Goal: Transaction & Acquisition: Purchase product/service

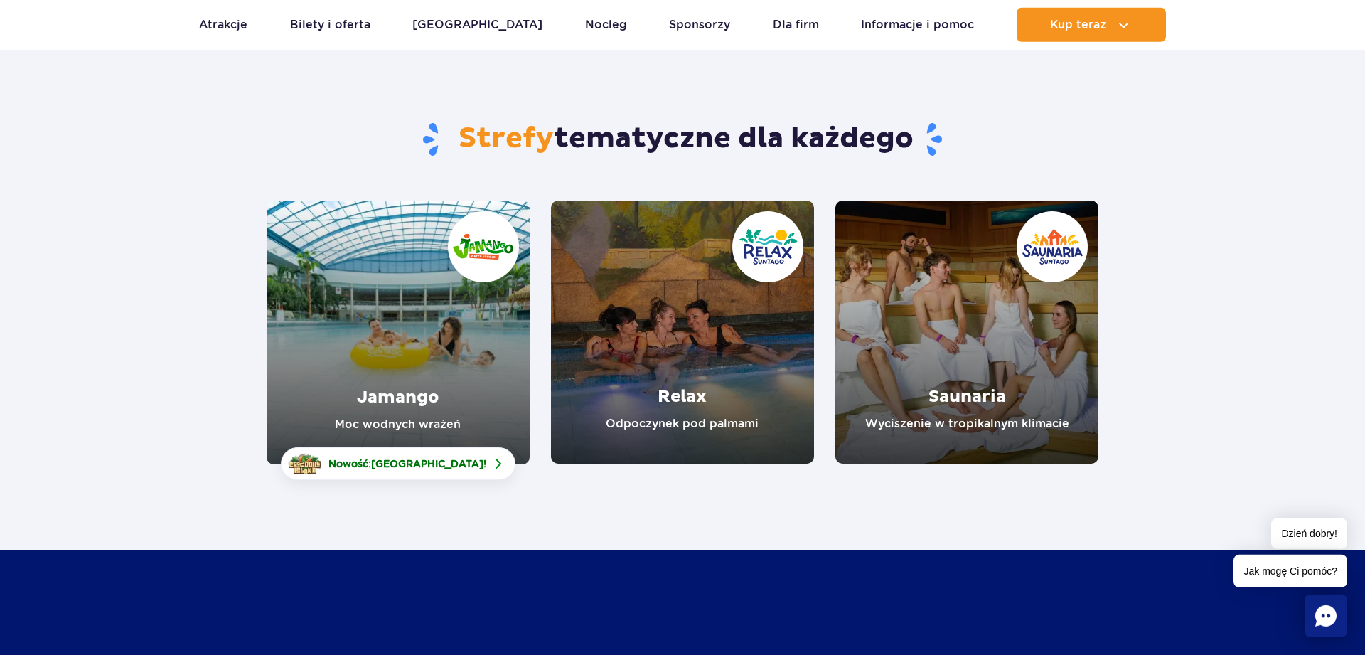
scroll to position [145, 0]
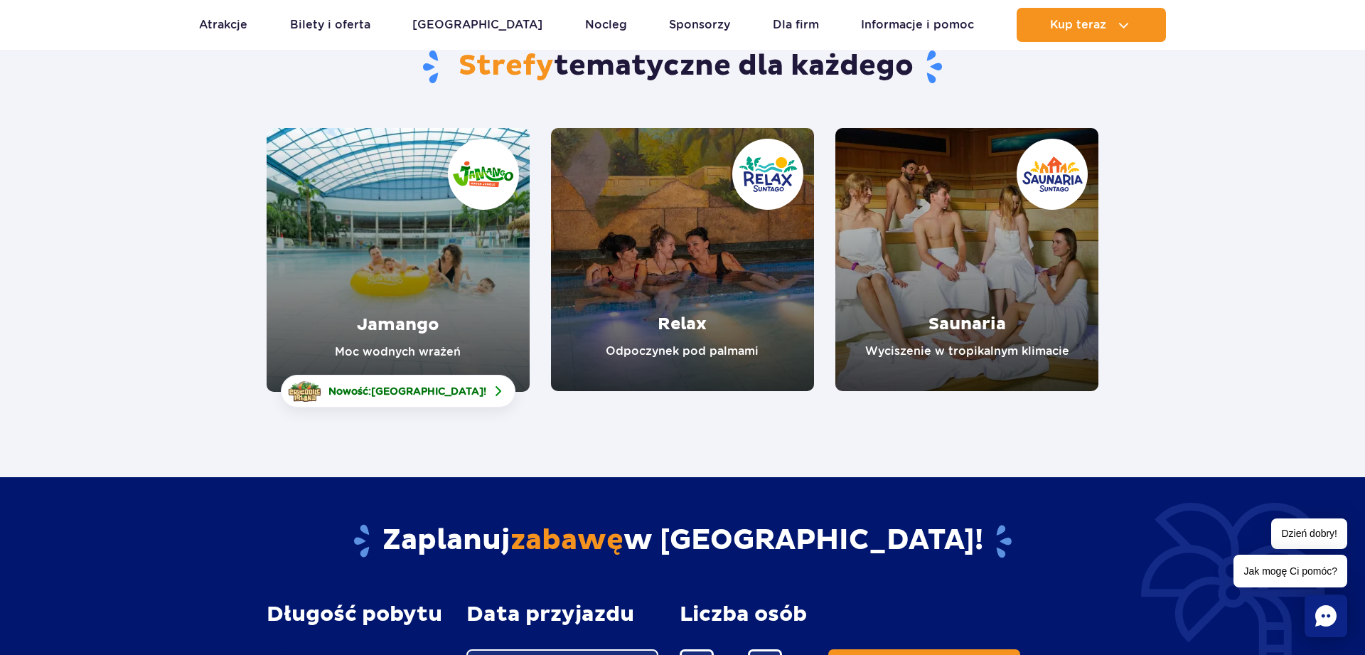
click at [394, 246] on link "Jamango" at bounding box center [398, 260] width 263 height 264
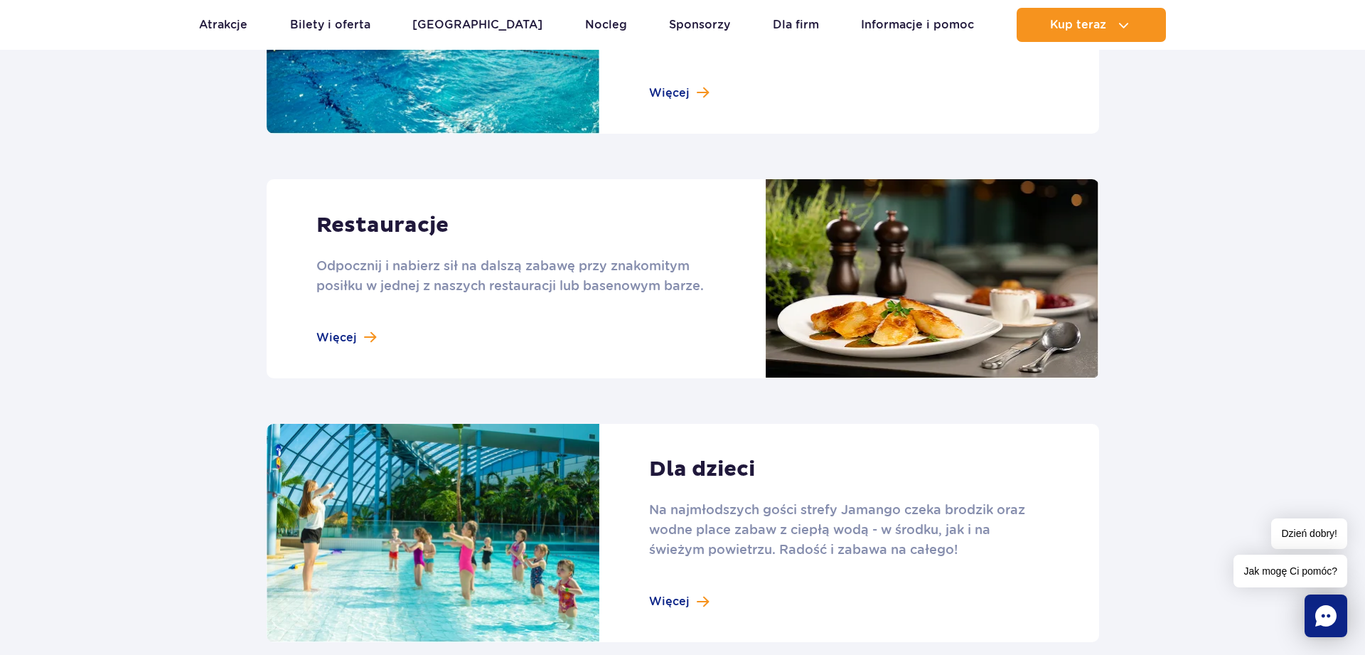
scroll to position [1957, 0]
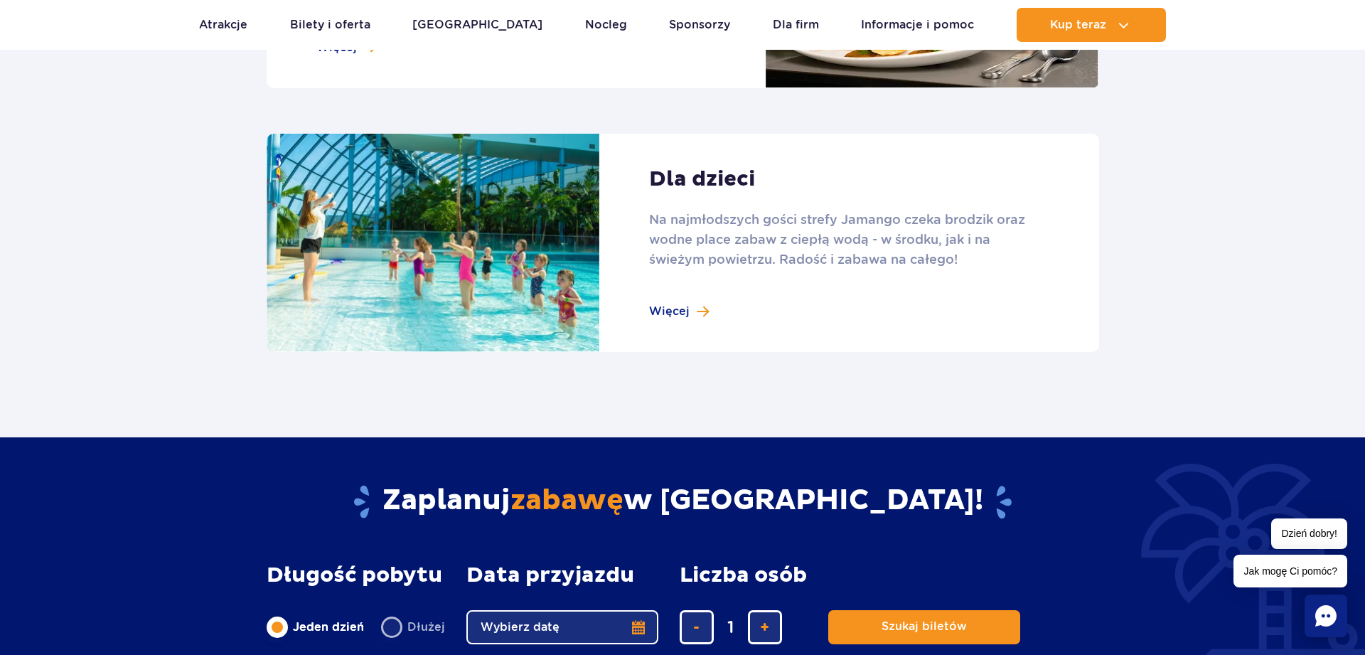
click at [686, 303] on link at bounding box center [683, 243] width 832 height 219
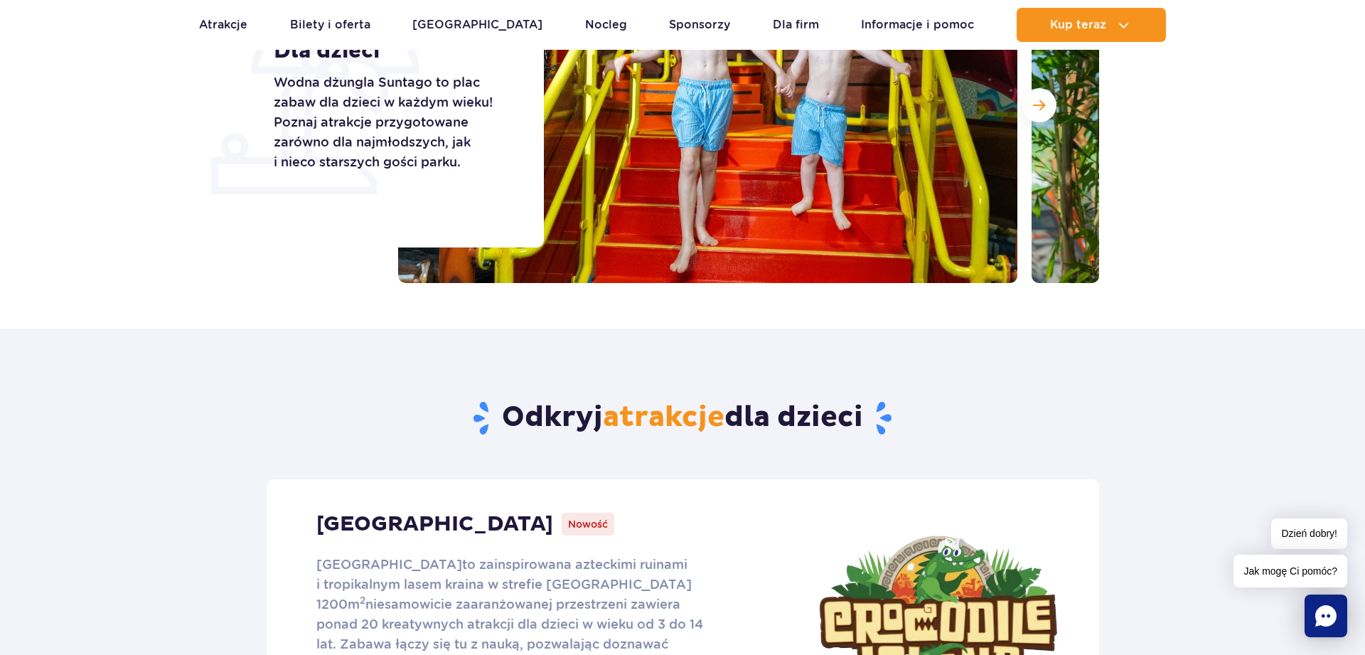
scroll to position [217, 0]
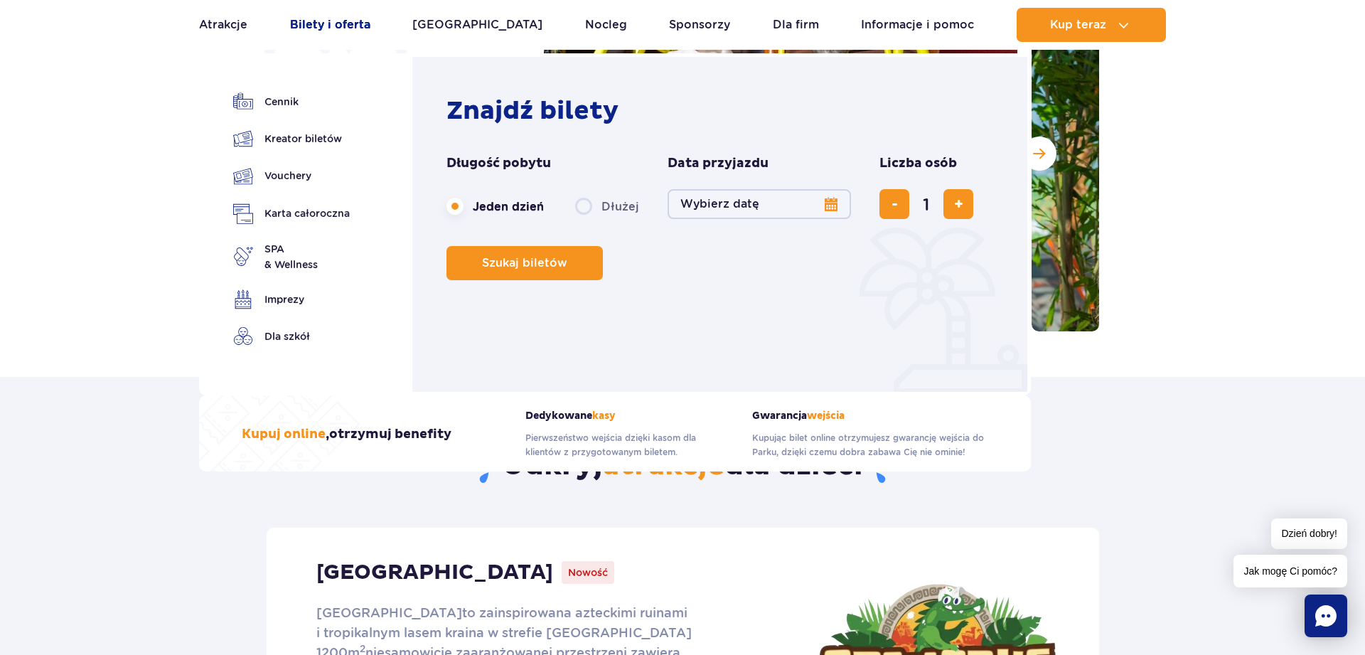
click at [315, 21] on link "Bilety i oferta" at bounding box center [330, 25] width 80 height 34
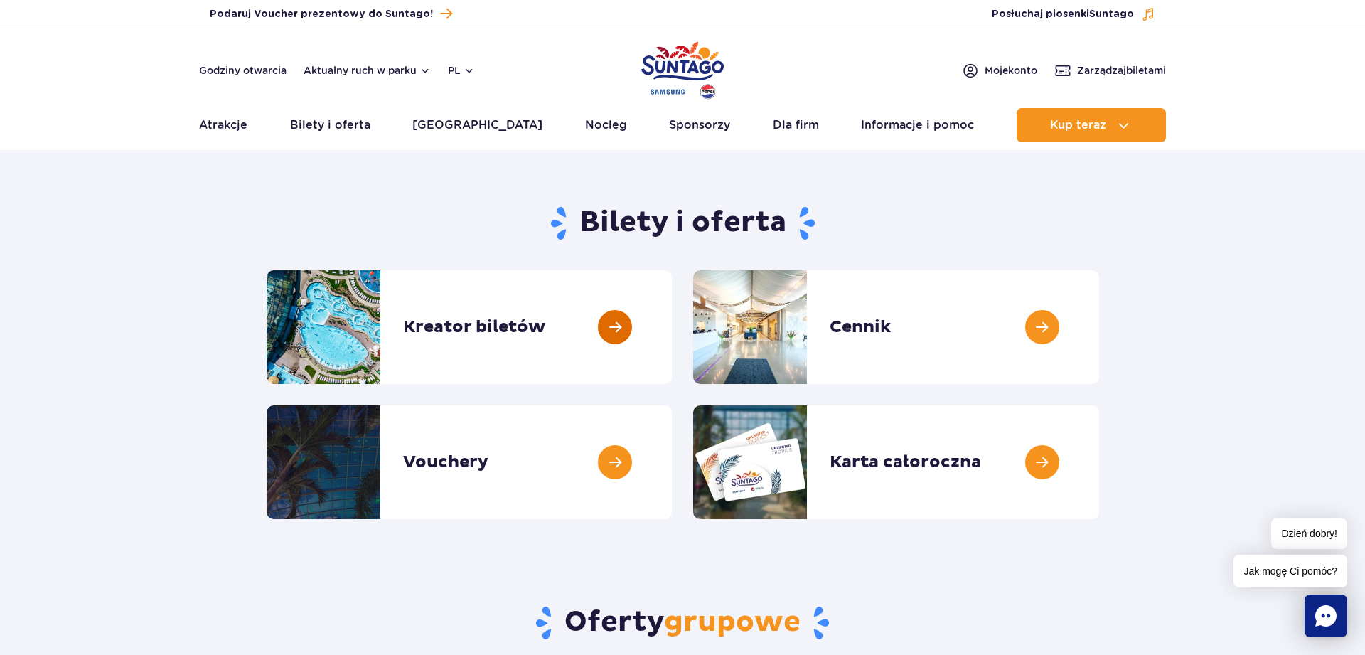
click at [672, 326] on link at bounding box center [672, 327] width 0 height 114
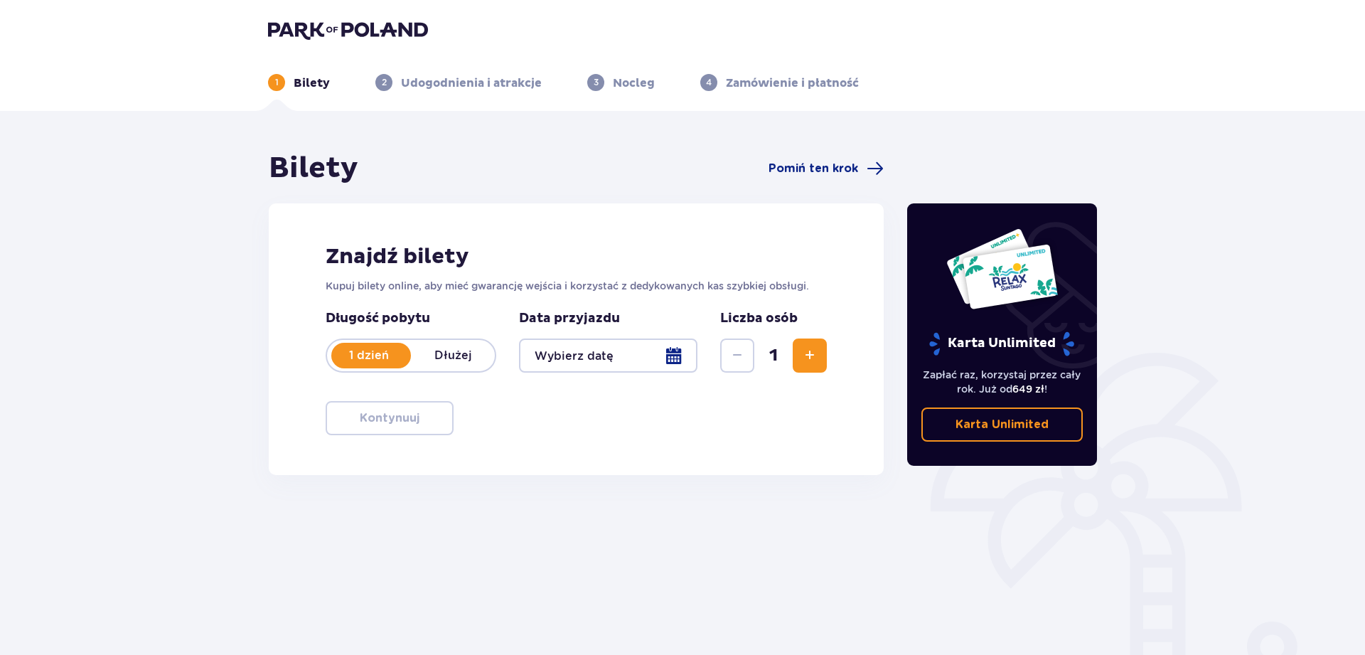
click at [618, 361] on div at bounding box center [608, 355] width 178 height 34
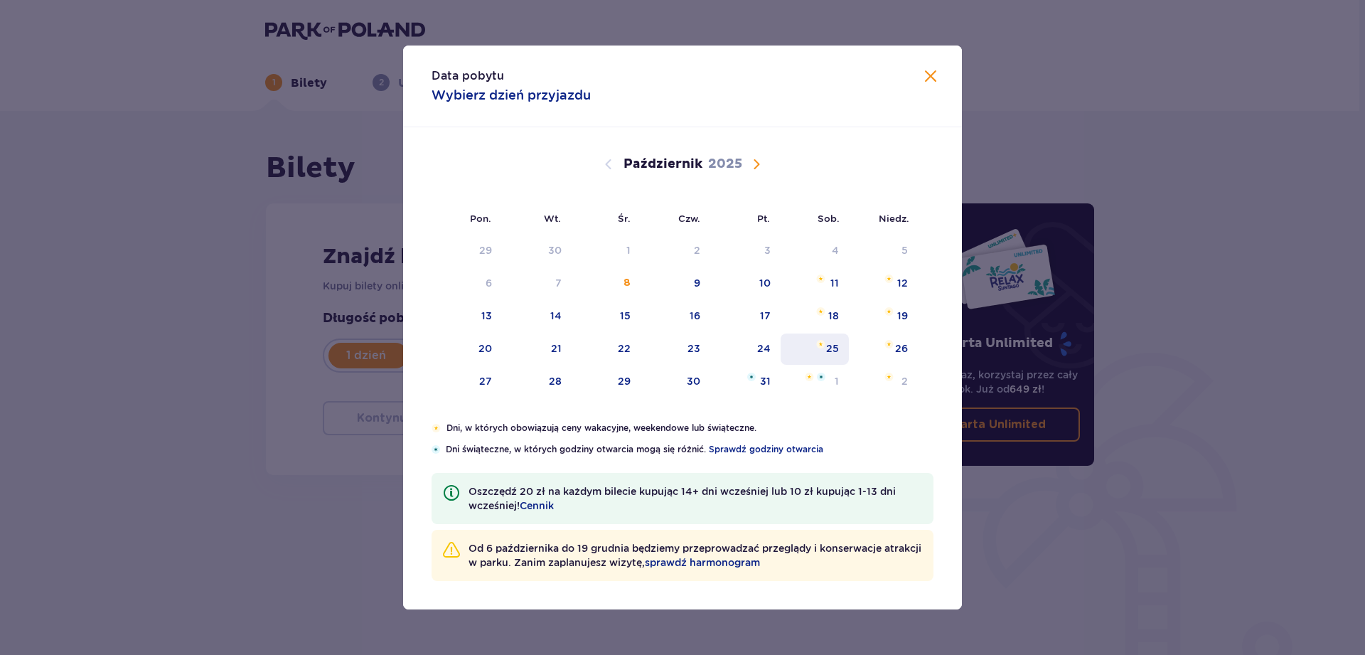
click at [840, 350] on div "25" at bounding box center [814, 348] width 69 height 31
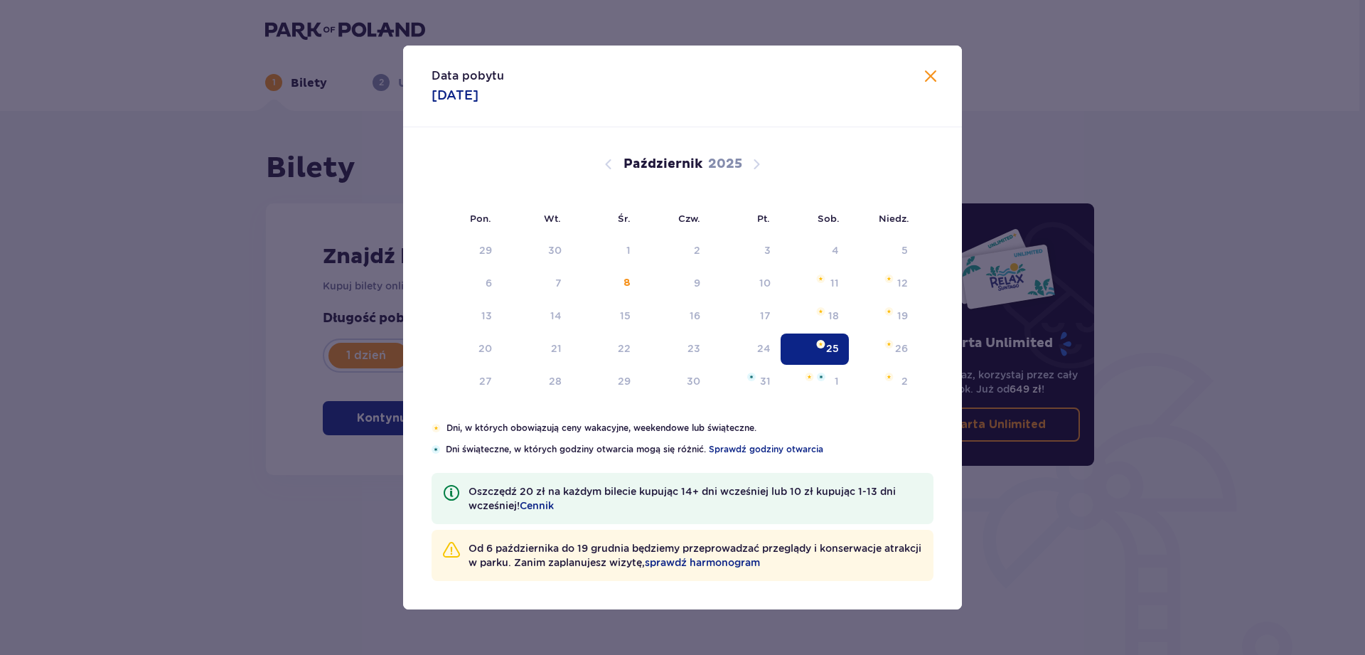
type input "25.10.25"
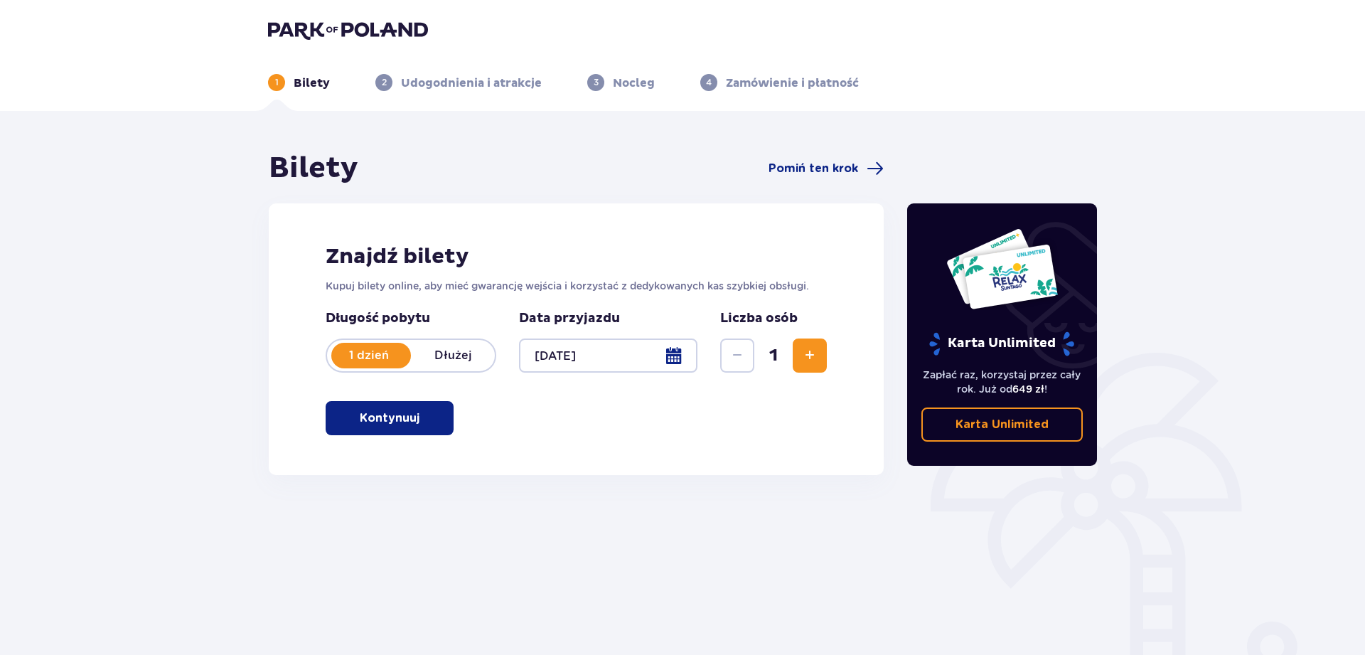
click at [810, 350] on span "Zwiększ" at bounding box center [809, 355] width 17 height 17
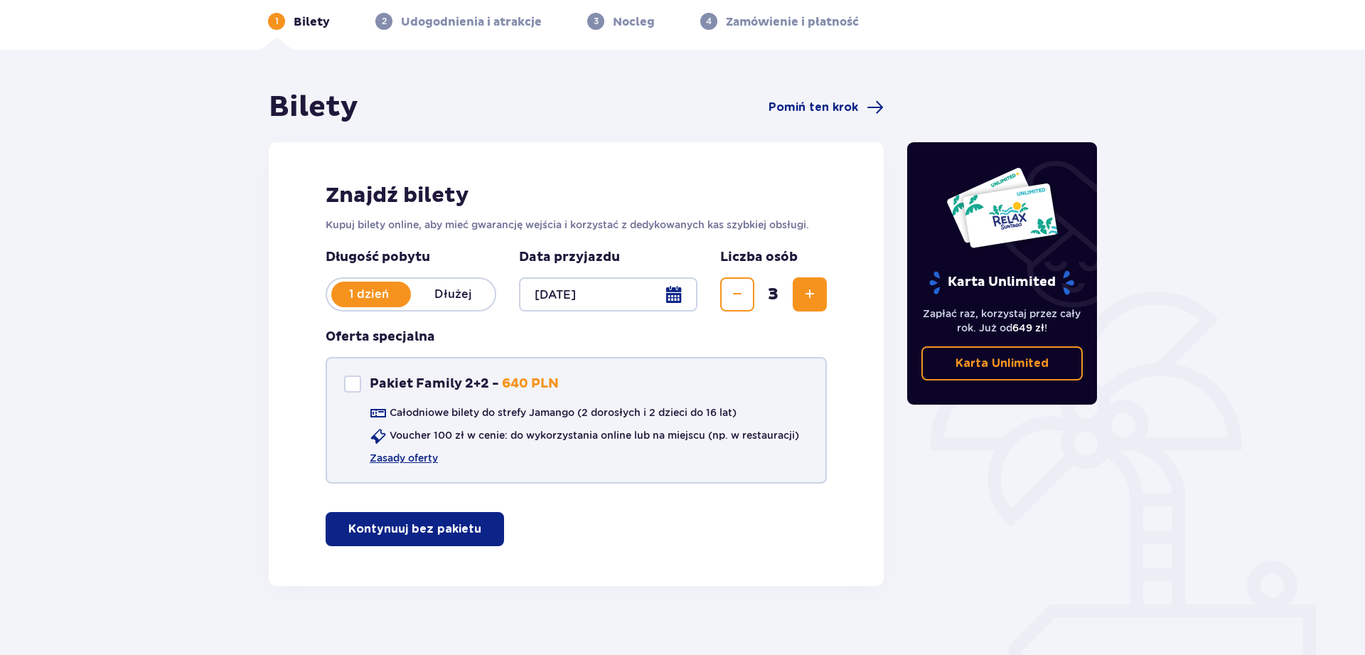
scroll to position [72, 0]
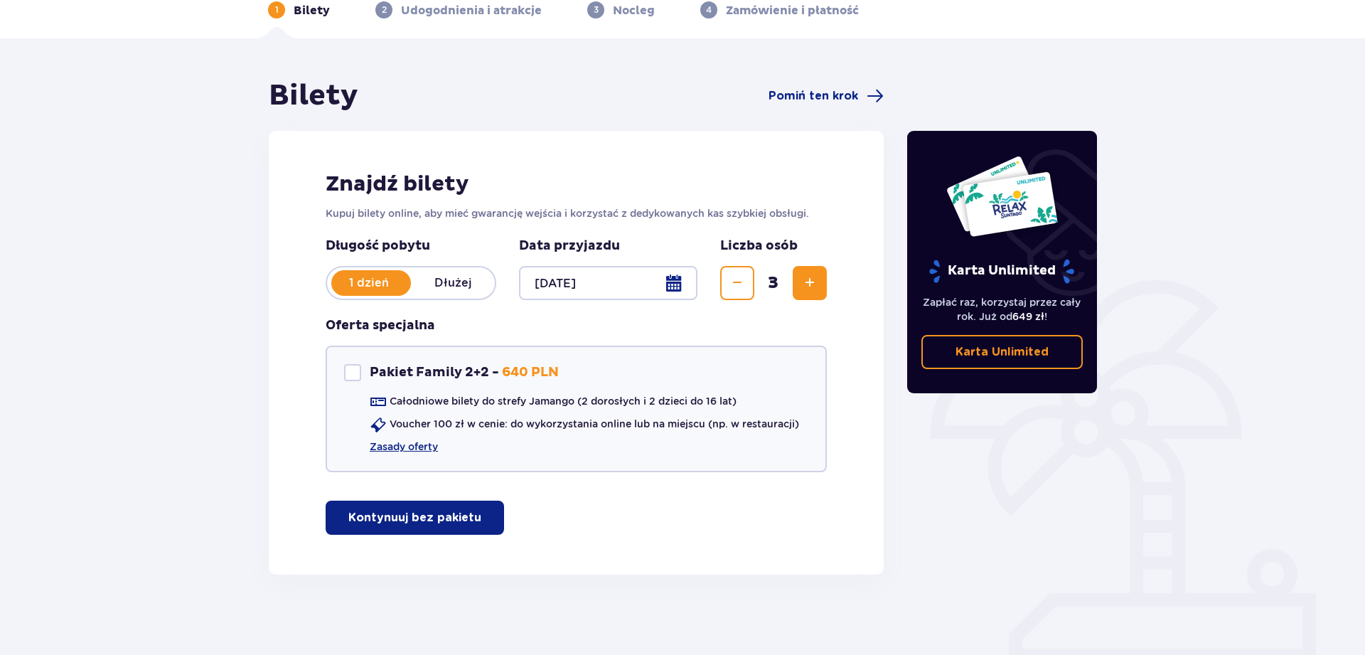
click at [407, 512] on p "Kontynuuj bez pakietu" at bounding box center [414, 518] width 133 height 16
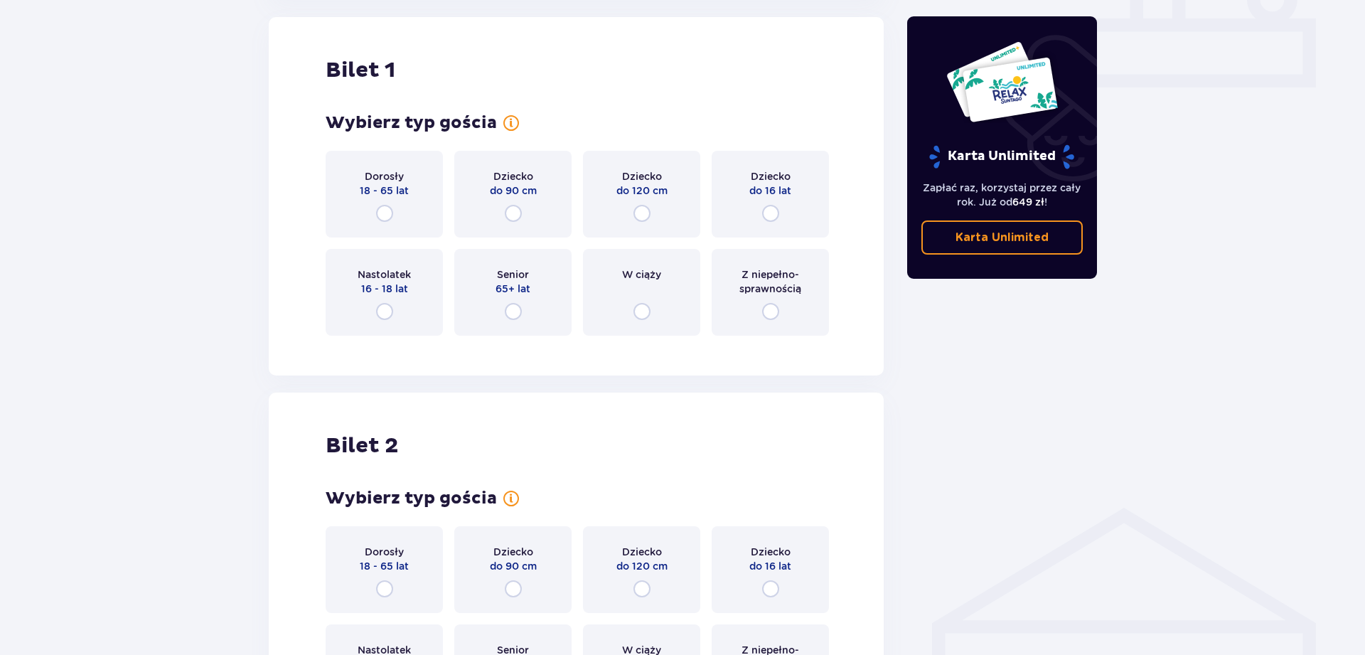
scroll to position [650, 0]
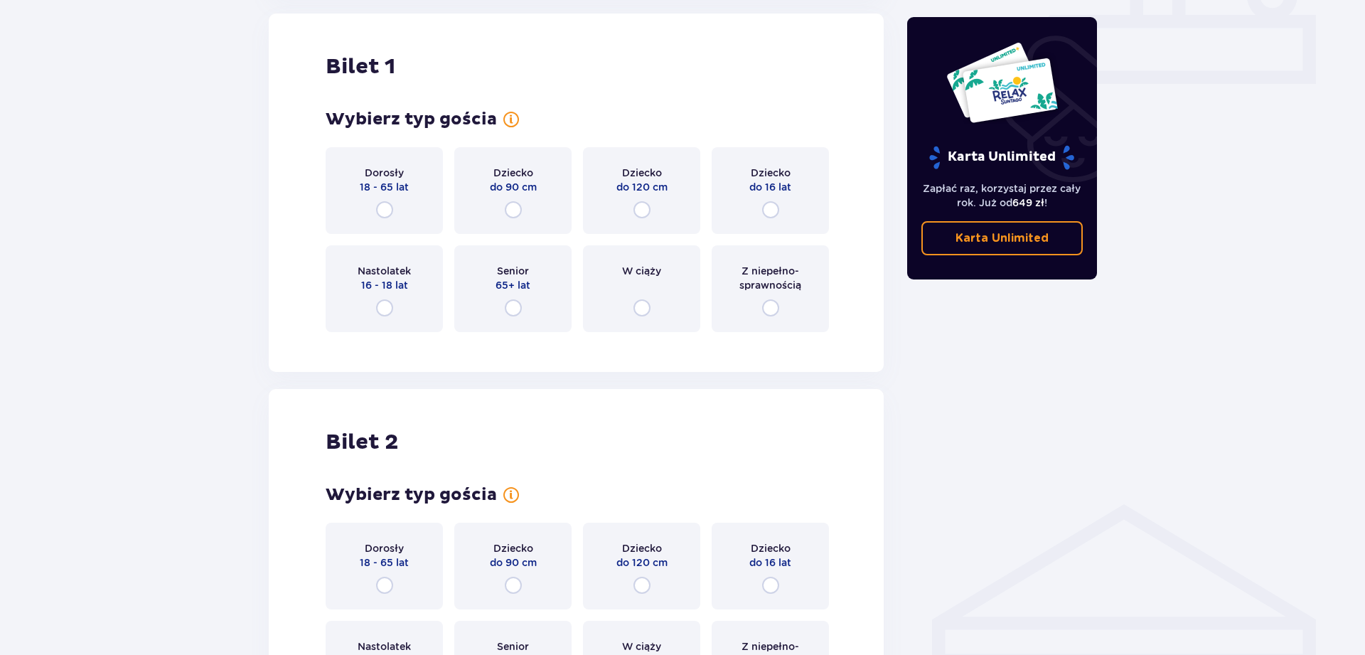
click at [384, 212] on input "radio" at bounding box center [384, 209] width 17 height 17
radio input "true"
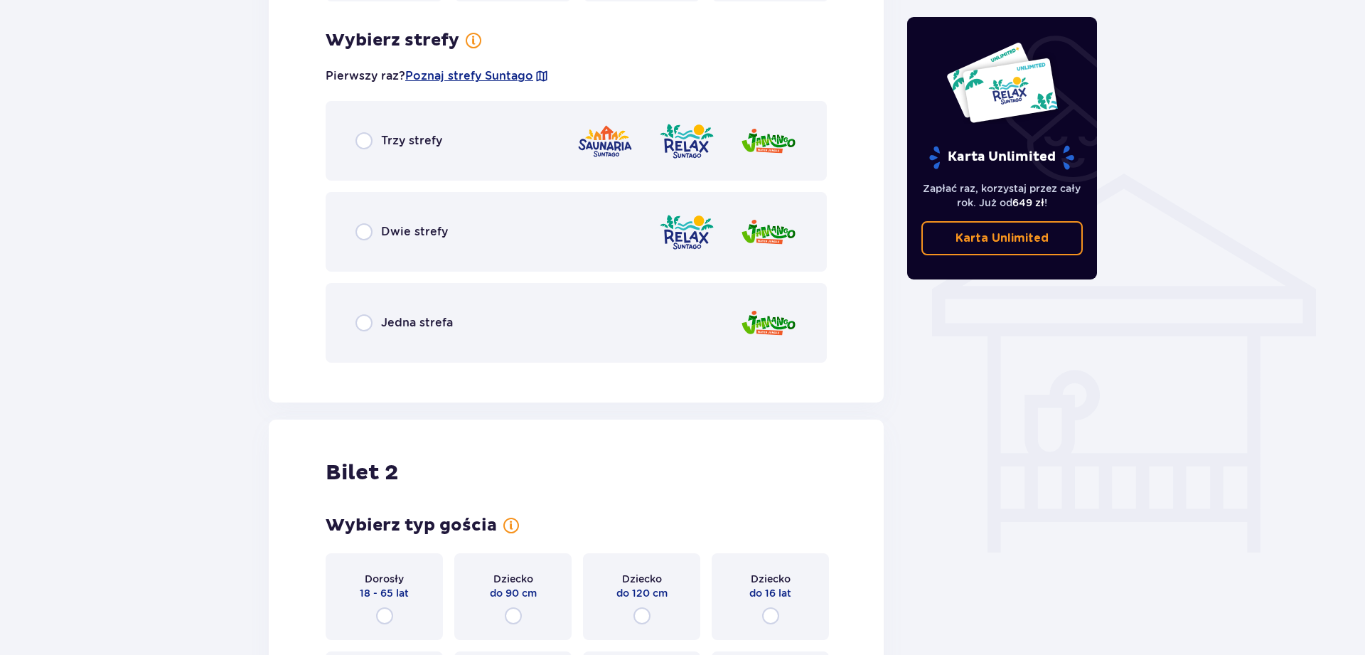
scroll to position [994, 0]
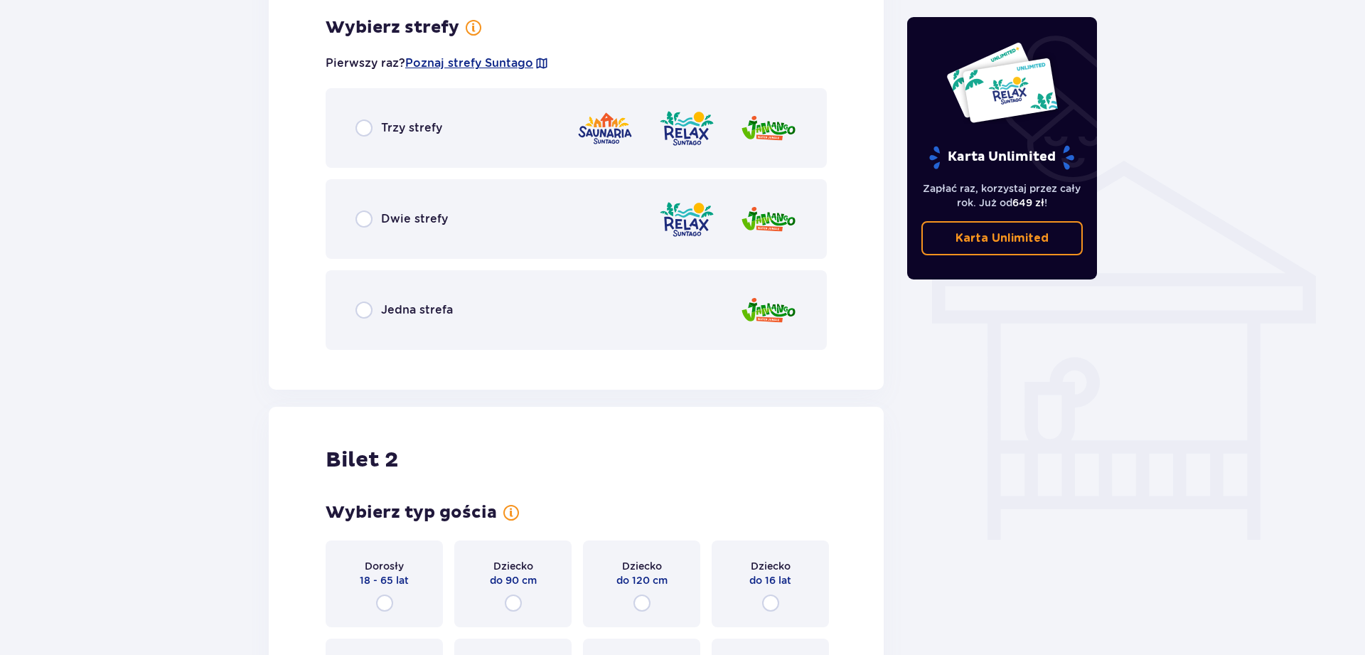
click at [359, 310] on input "radio" at bounding box center [363, 309] width 17 height 17
radio input "true"
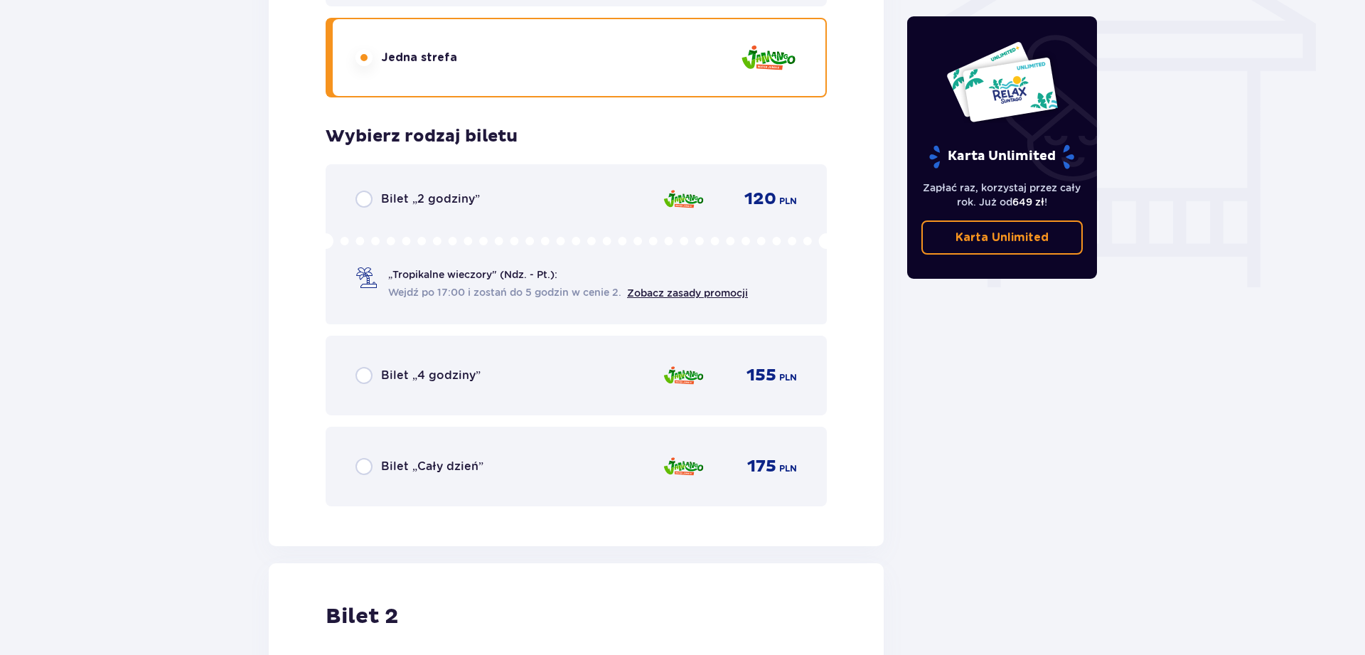
scroll to position [1210, 0]
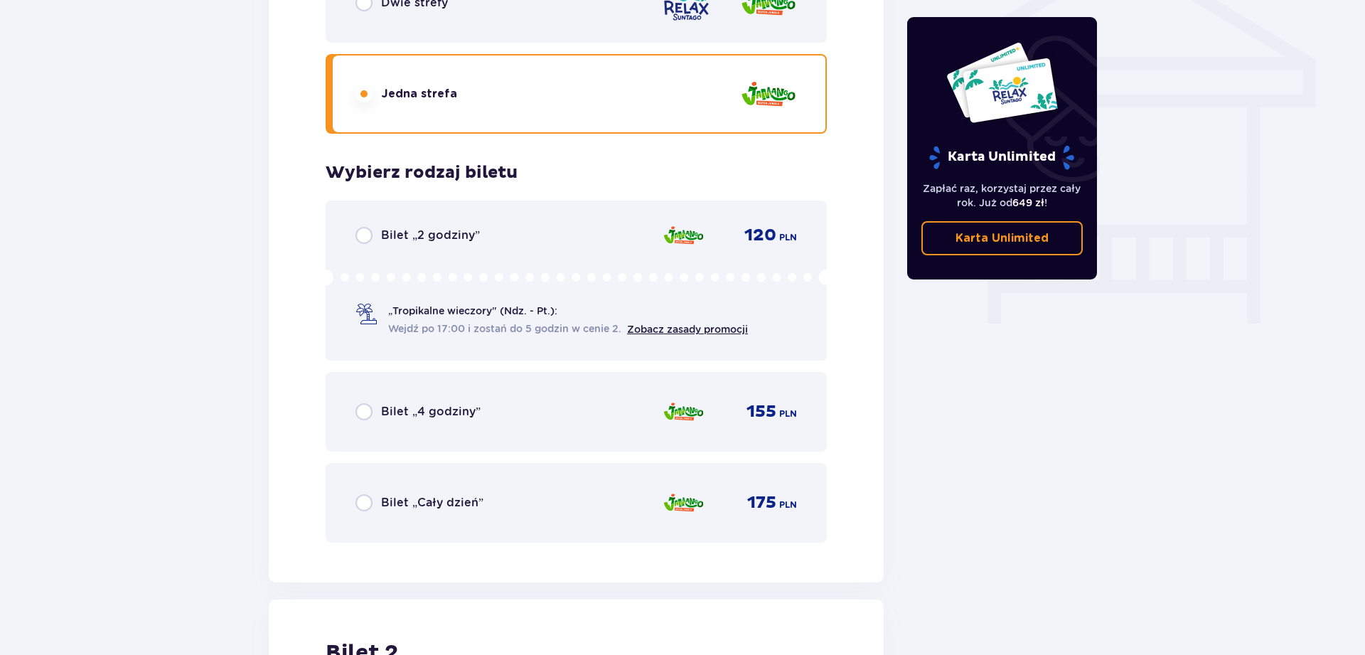
click at [365, 235] on input "radio" at bounding box center [363, 235] width 17 height 17
radio input "true"
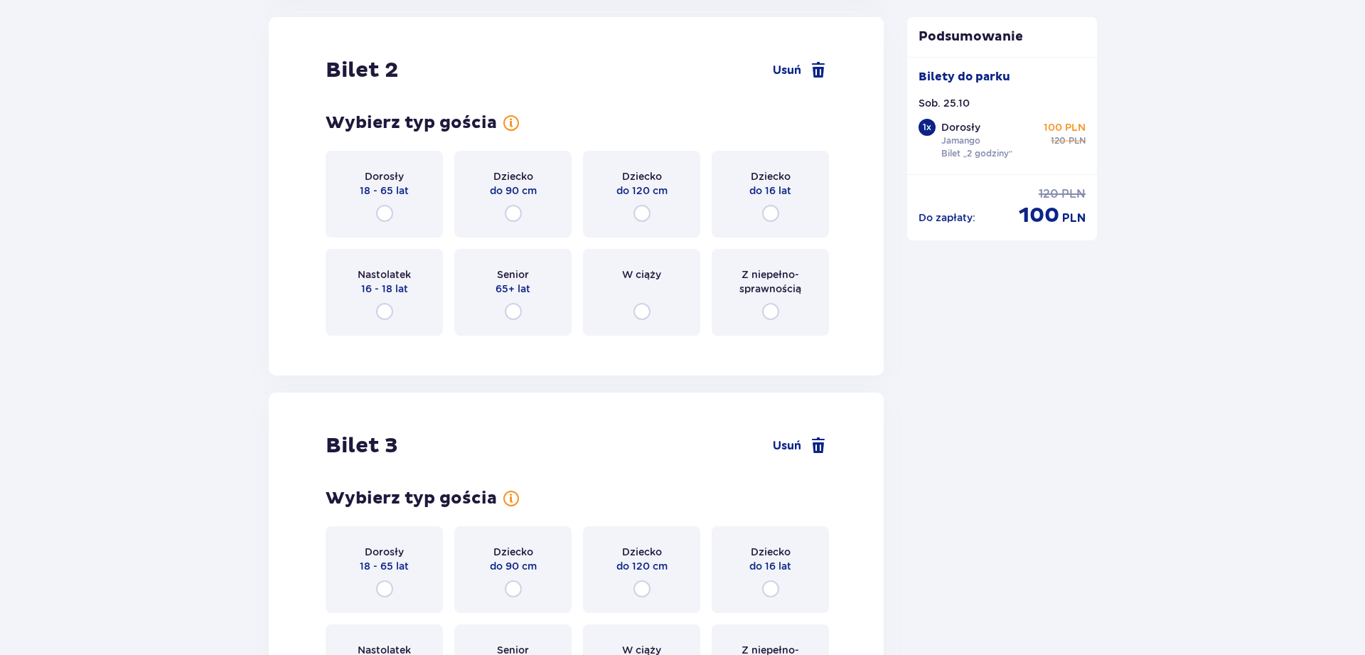
scroll to position [2041, 0]
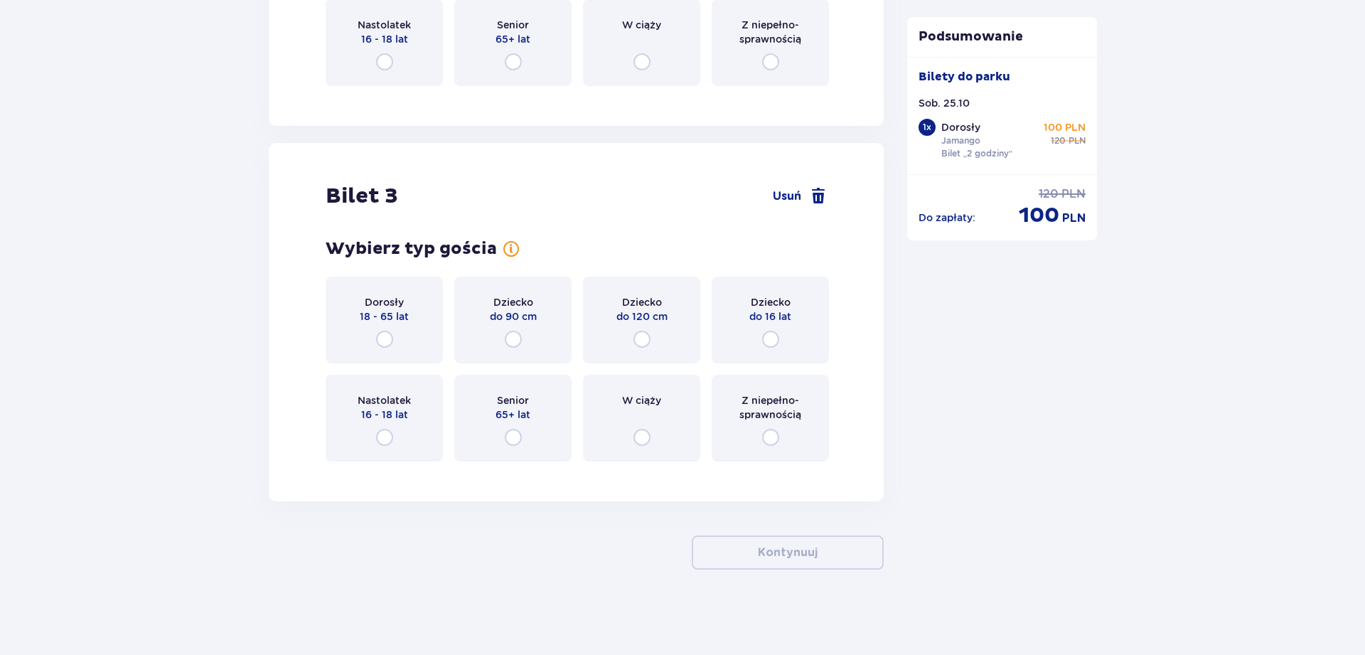
click at [380, 333] on input "radio" at bounding box center [384, 338] width 17 height 17
radio input "true"
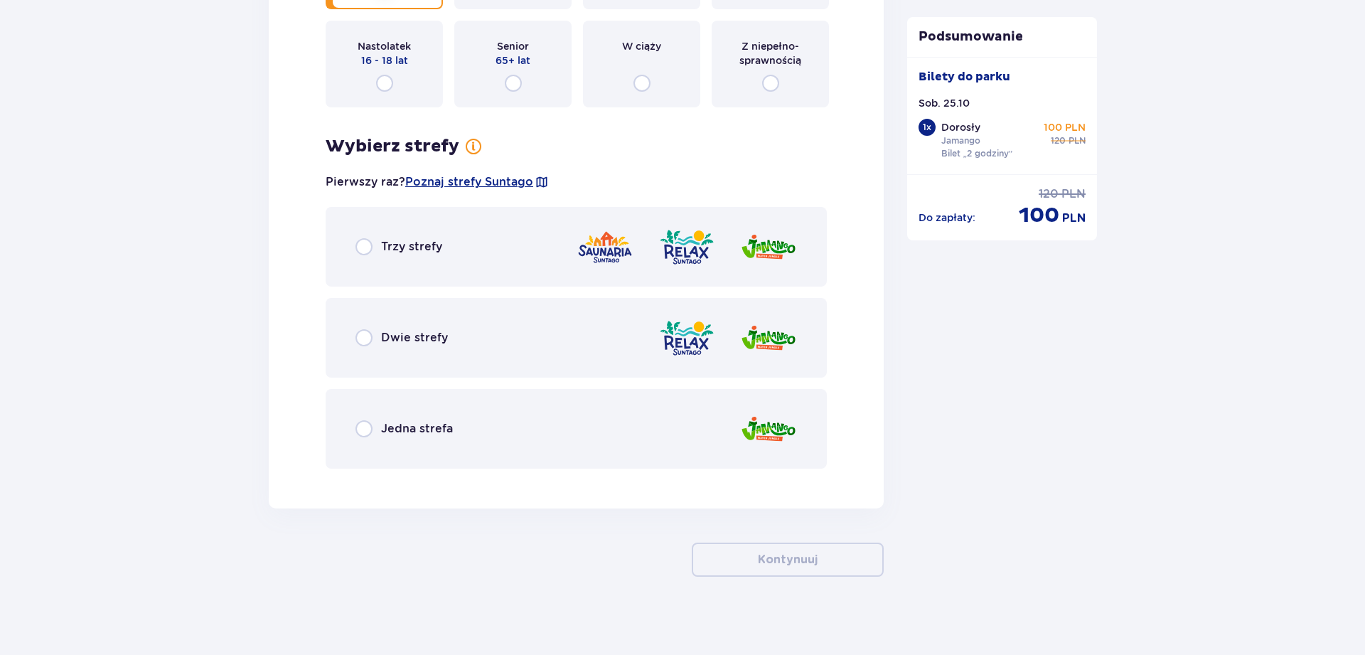
scroll to position [2402, 0]
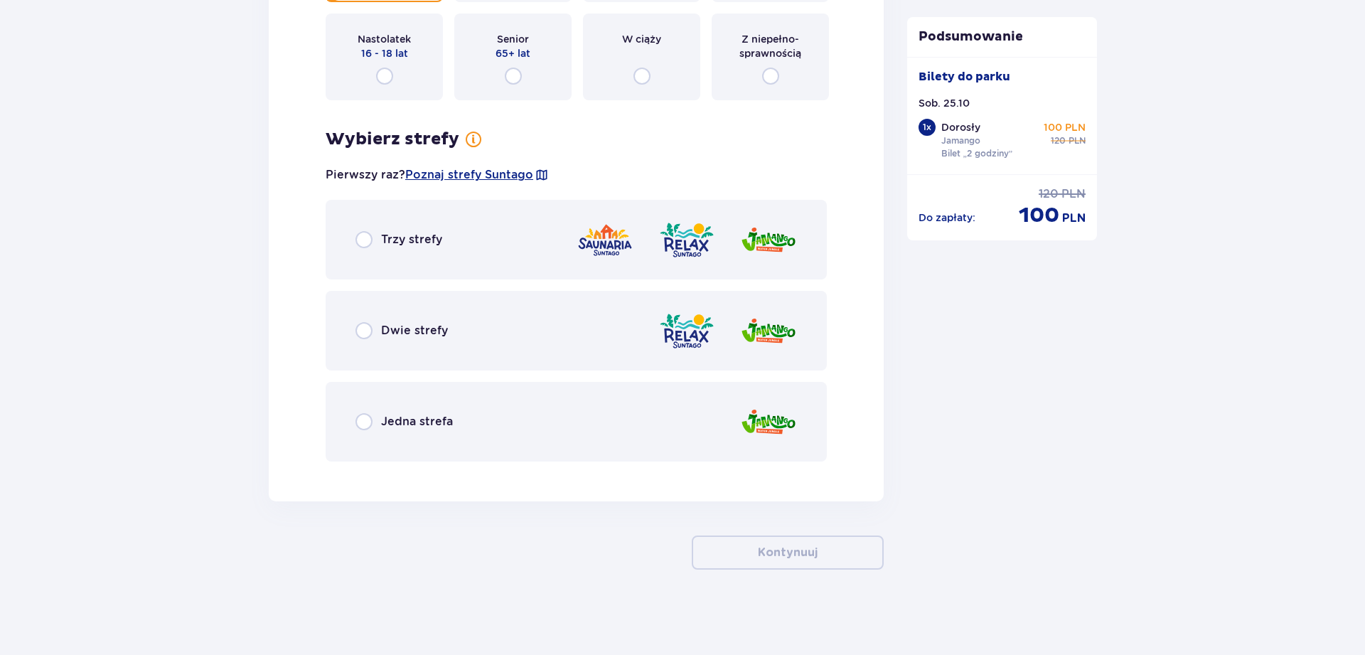
click at [368, 414] on input "radio" at bounding box center [363, 421] width 17 height 17
radio input "true"
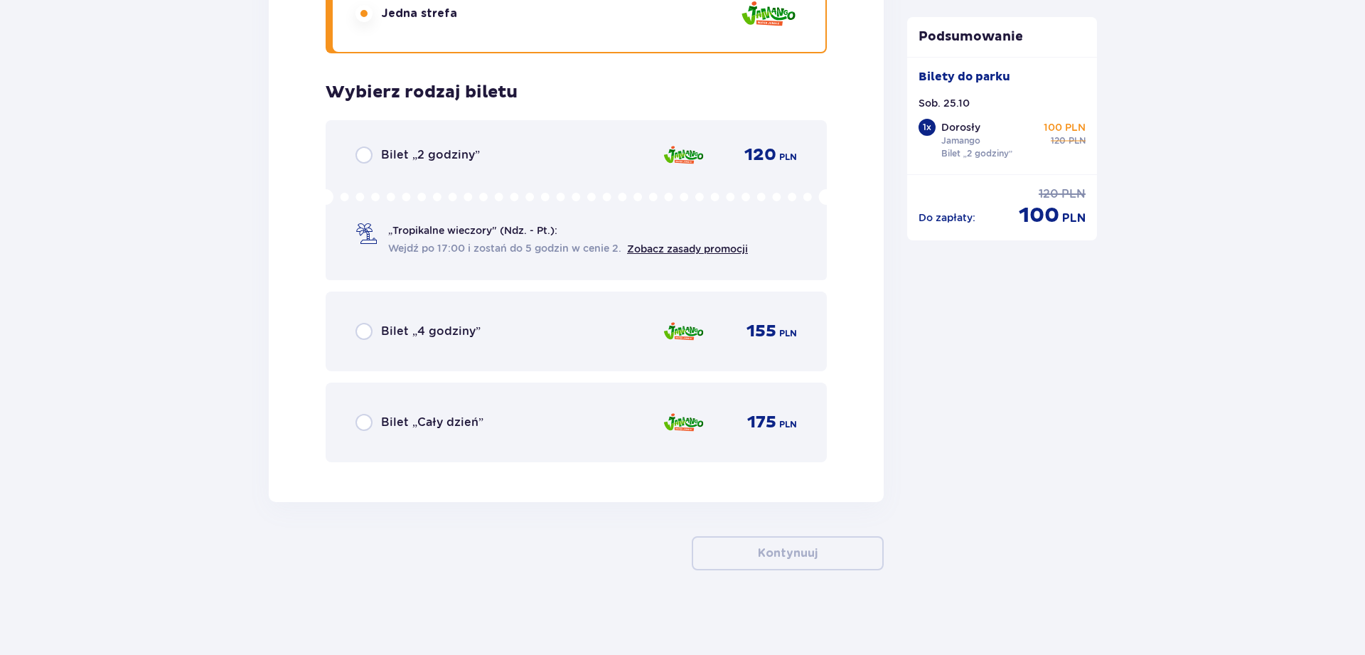
scroll to position [2811, 0]
click at [366, 155] on input "radio" at bounding box center [363, 154] width 17 height 17
radio input "true"
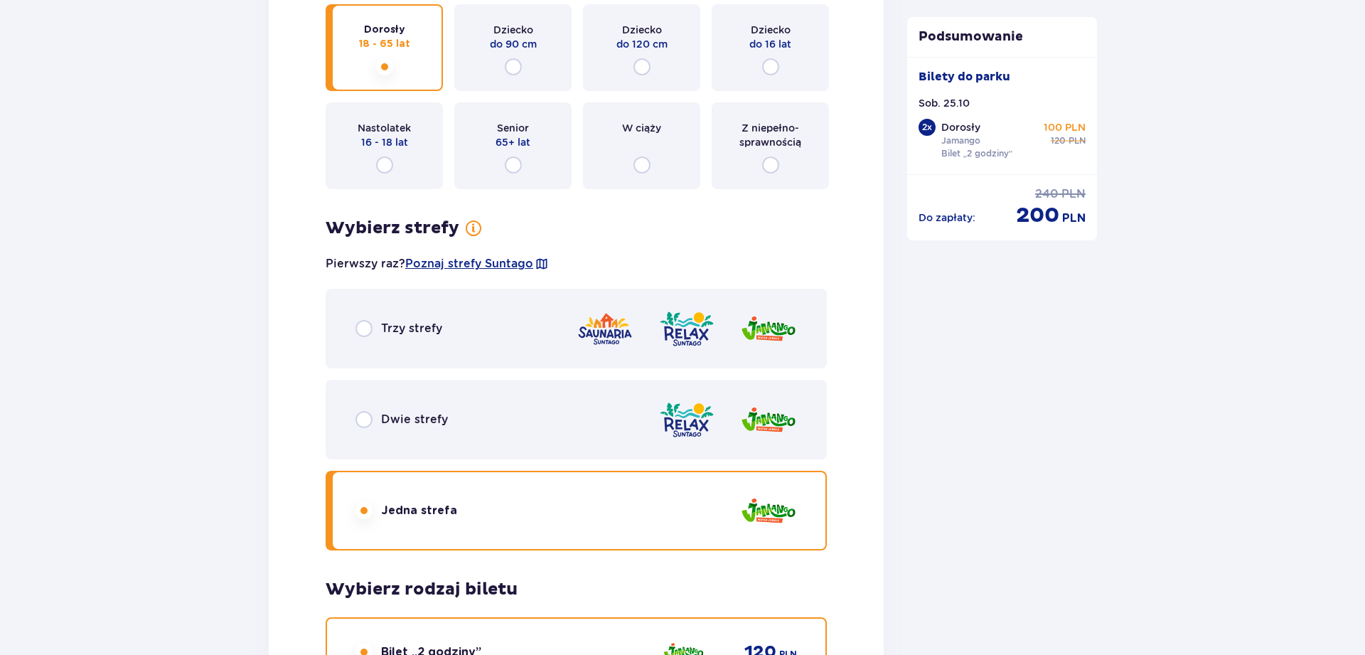
scroll to position [1792, 0]
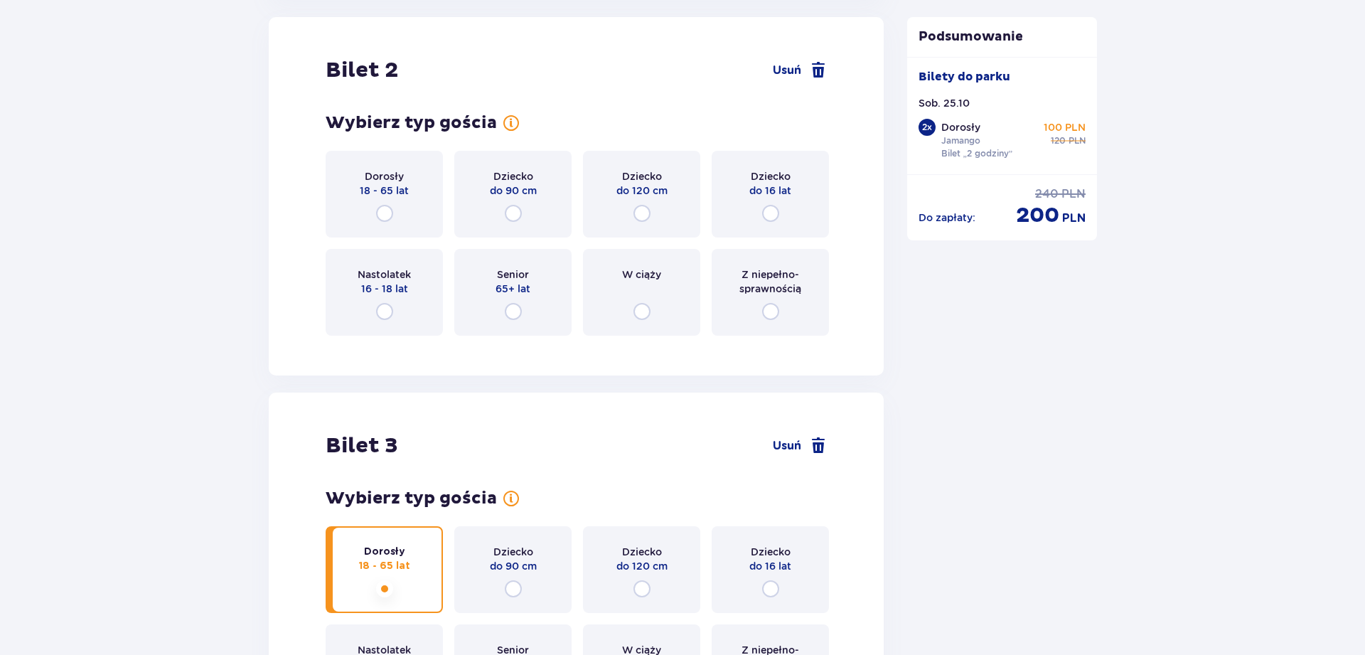
click at [650, 215] on input "radio" at bounding box center [641, 213] width 17 height 17
radio input "true"
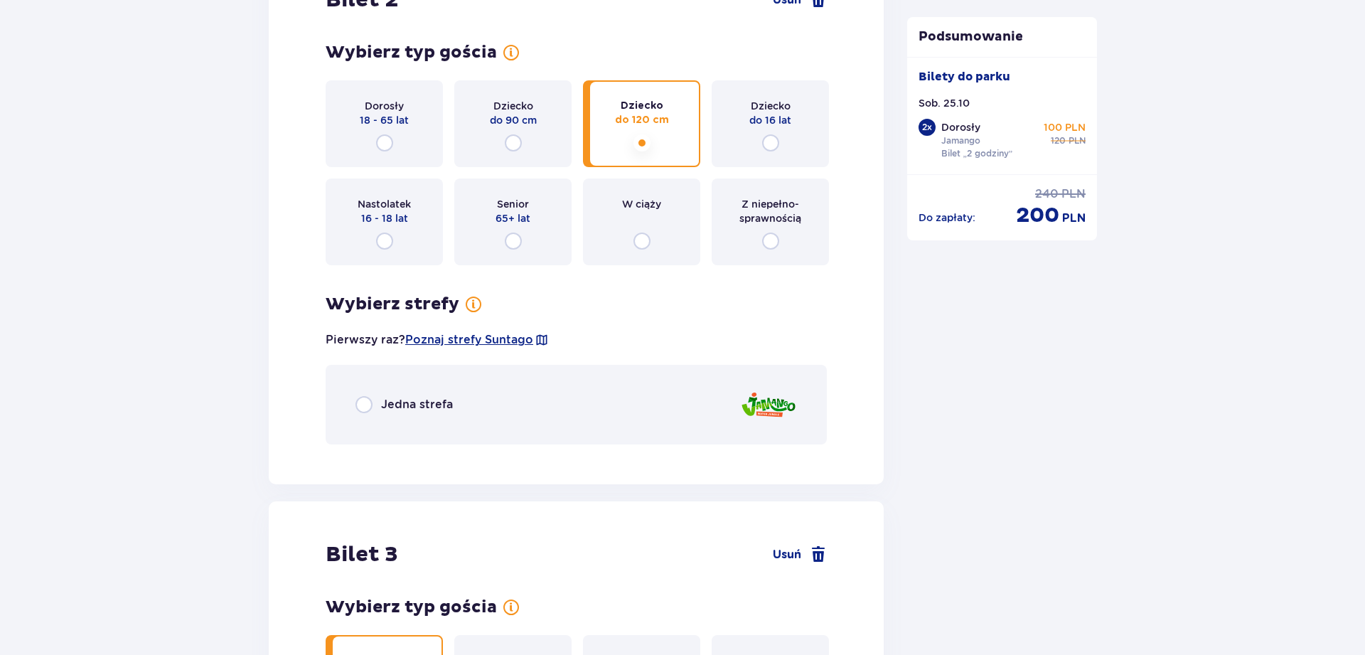
scroll to position [1848, 0]
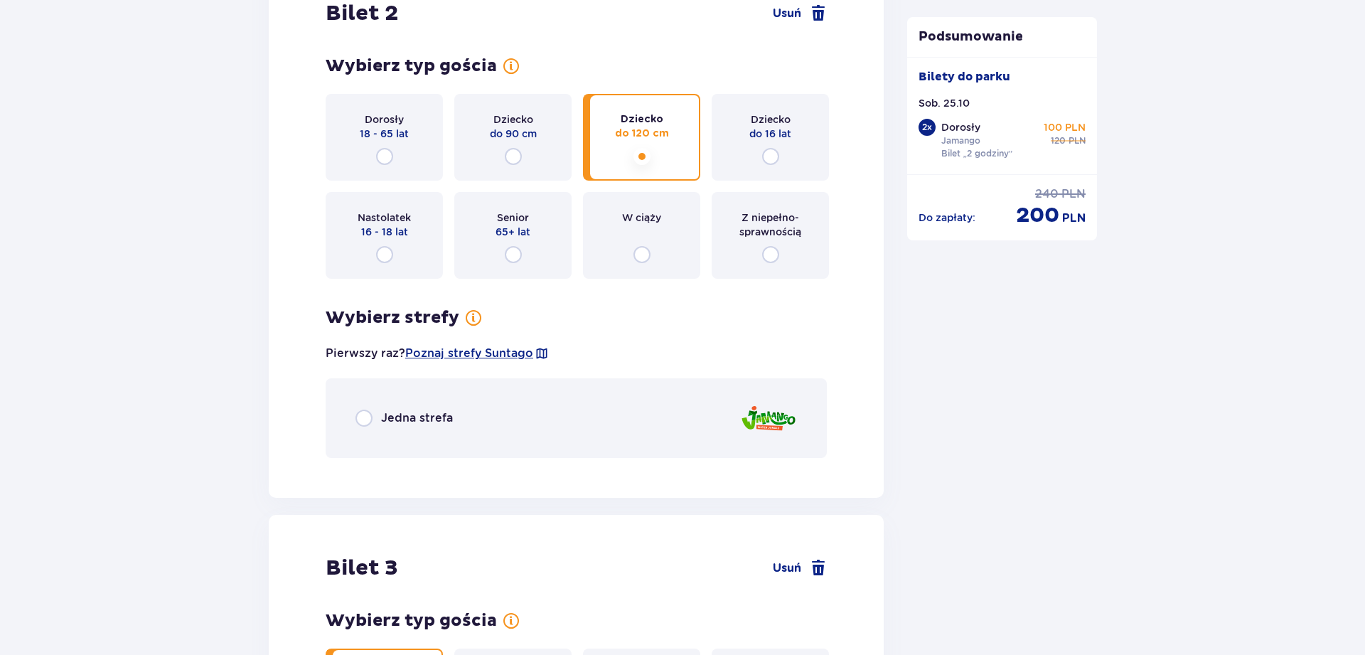
click at [515, 158] on input "radio" at bounding box center [513, 156] width 17 height 17
radio input "true"
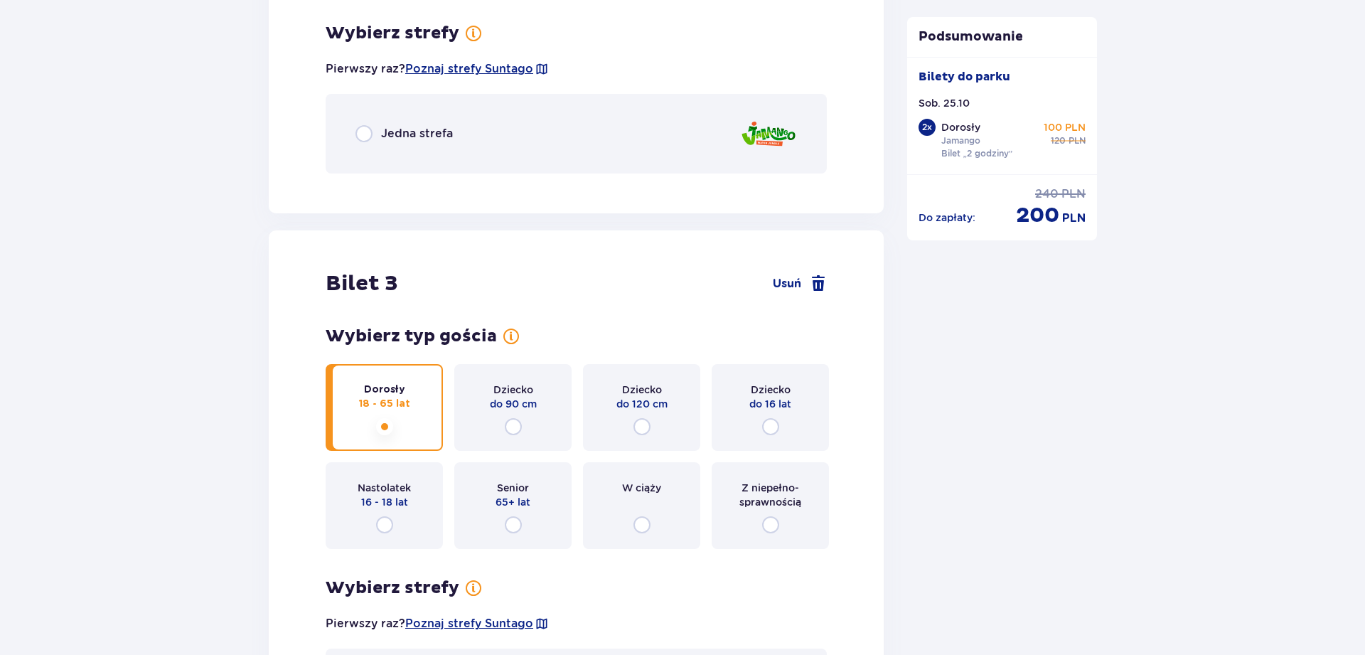
scroll to position [2138, 0]
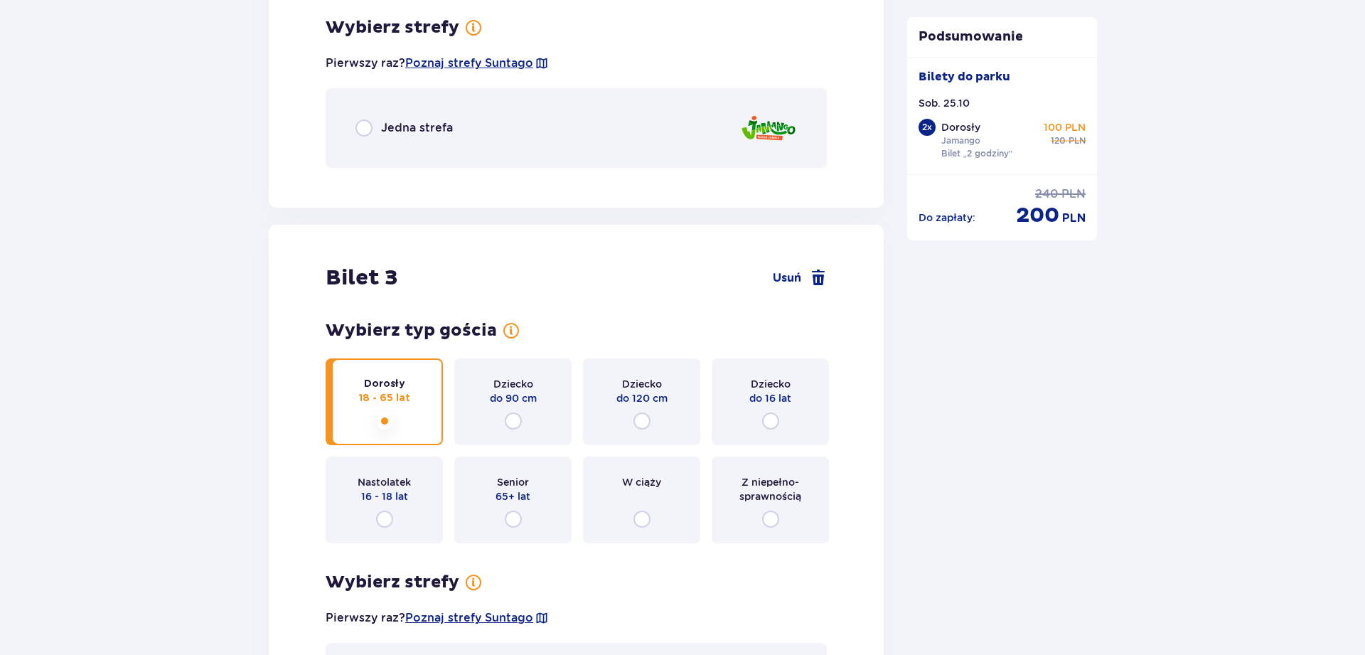
click at [359, 131] on input "radio" at bounding box center [363, 127] width 17 height 17
radio input "true"
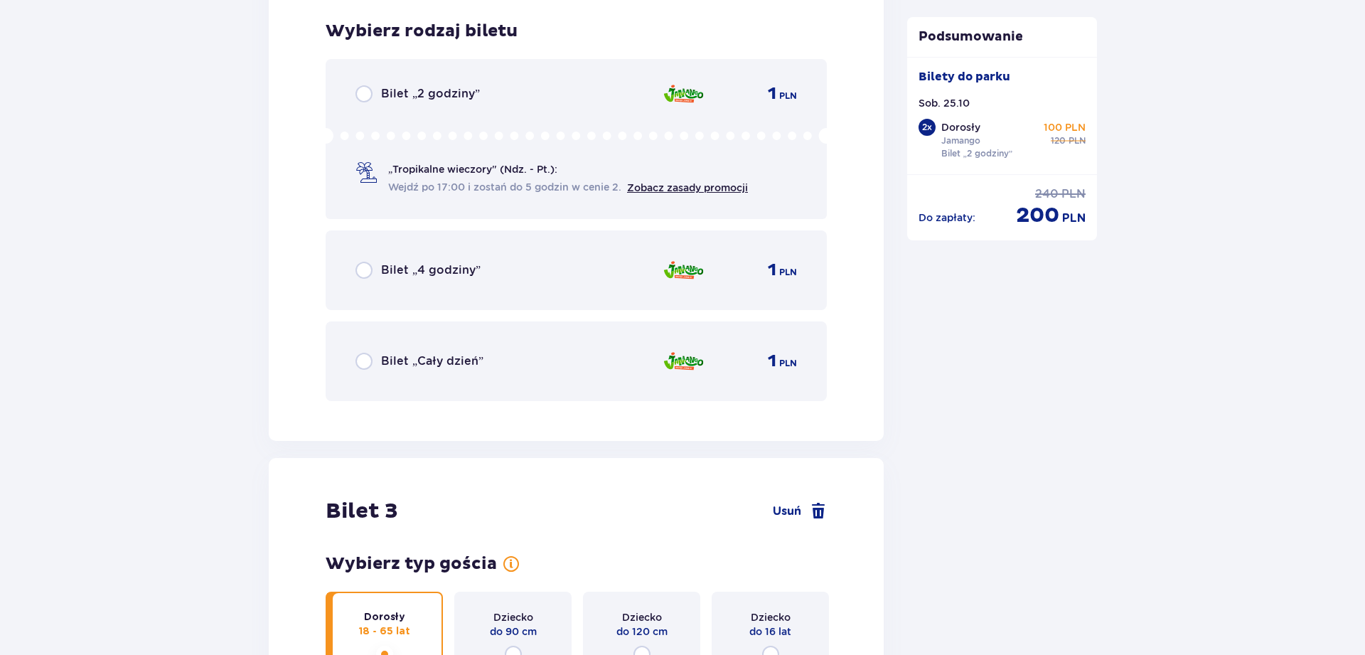
scroll to position [2318, 0]
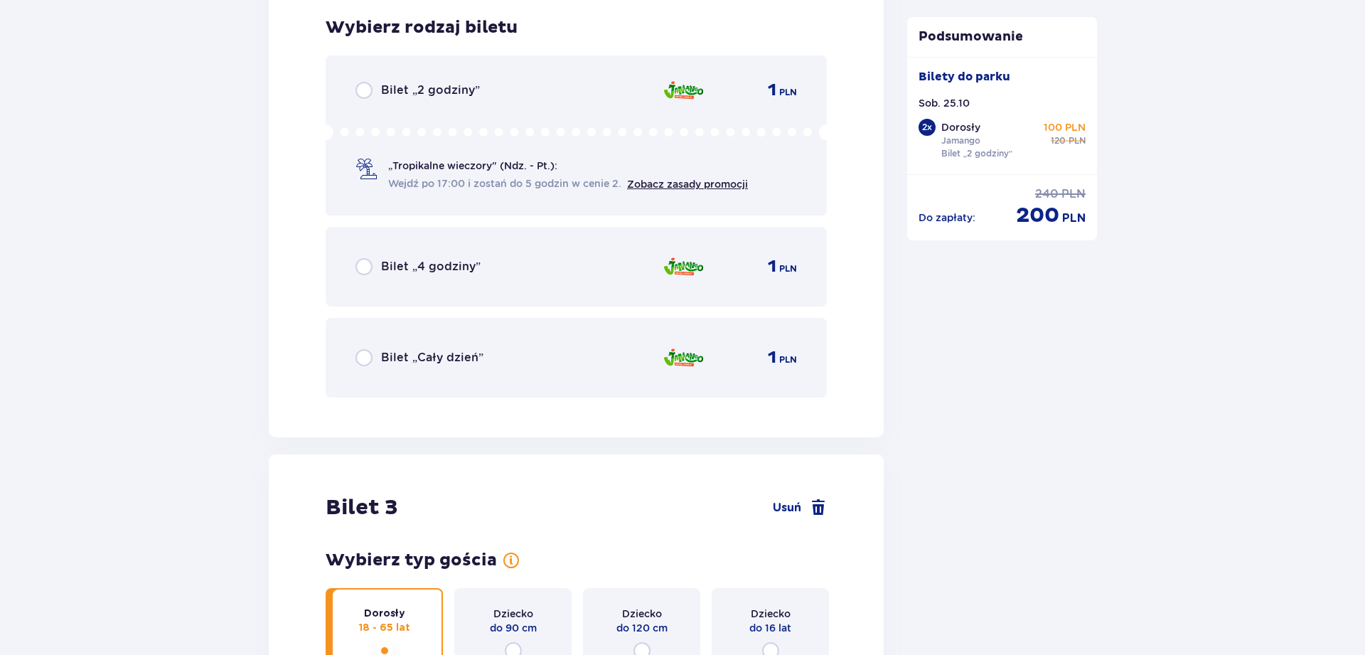
click at [354, 98] on div "Bilet „2 godziny” 1 PLN „Tropikalne wieczory" (Ndz. - Pt.): Wejdź po 17:00 i zo…" at bounding box center [575, 135] width 501 height 160
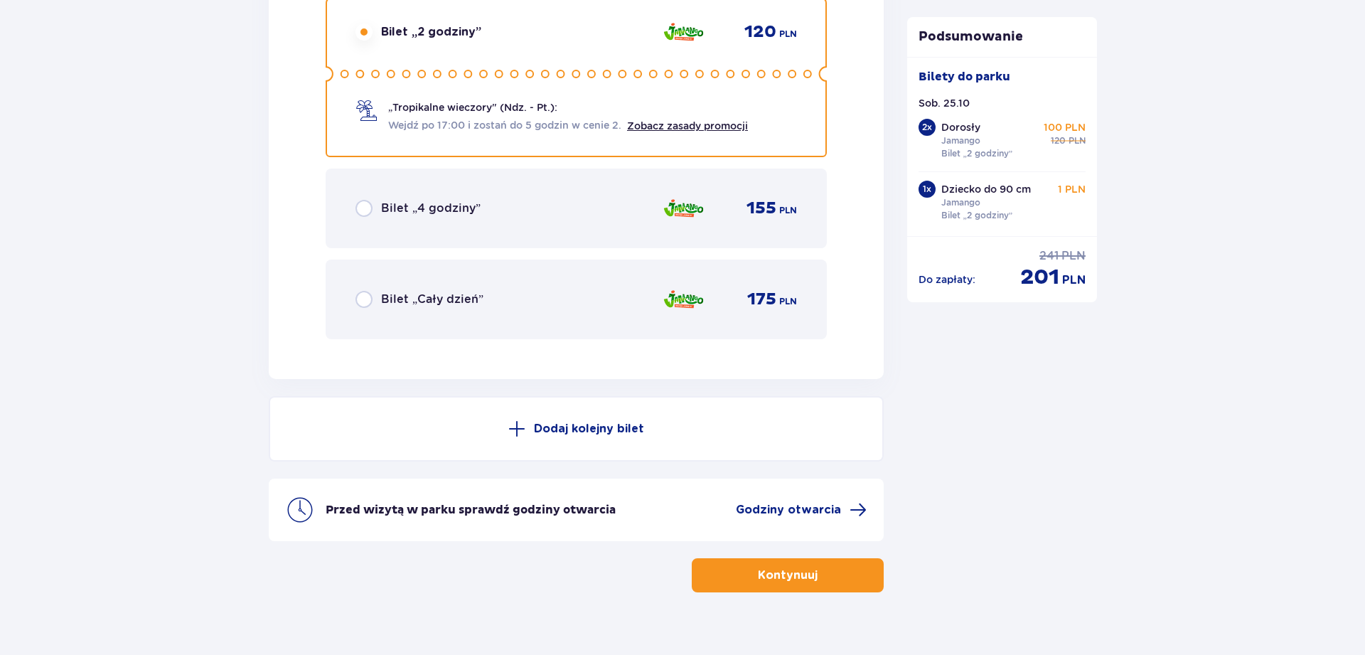
scroll to position [3543, 0]
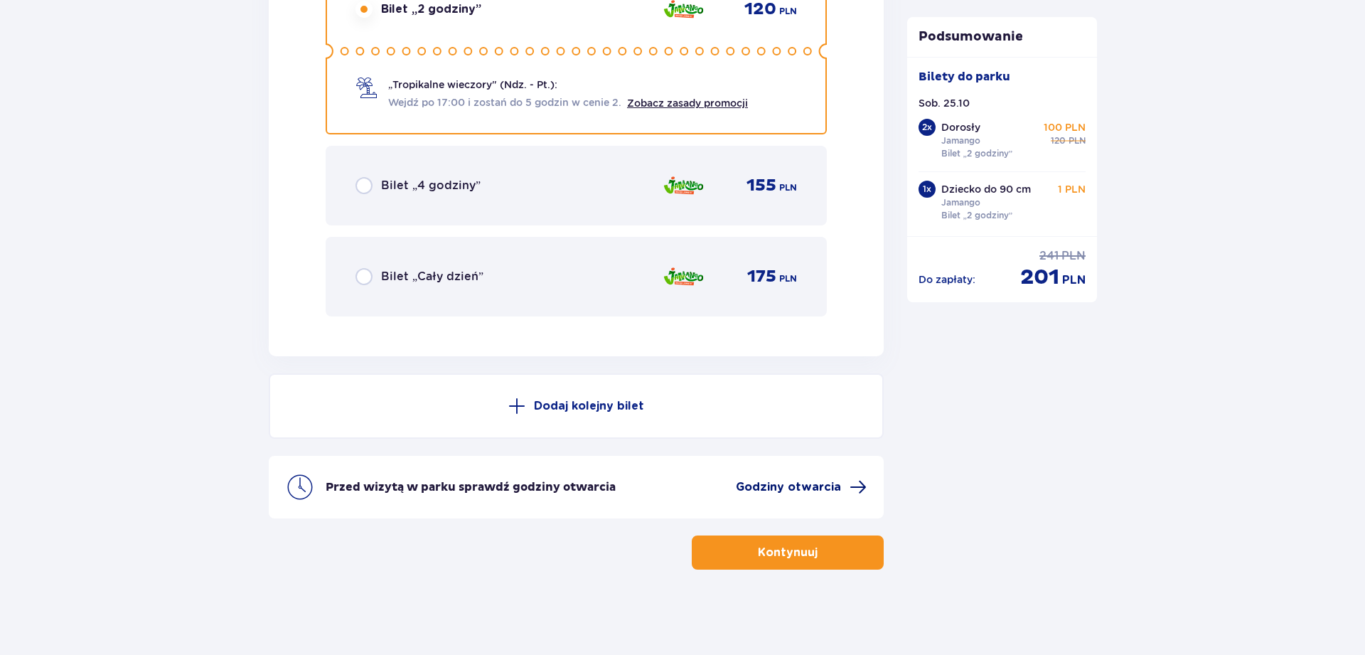
click at [816, 495] on span "Godziny otwarcia" at bounding box center [801, 486] width 131 height 17
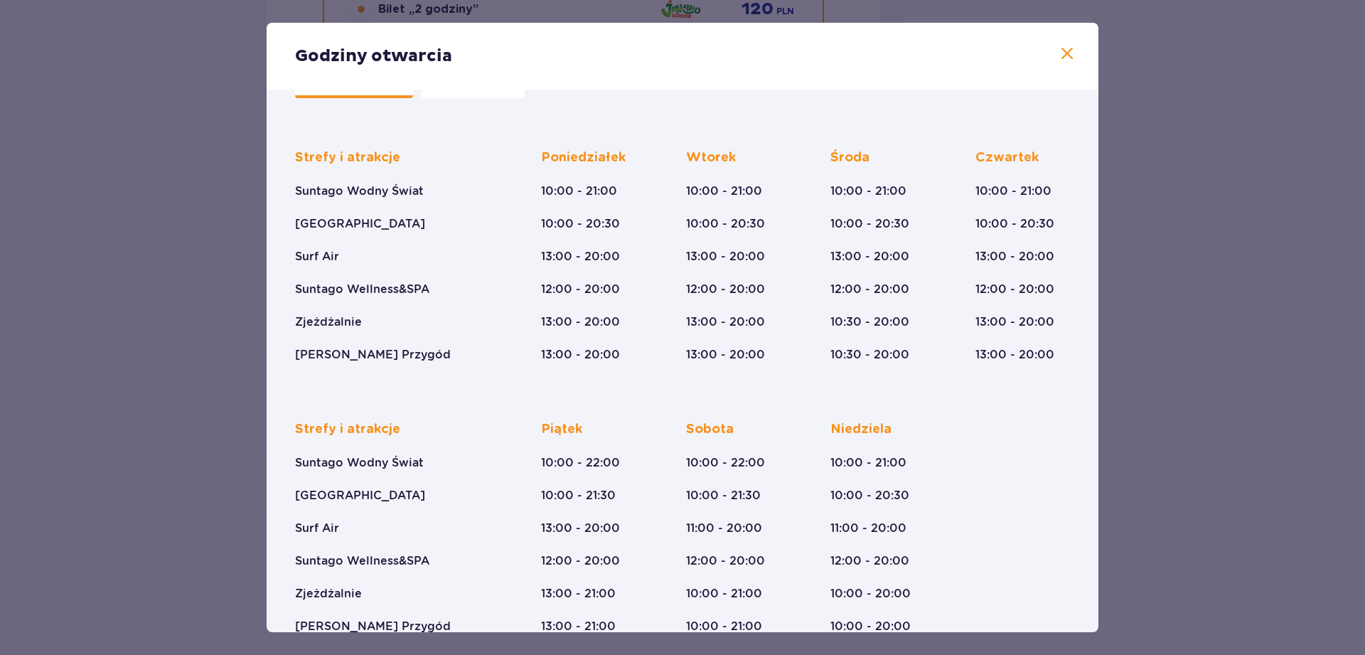
scroll to position [97, 0]
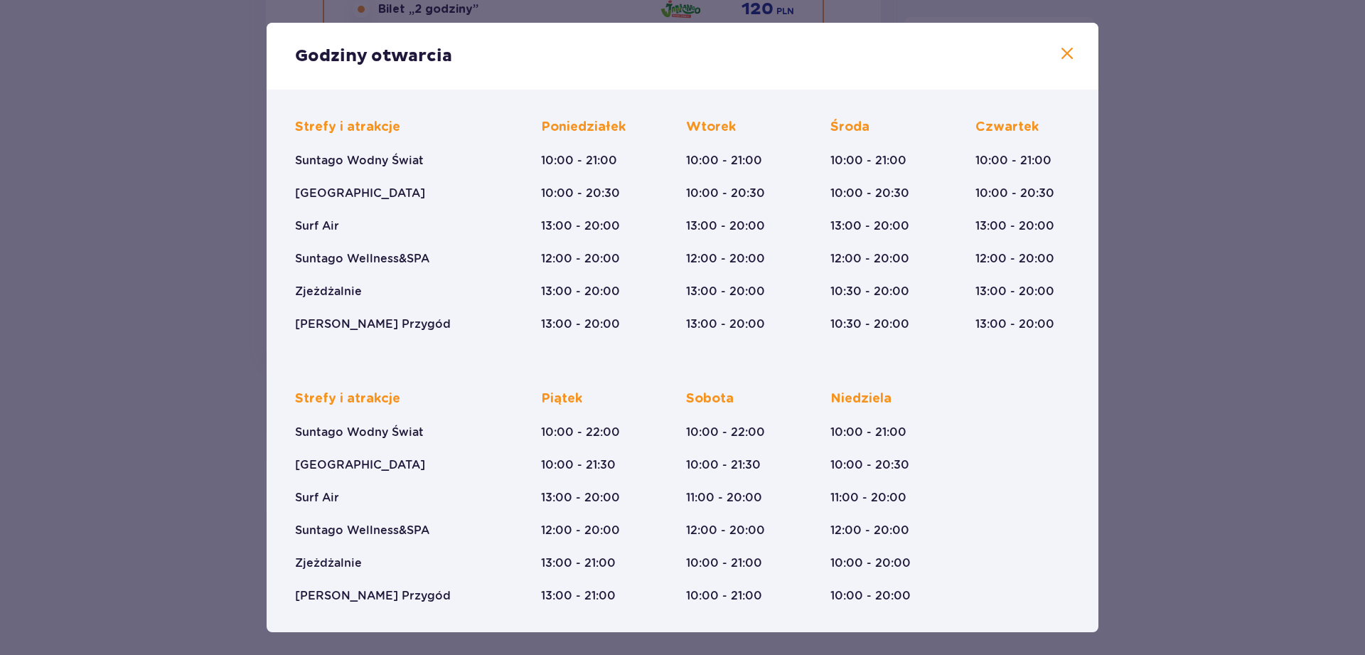
click at [1064, 53] on span at bounding box center [1066, 53] width 17 height 17
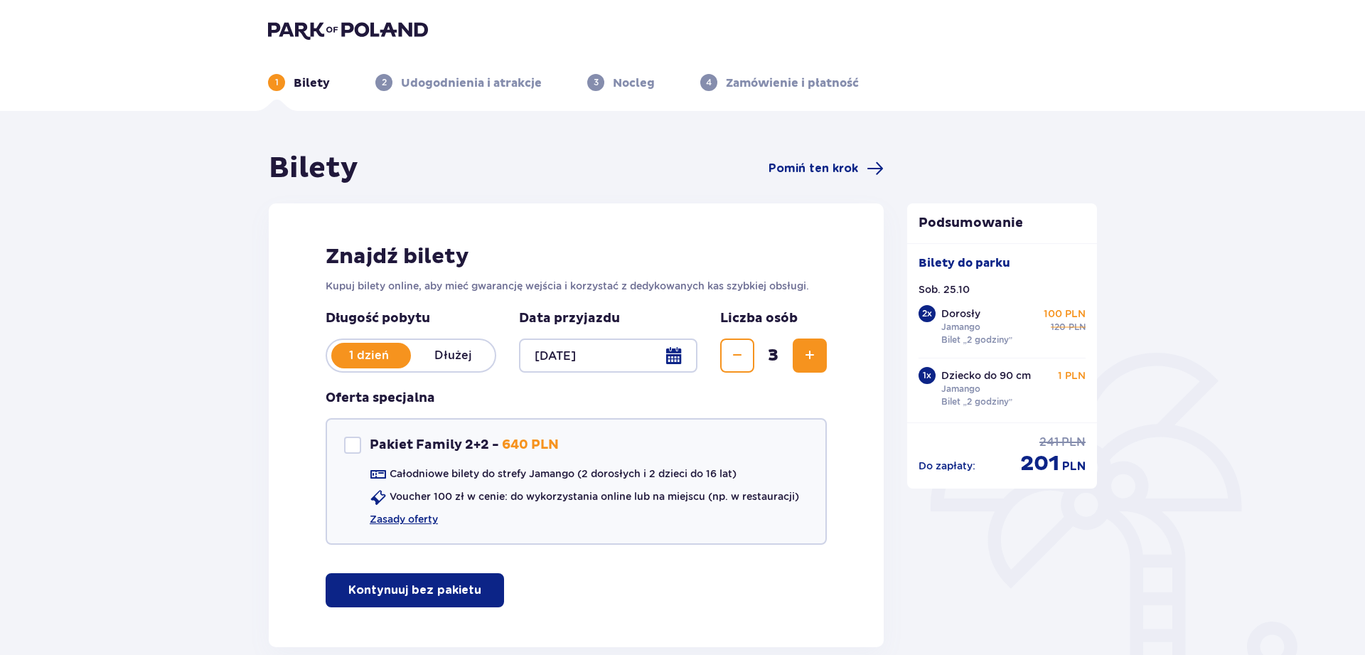
click at [677, 348] on div at bounding box center [608, 355] width 178 height 34
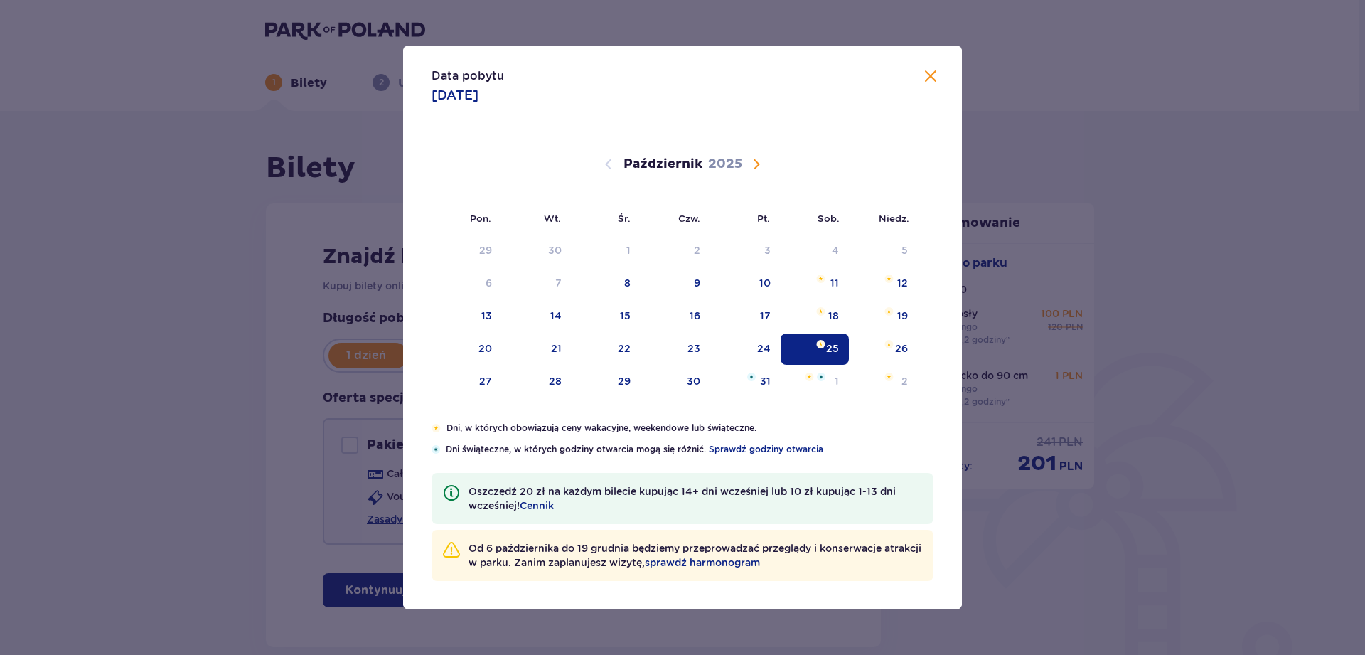
click at [839, 279] on div "11" at bounding box center [814, 283] width 69 height 31
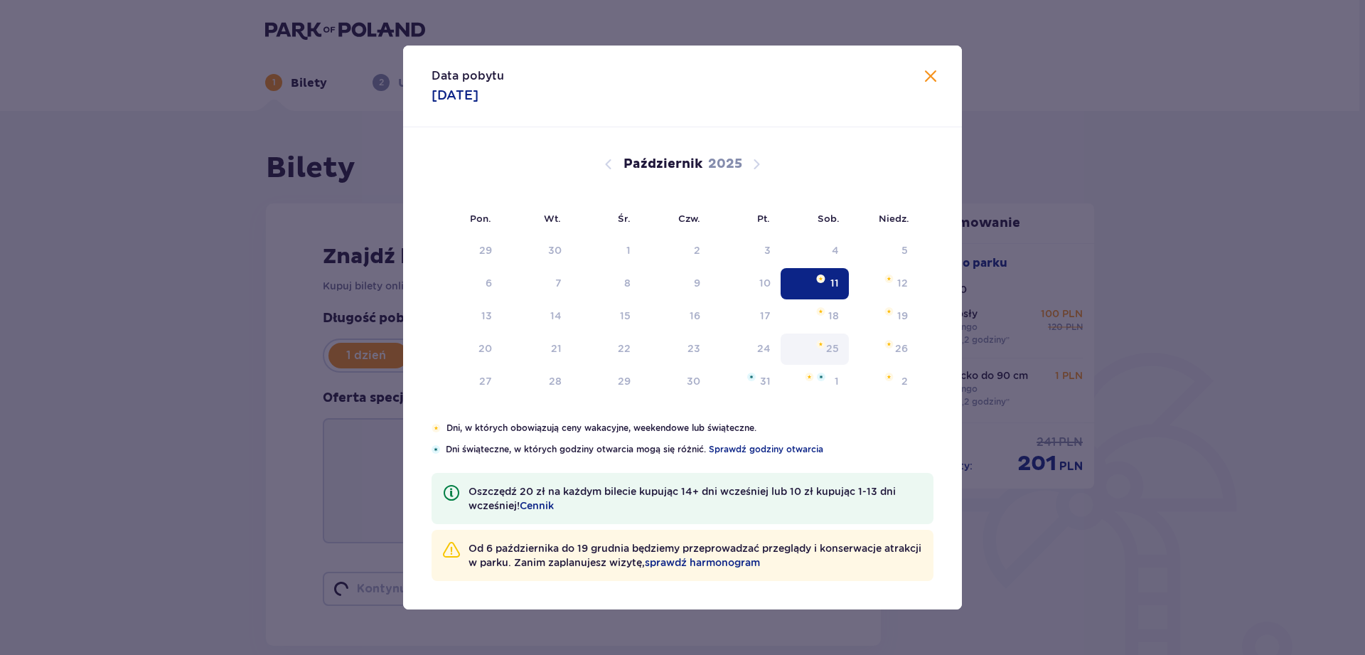
type input "11.10.25"
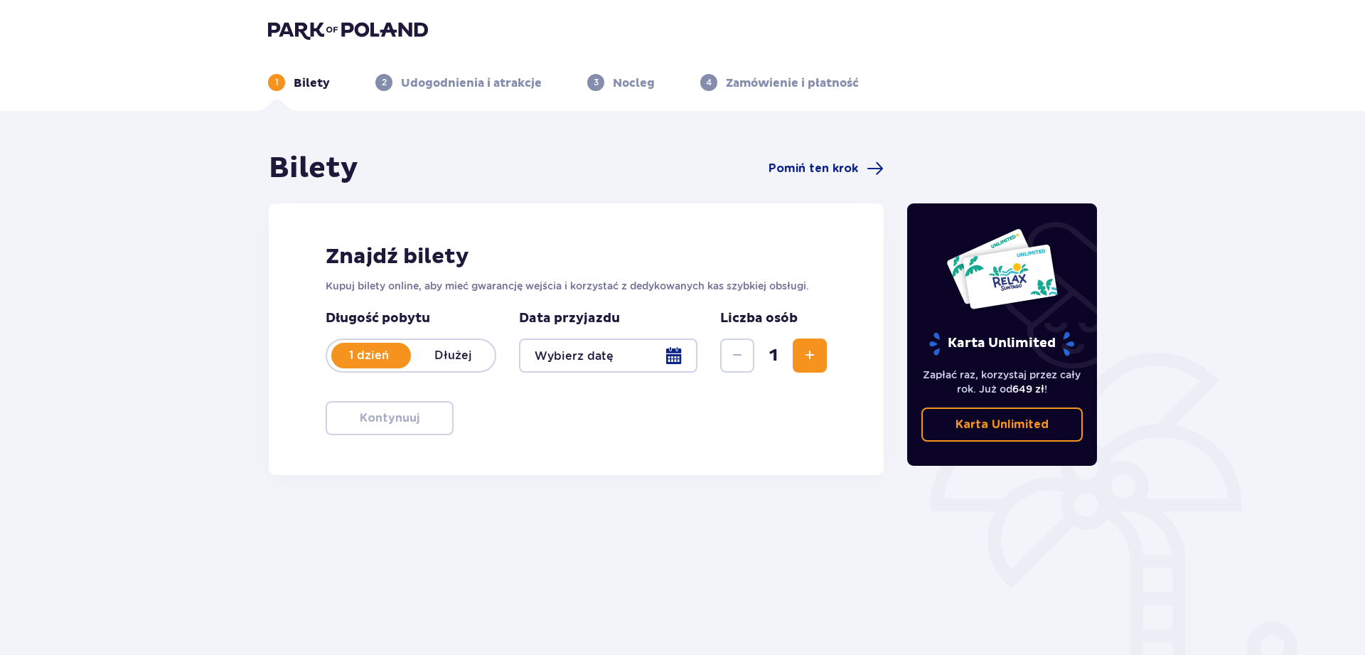
click at [804, 357] on span "Zwiększ" at bounding box center [809, 355] width 17 height 17
click at [598, 345] on div at bounding box center [608, 355] width 178 height 34
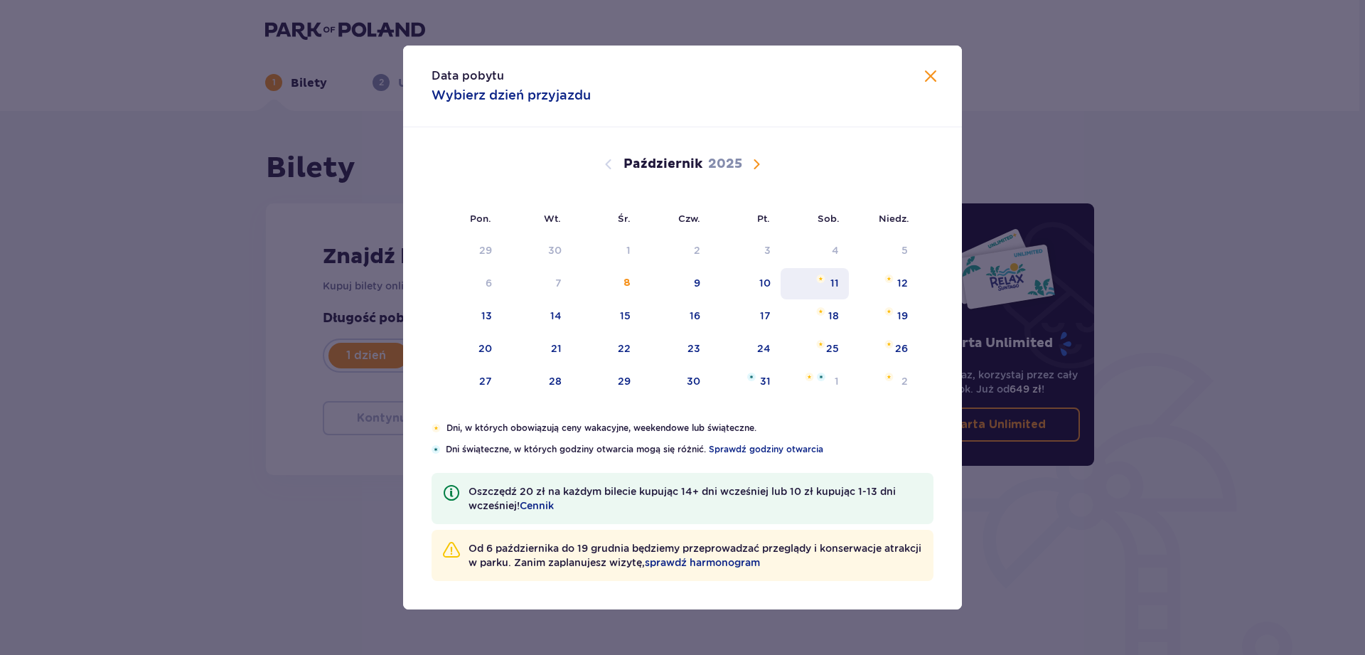
click at [835, 281] on div "11" at bounding box center [834, 283] width 9 height 14
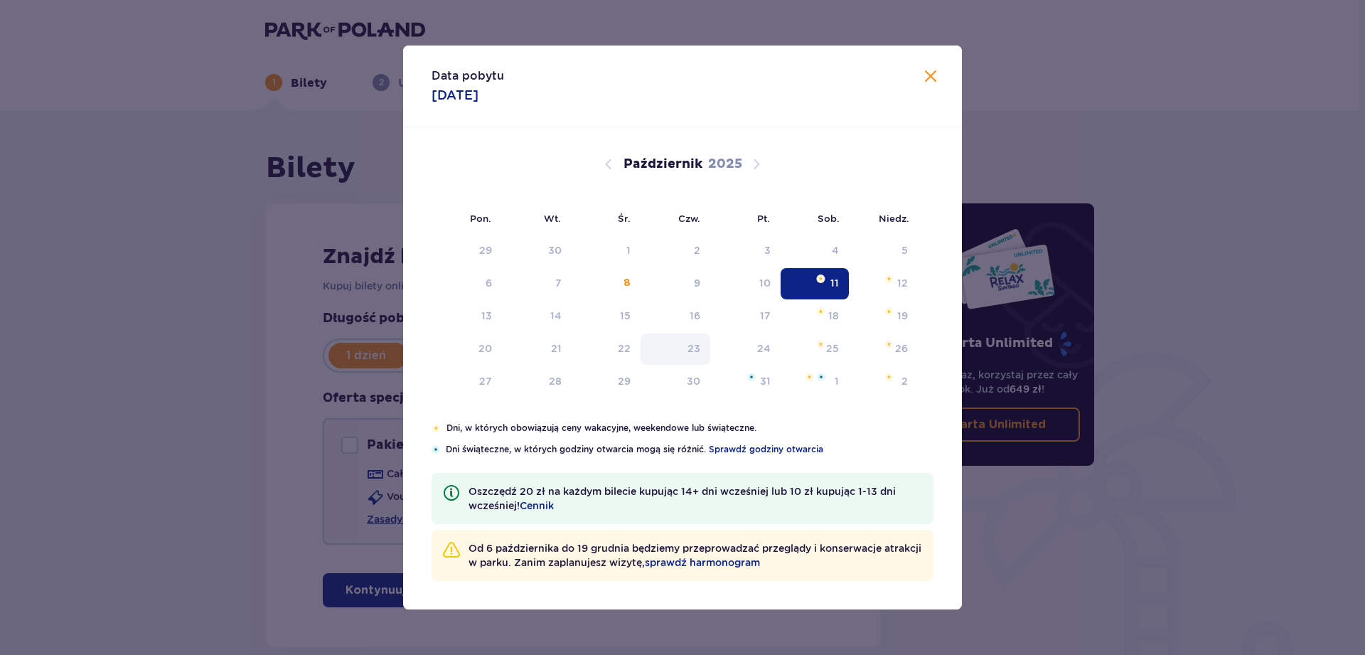
type input "11.10.25"
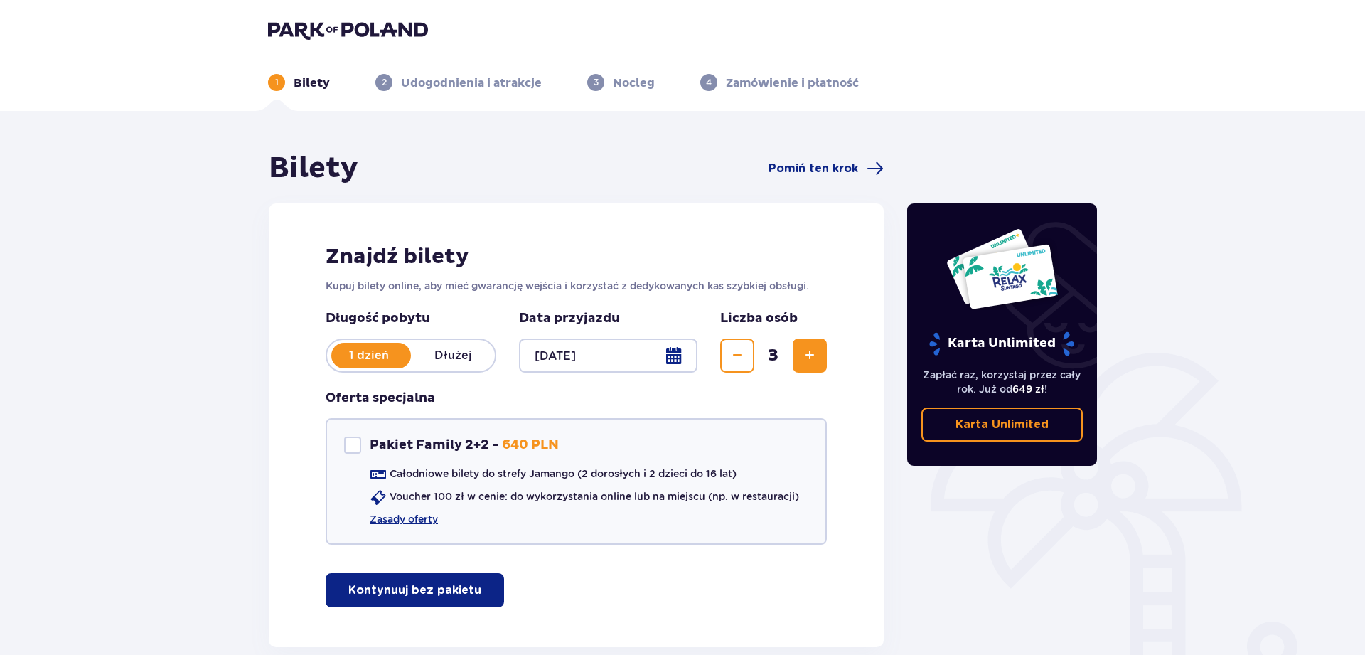
click at [436, 591] on p "Kontynuuj bez pakietu" at bounding box center [414, 590] width 133 height 16
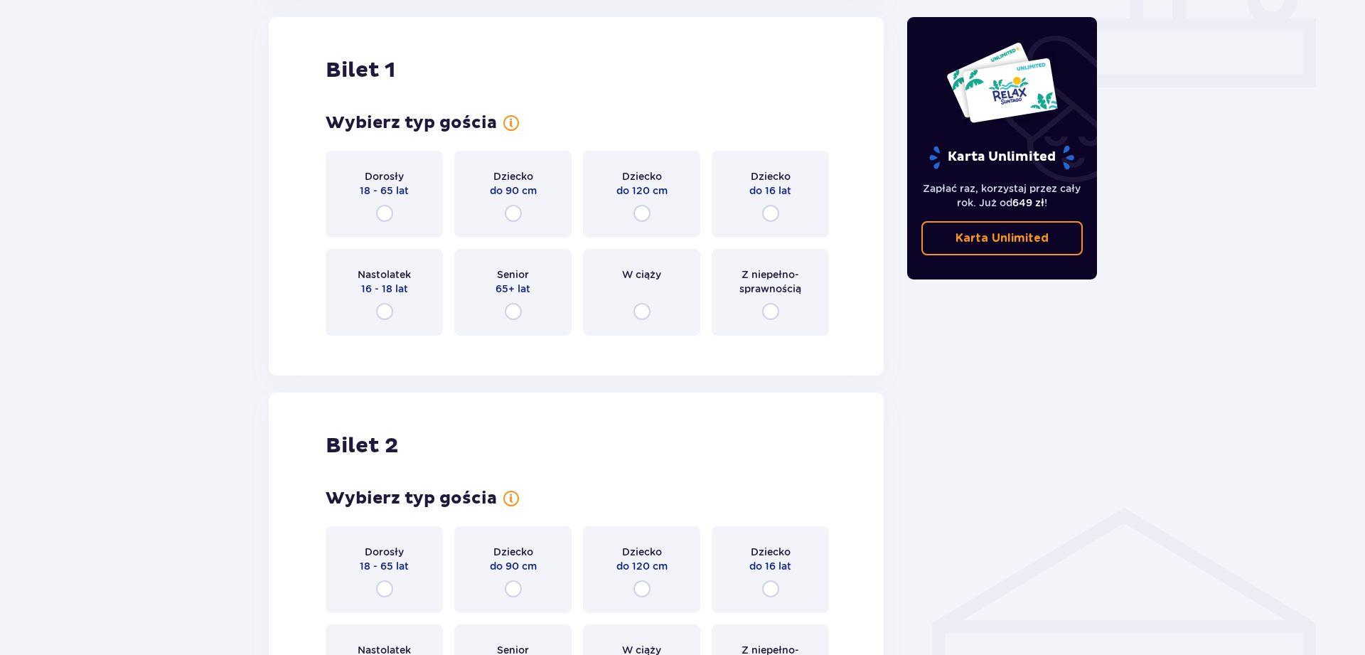
click at [378, 210] on input "radio" at bounding box center [384, 213] width 17 height 17
radio input "true"
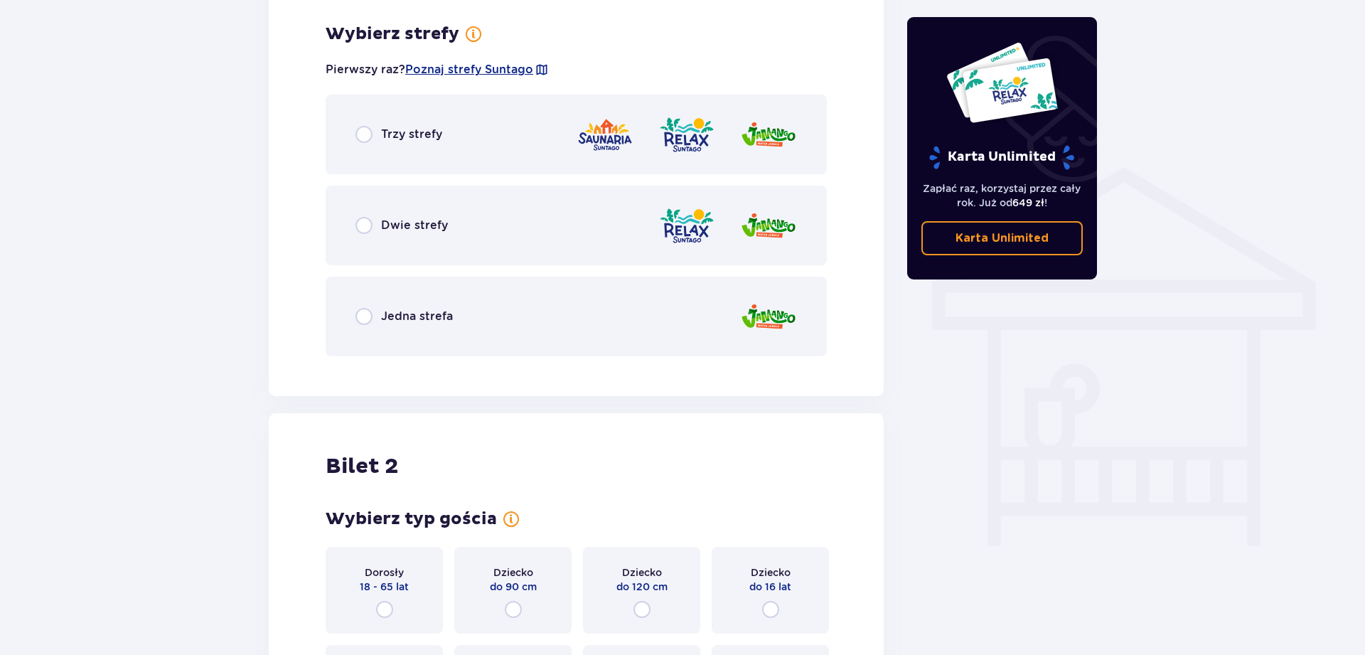
scroll to position [994, 0]
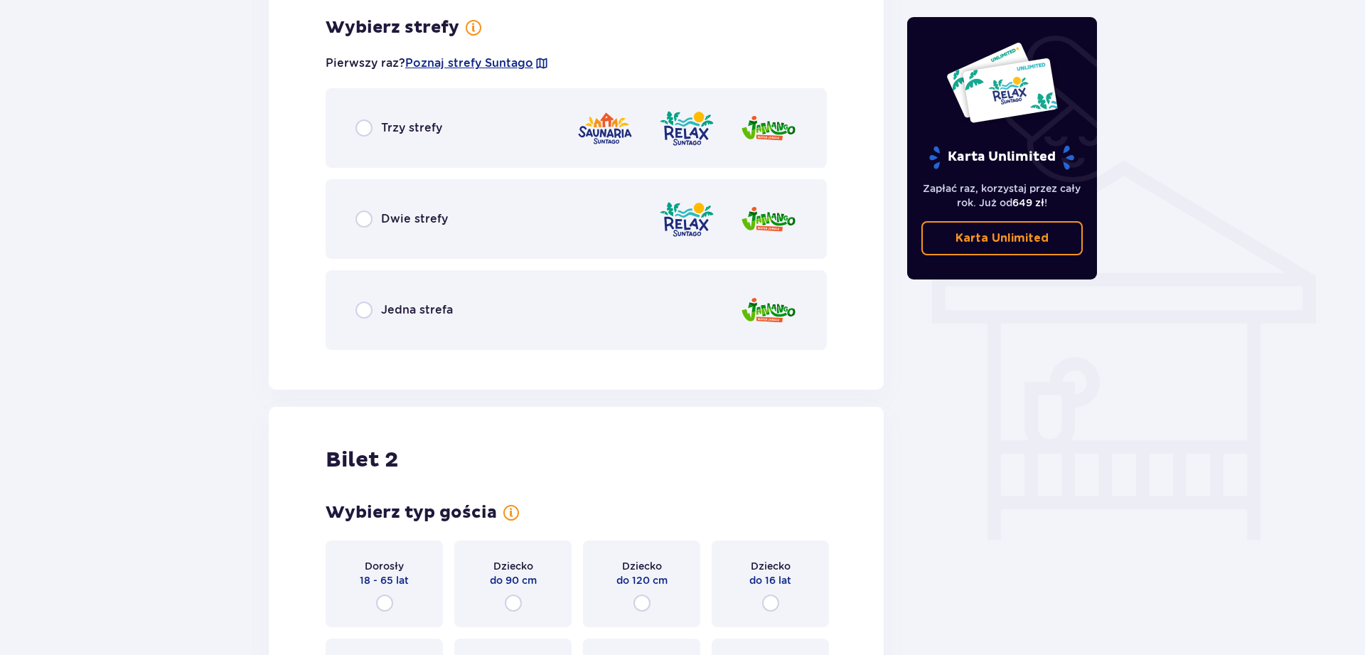
click at [360, 308] on input "radio" at bounding box center [363, 309] width 17 height 17
radio input "true"
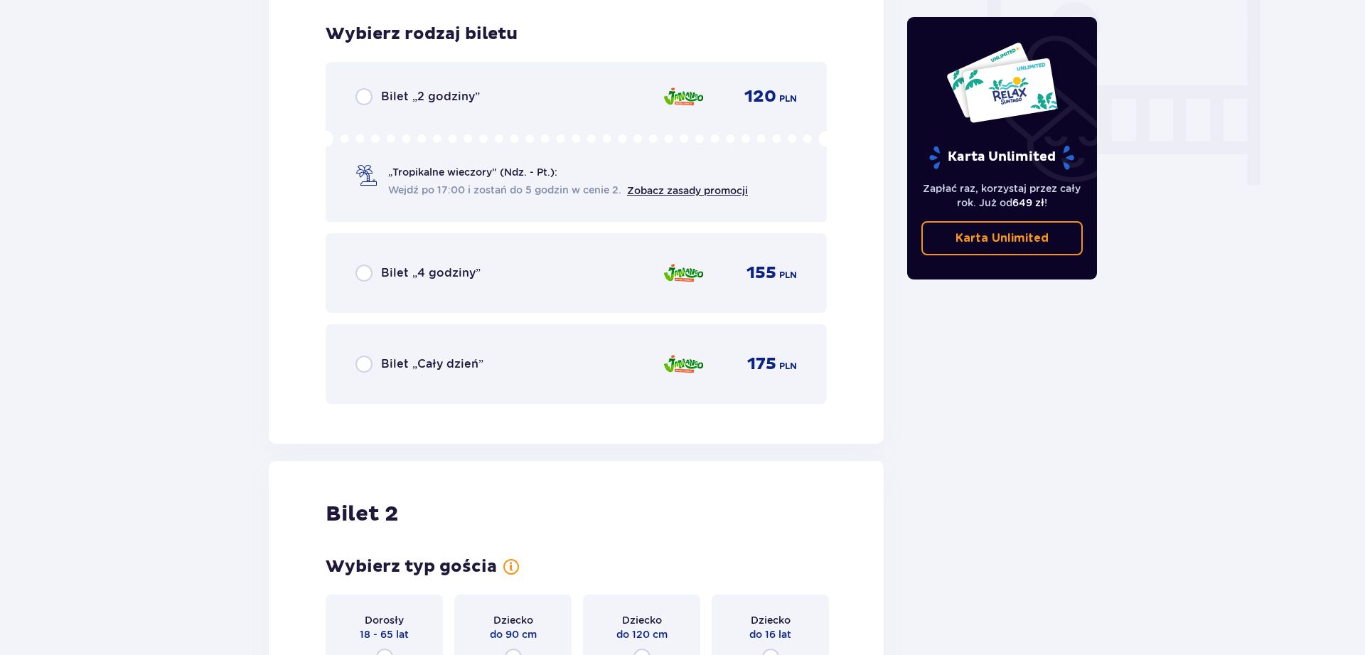
scroll to position [1355, 0]
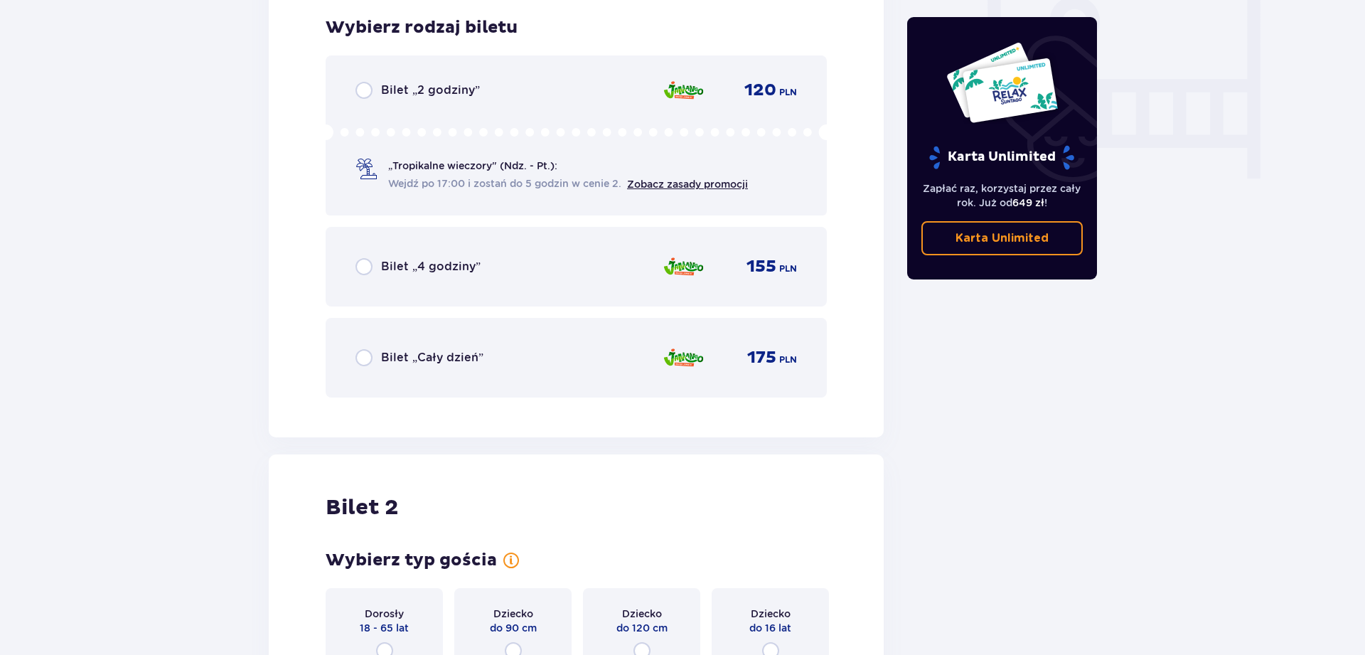
click at [360, 92] on input "radio" at bounding box center [363, 90] width 17 height 17
radio input "true"
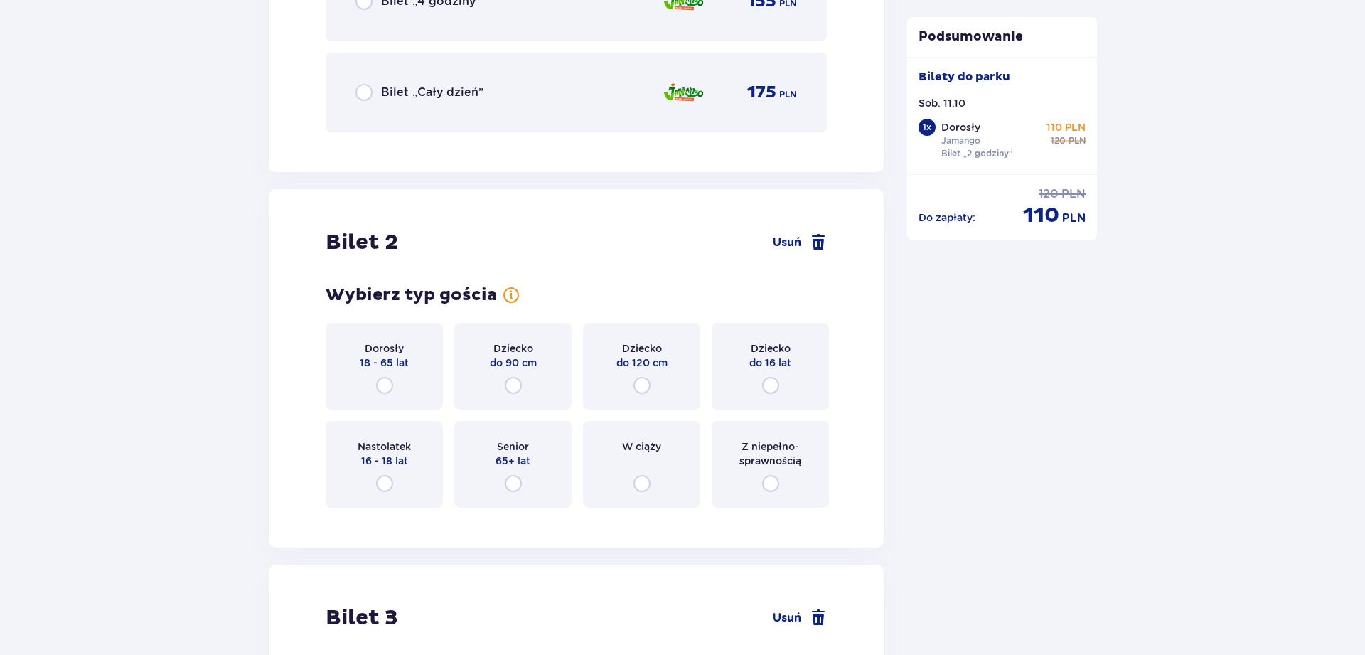
scroll to position [1792, 0]
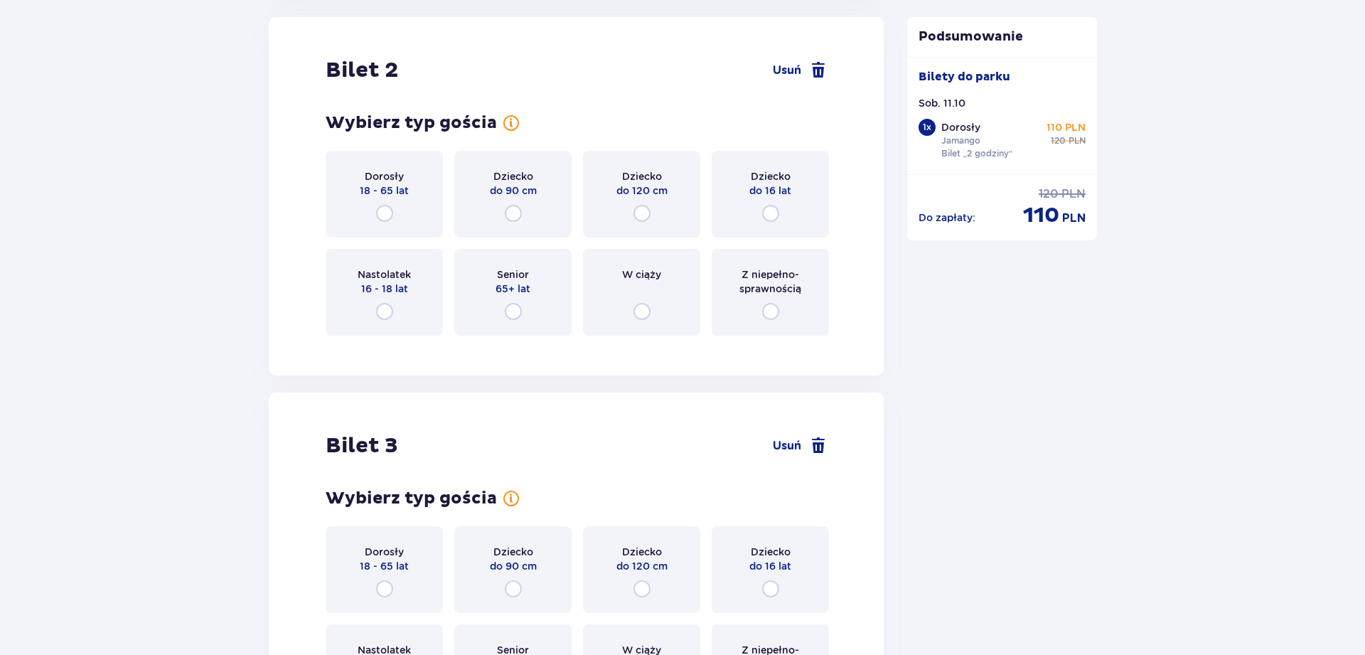
click at [387, 215] on input "radio" at bounding box center [384, 213] width 17 height 17
radio input "true"
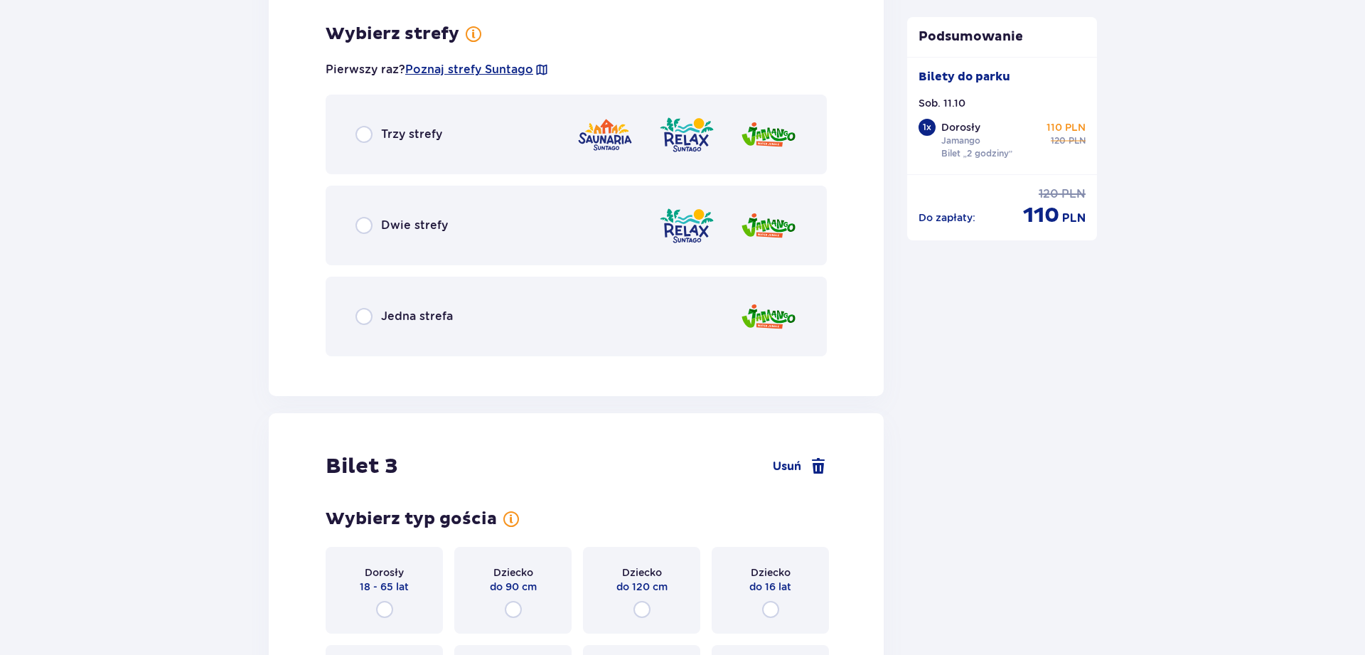
scroll to position [2138, 0]
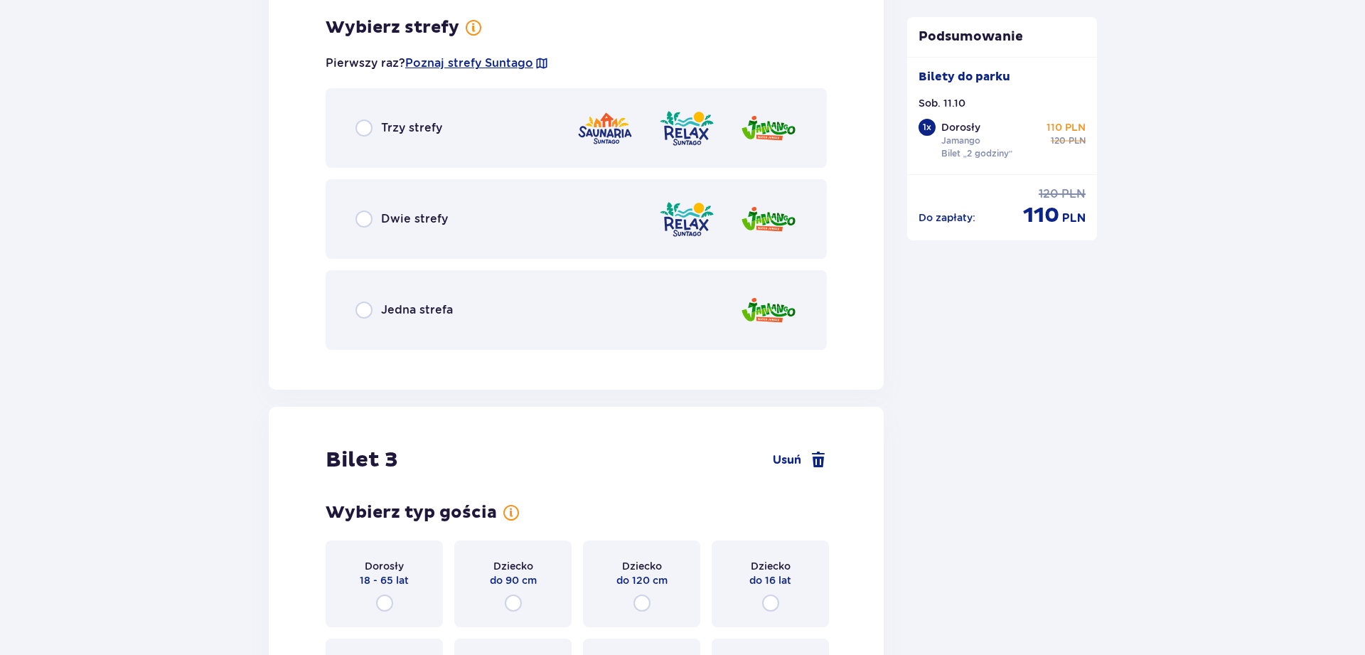
click at [367, 317] on input "radio" at bounding box center [363, 309] width 17 height 17
radio input "true"
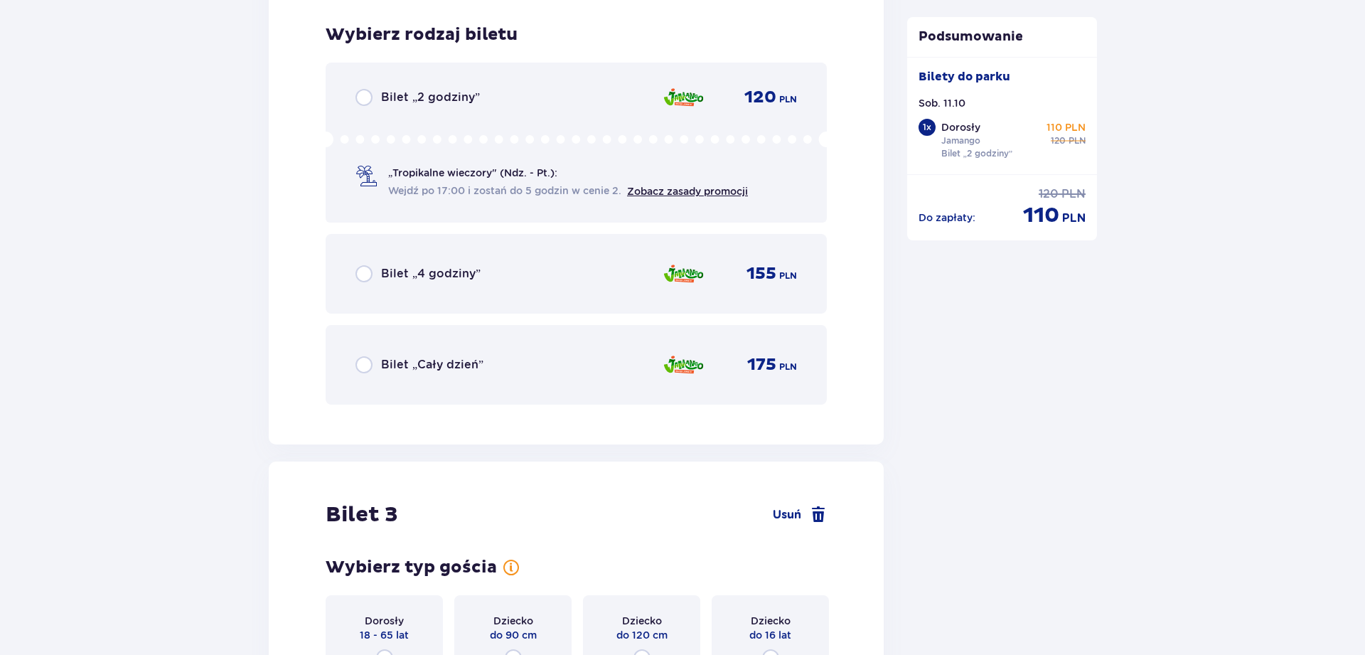
scroll to position [2499, 0]
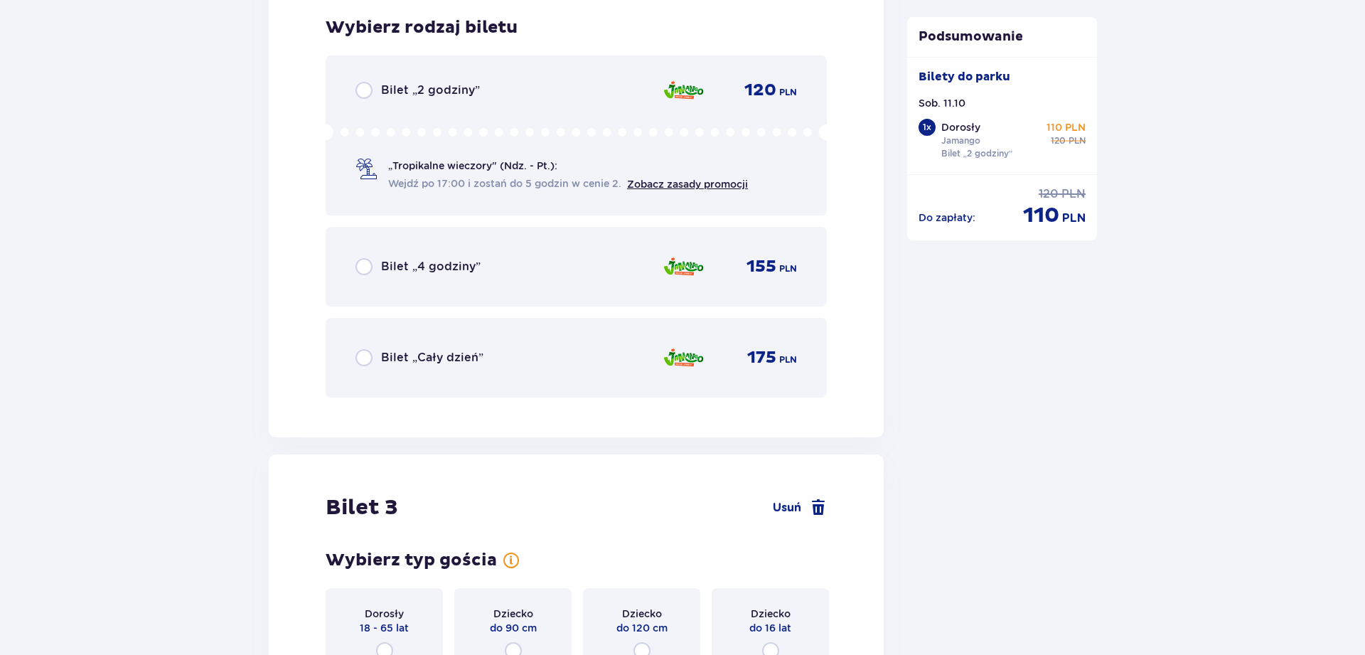
click at [360, 94] on input "radio" at bounding box center [363, 90] width 17 height 17
radio input "true"
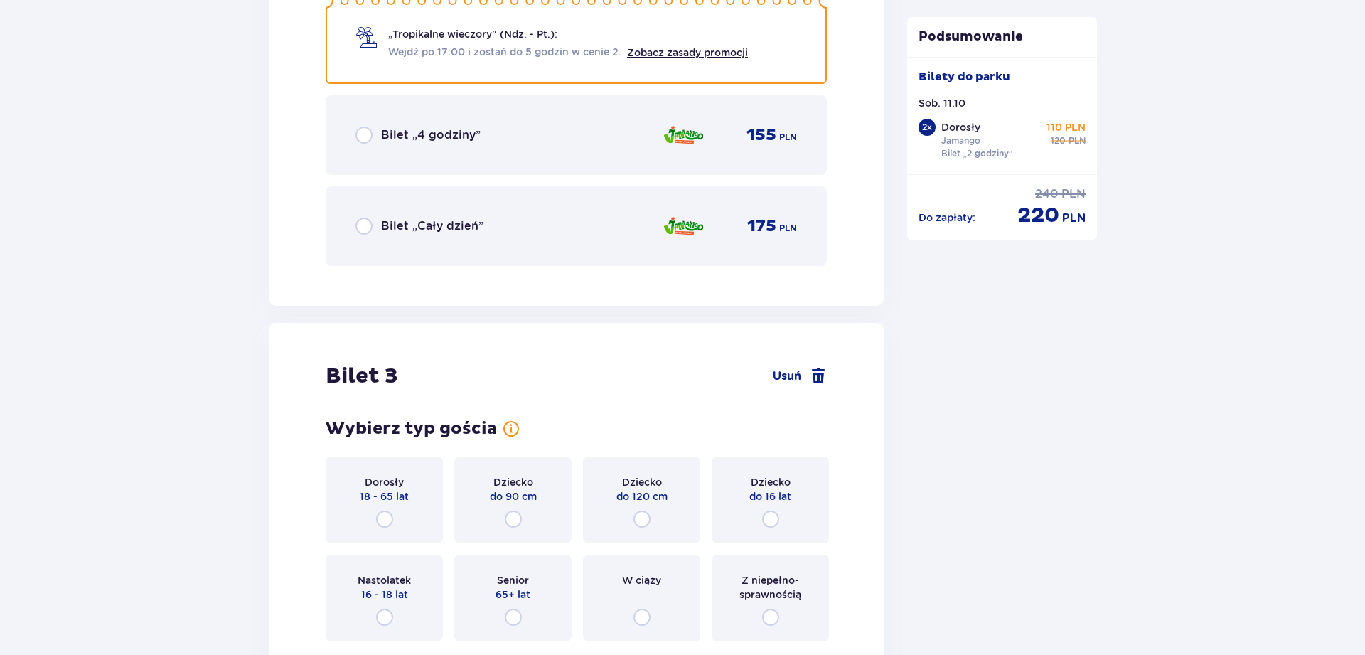
scroll to position [2811, 0]
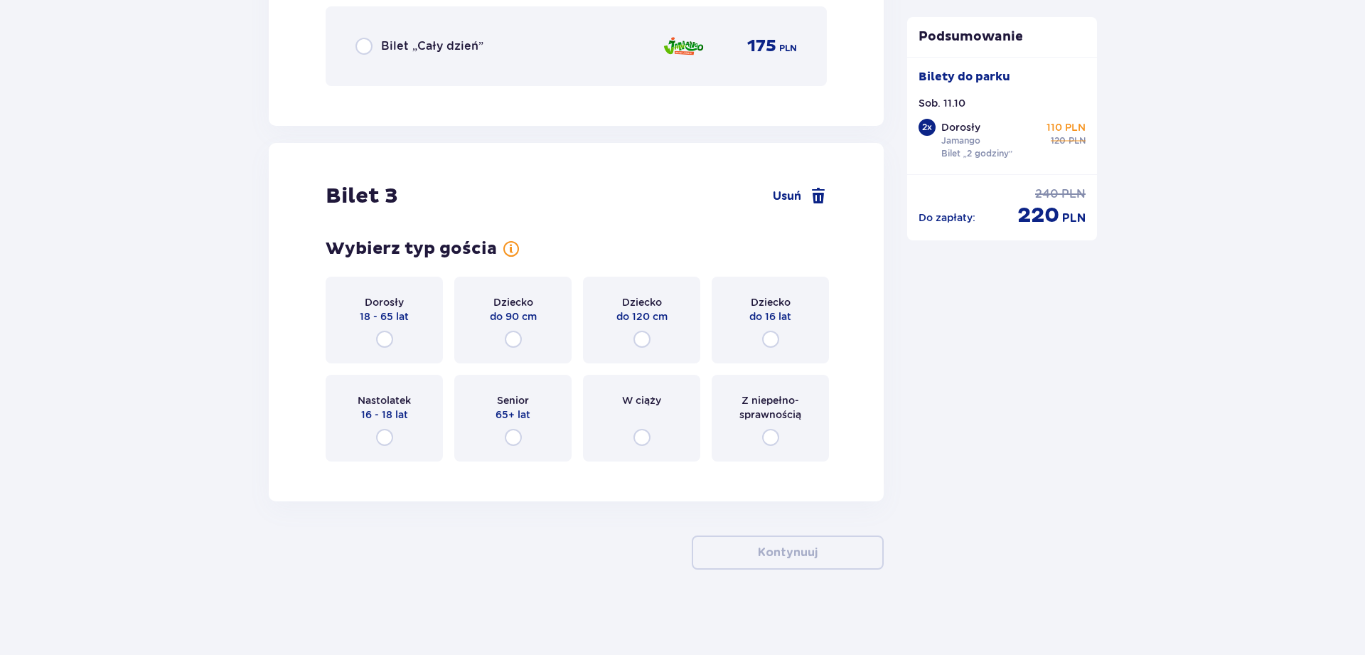
click at [512, 345] on input "radio" at bounding box center [513, 338] width 17 height 17
radio input "true"
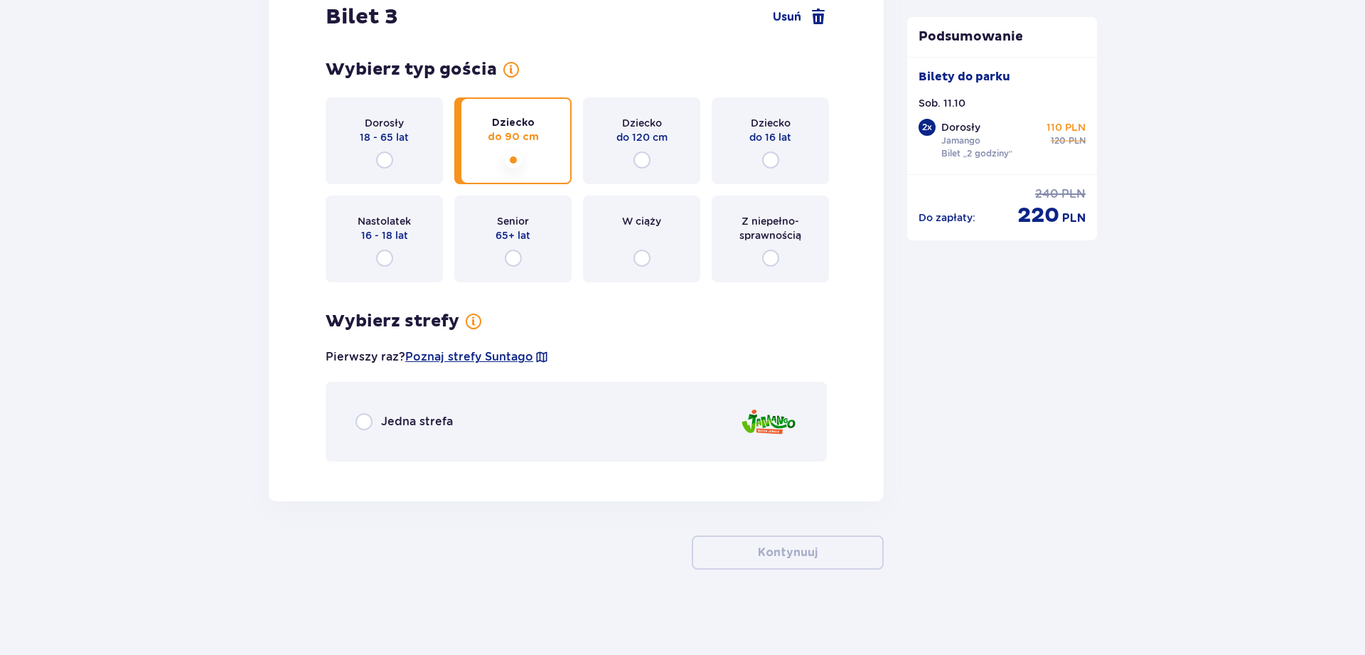
click at [465, 424] on div "Jedna strefa" at bounding box center [575, 422] width 501 height 80
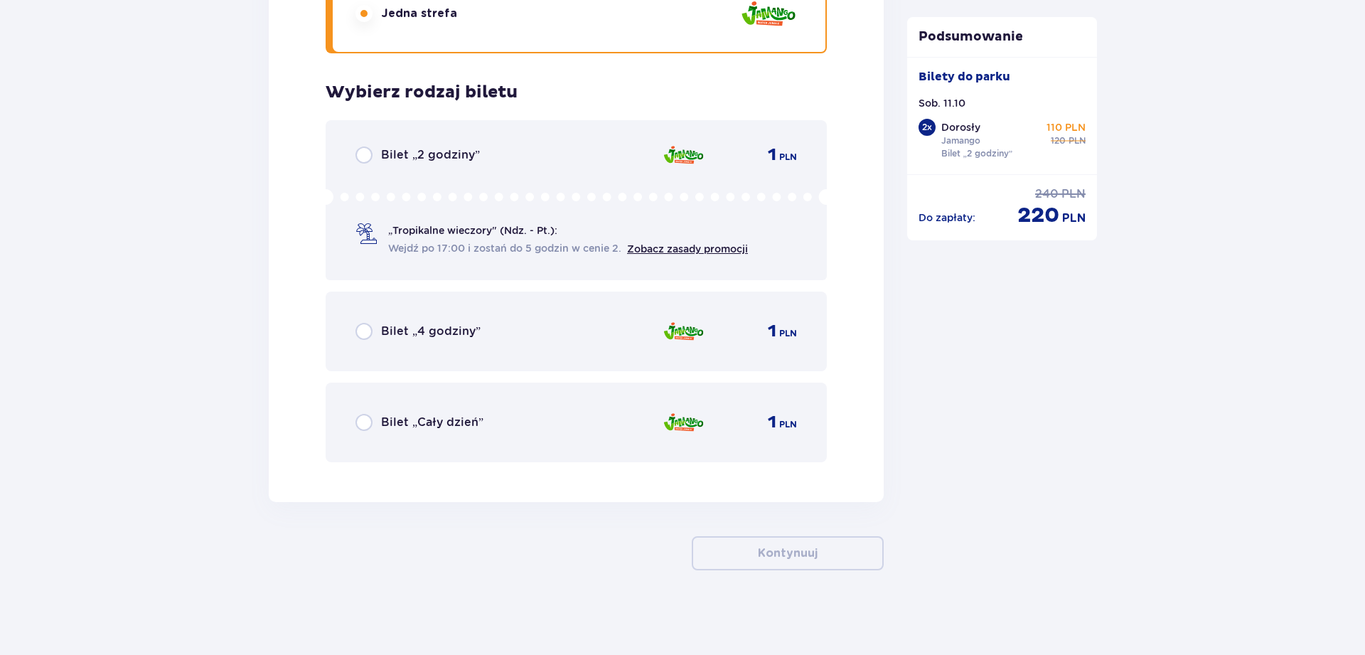
scroll to position [3398, 0]
click at [443, 155] on span "Bilet „2 godziny”" at bounding box center [430, 154] width 99 height 16
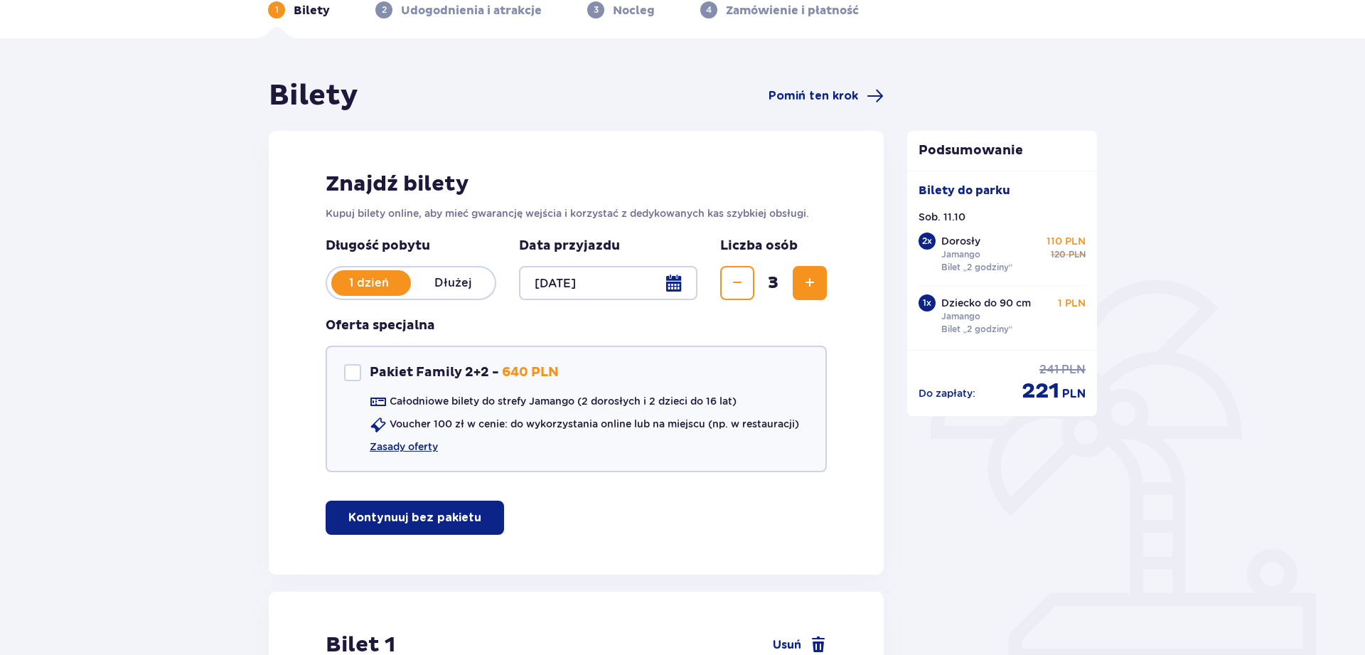
scroll to position [0, 0]
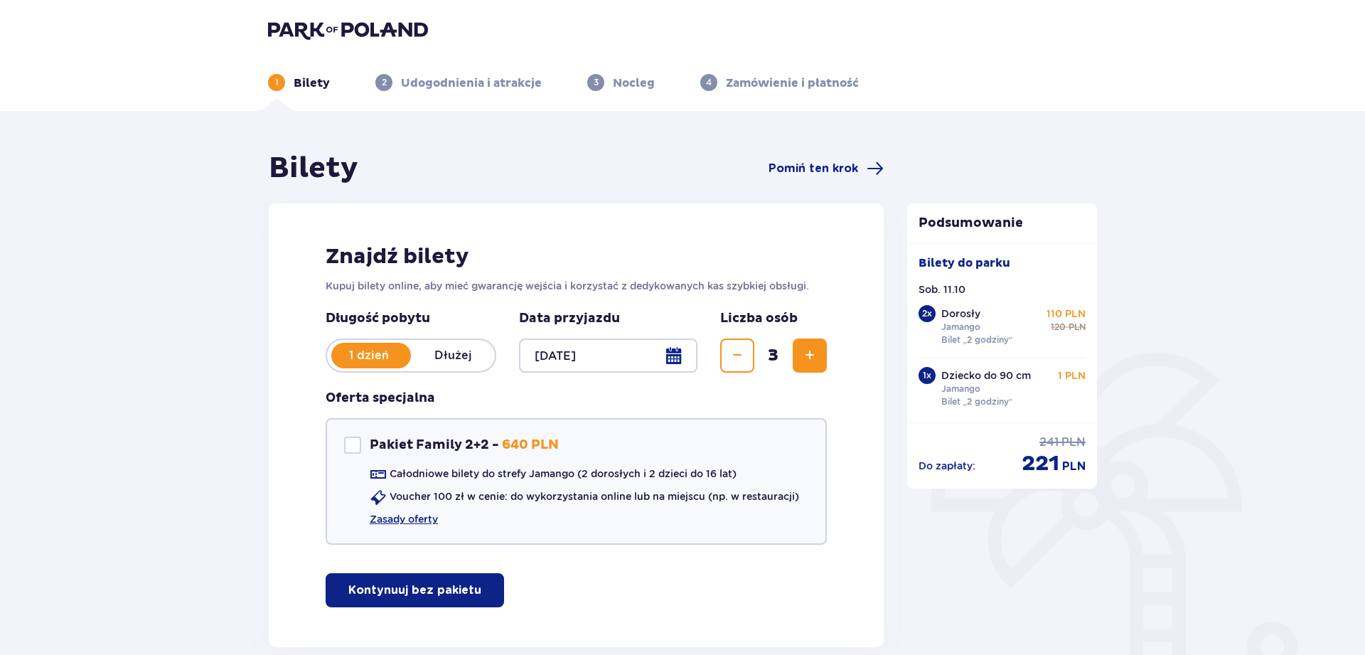
click at [345, 33] on img at bounding box center [348, 30] width 160 height 20
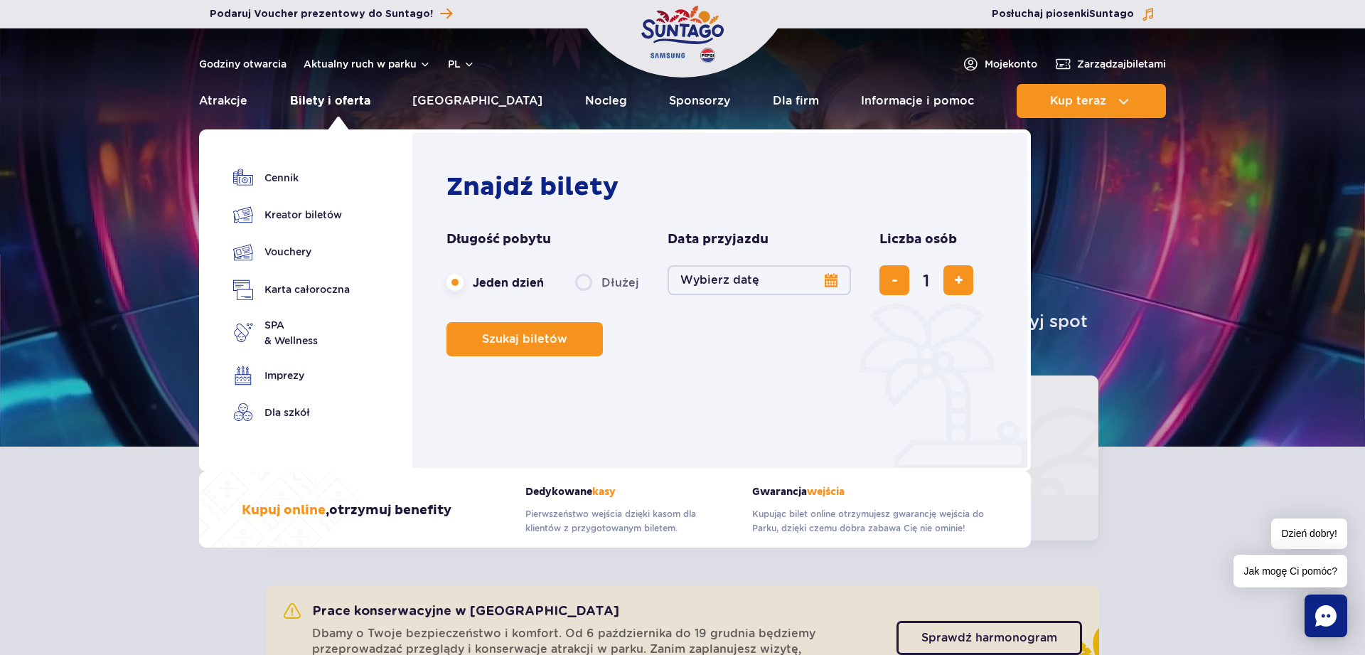
click at [338, 102] on link "Bilety i oferta" at bounding box center [330, 101] width 80 height 34
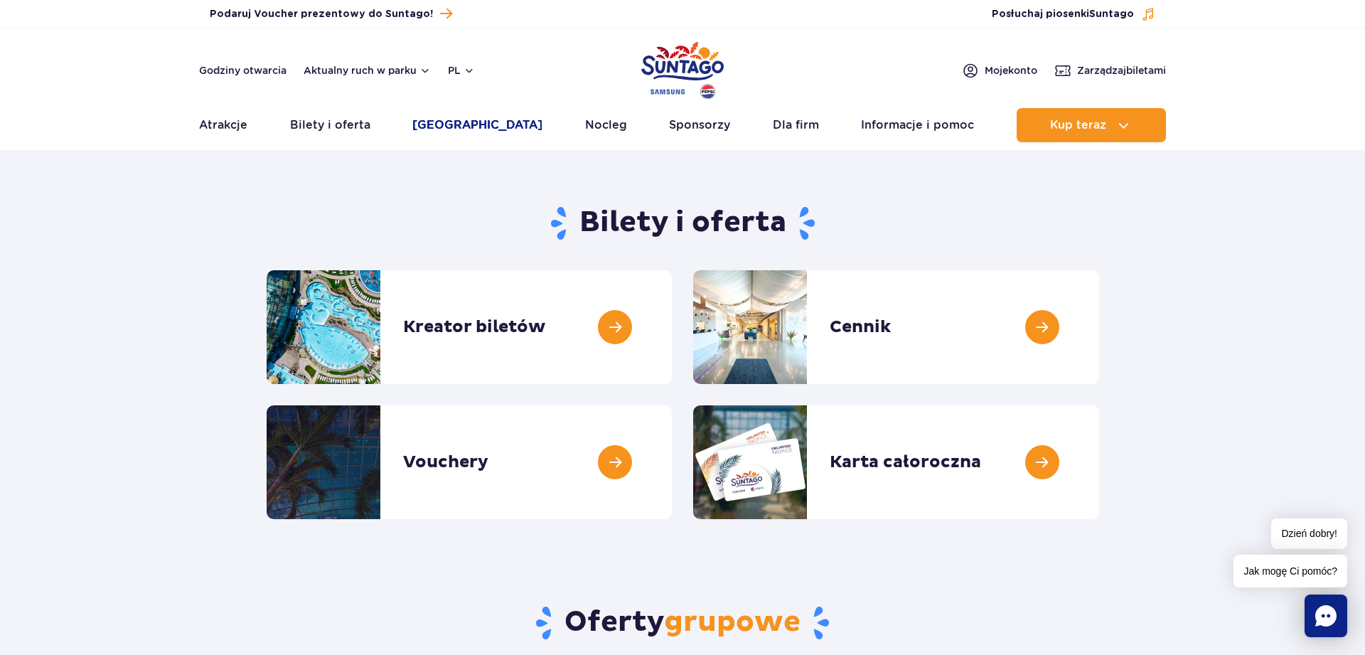
click at [452, 122] on link "[GEOGRAPHIC_DATA]" at bounding box center [477, 125] width 130 height 34
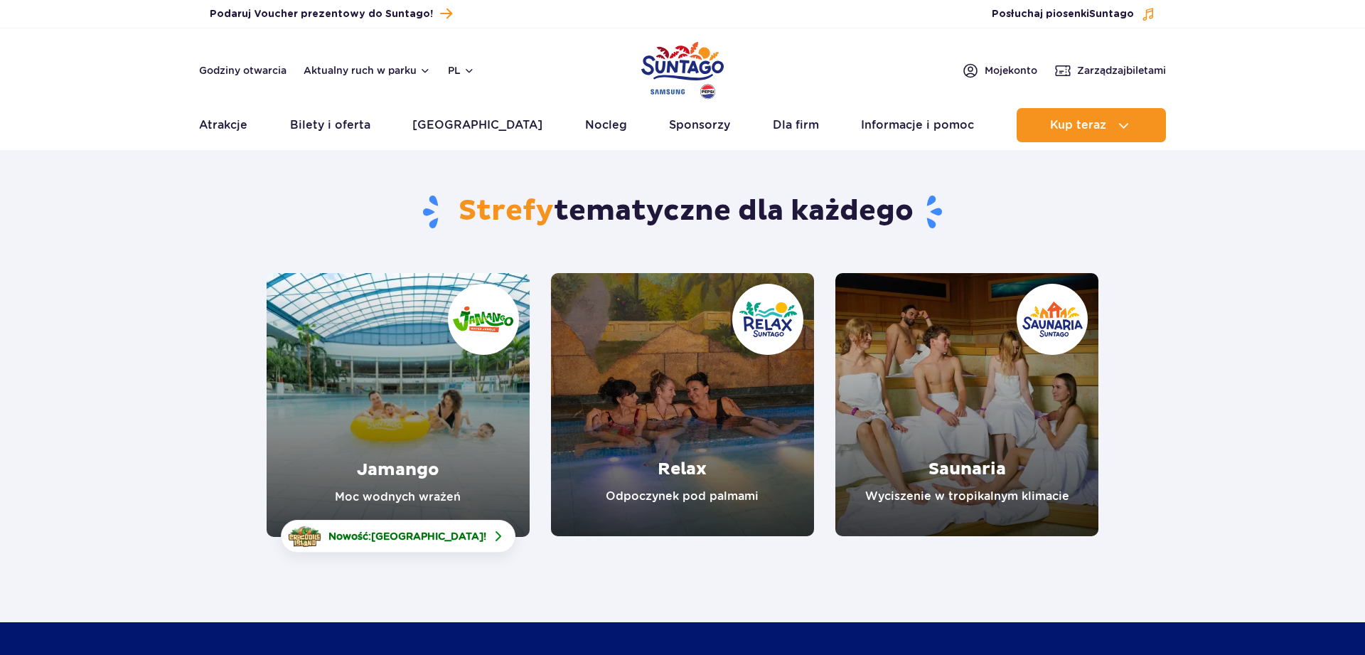
click at [420, 401] on link "Jamango" at bounding box center [398, 405] width 263 height 264
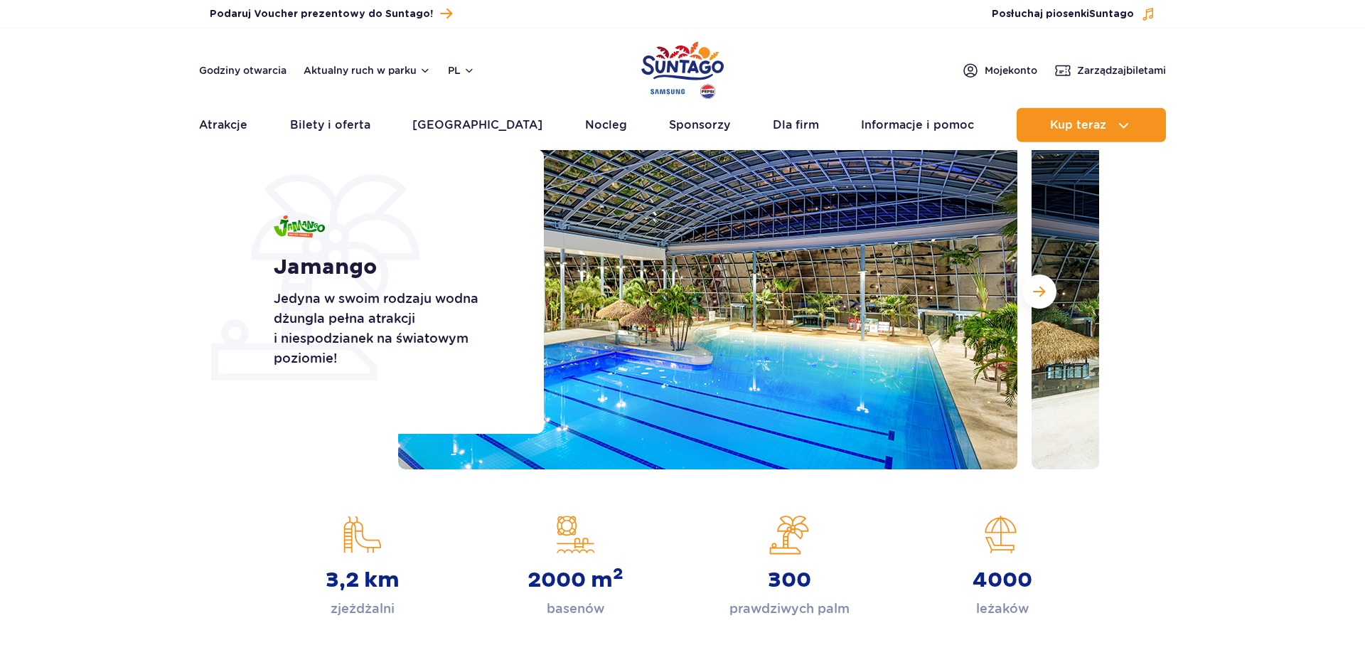
scroll to position [145, 0]
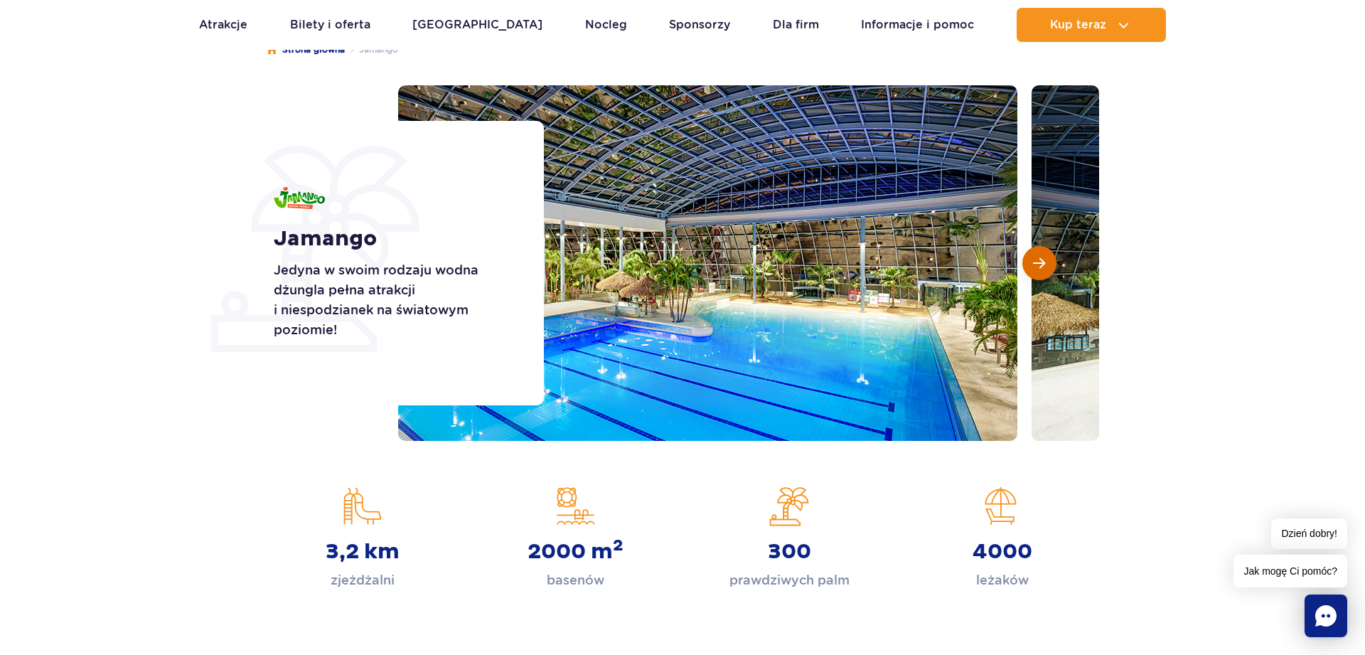
click at [1048, 268] on button "Następny slajd" at bounding box center [1039, 263] width 34 height 34
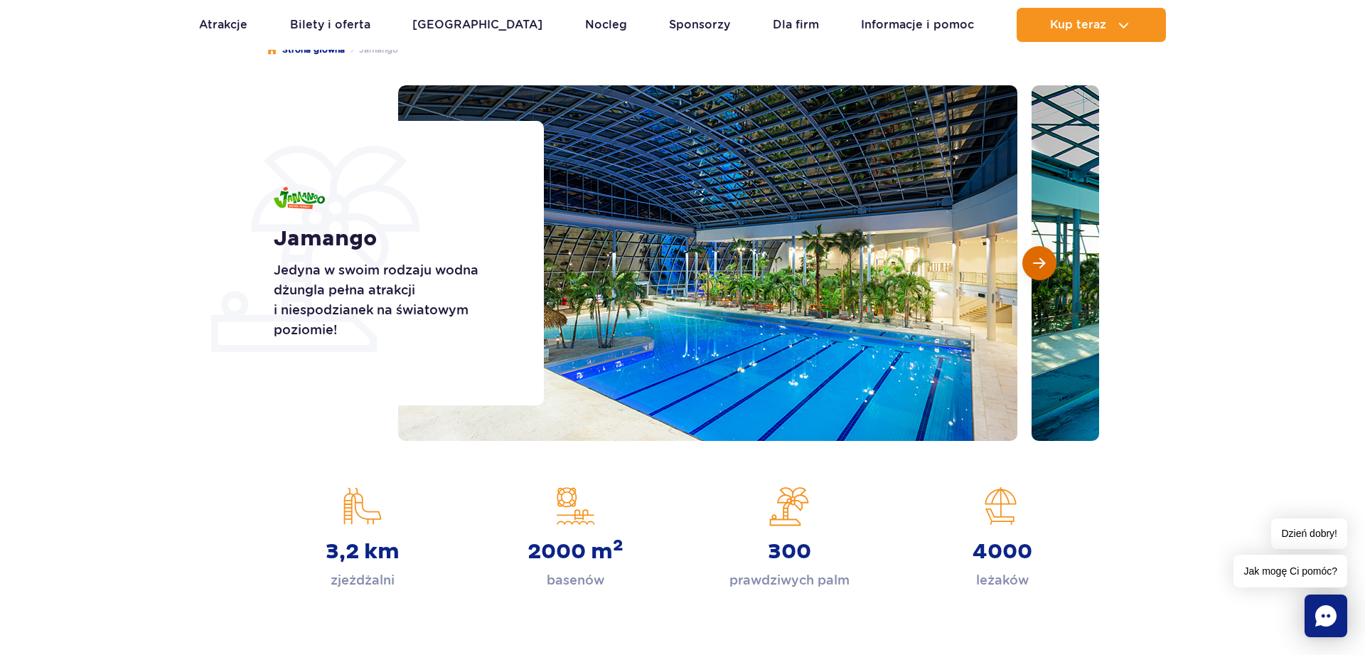
click at [1048, 268] on button "Następny slajd" at bounding box center [1039, 263] width 34 height 34
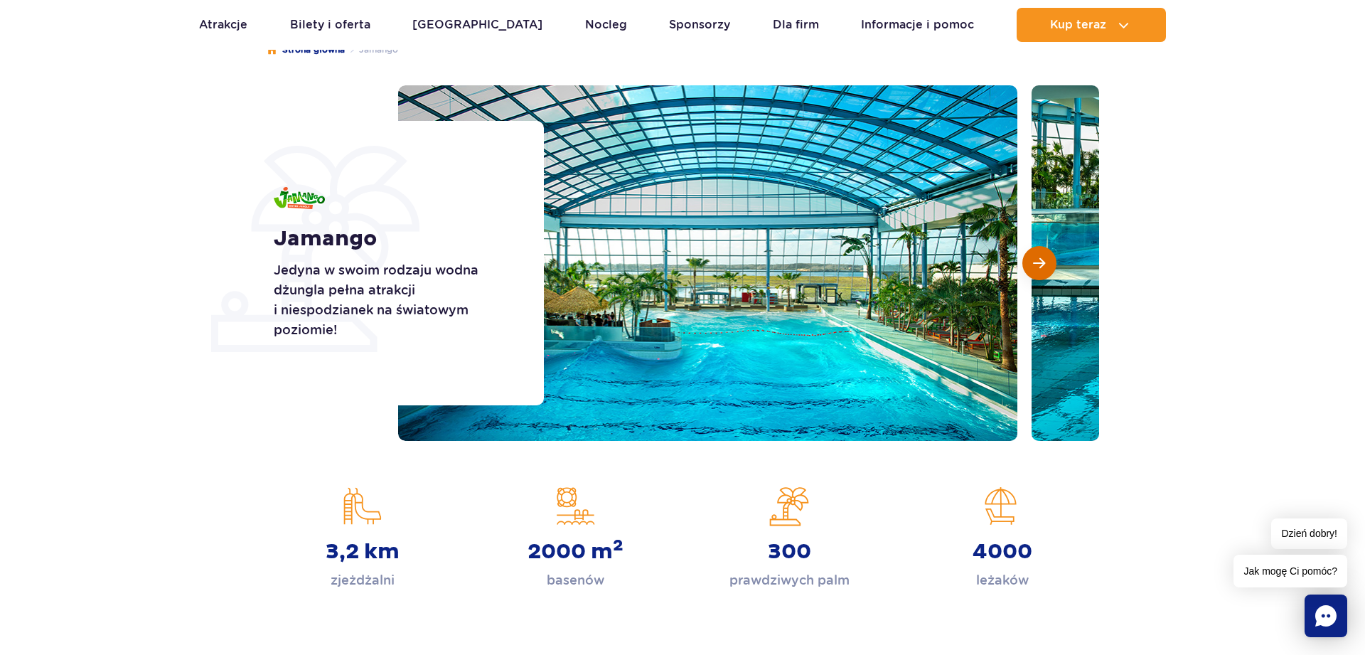
click at [1048, 268] on button "Następny slajd" at bounding box center [1039, 263] width 34 height 34
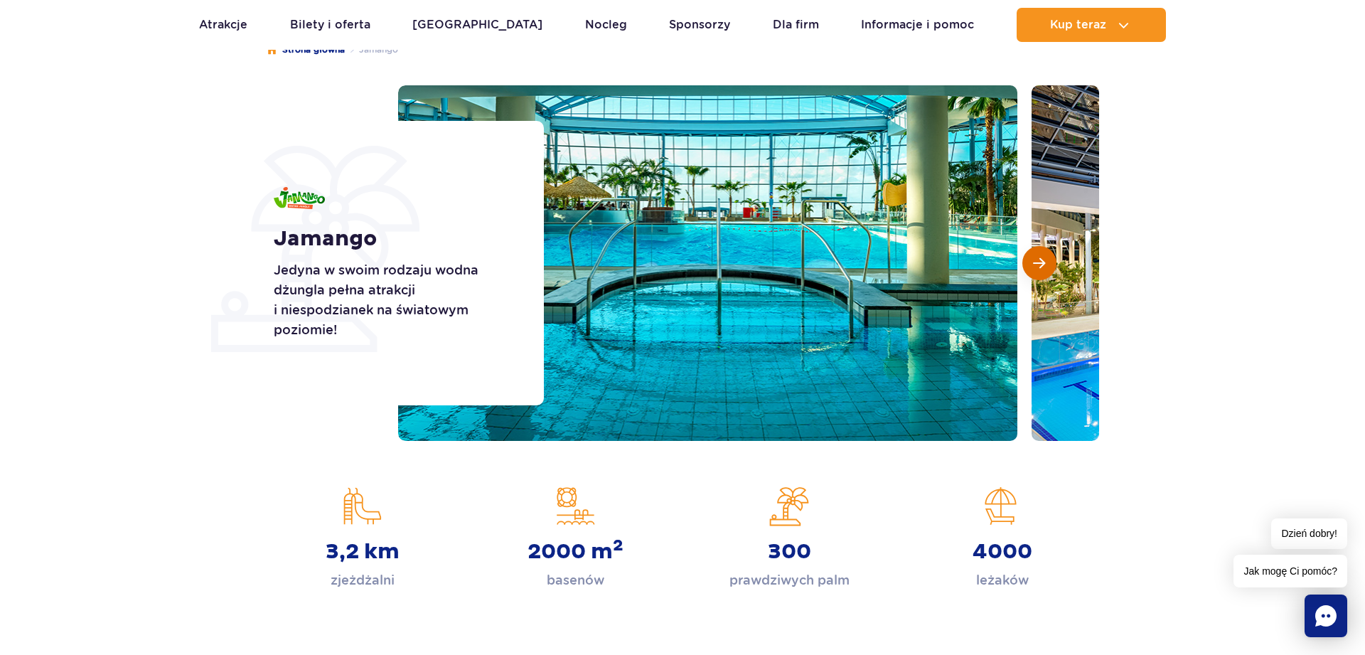
click at [1048, 268] on button "Następny slajd" at bounding box center [1039, 263] width 34 height 34
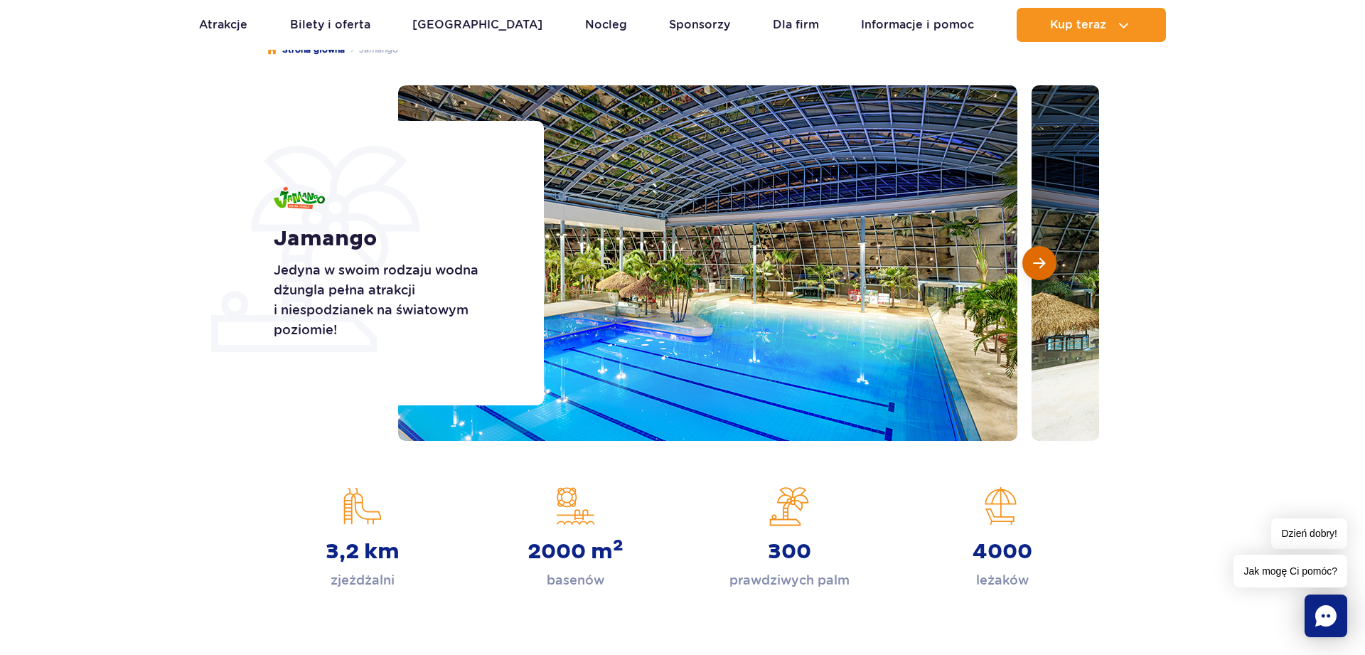
click at [1048, 268] on button "Następny slajd" at bounding box center [1039, 263] width 34 height 34
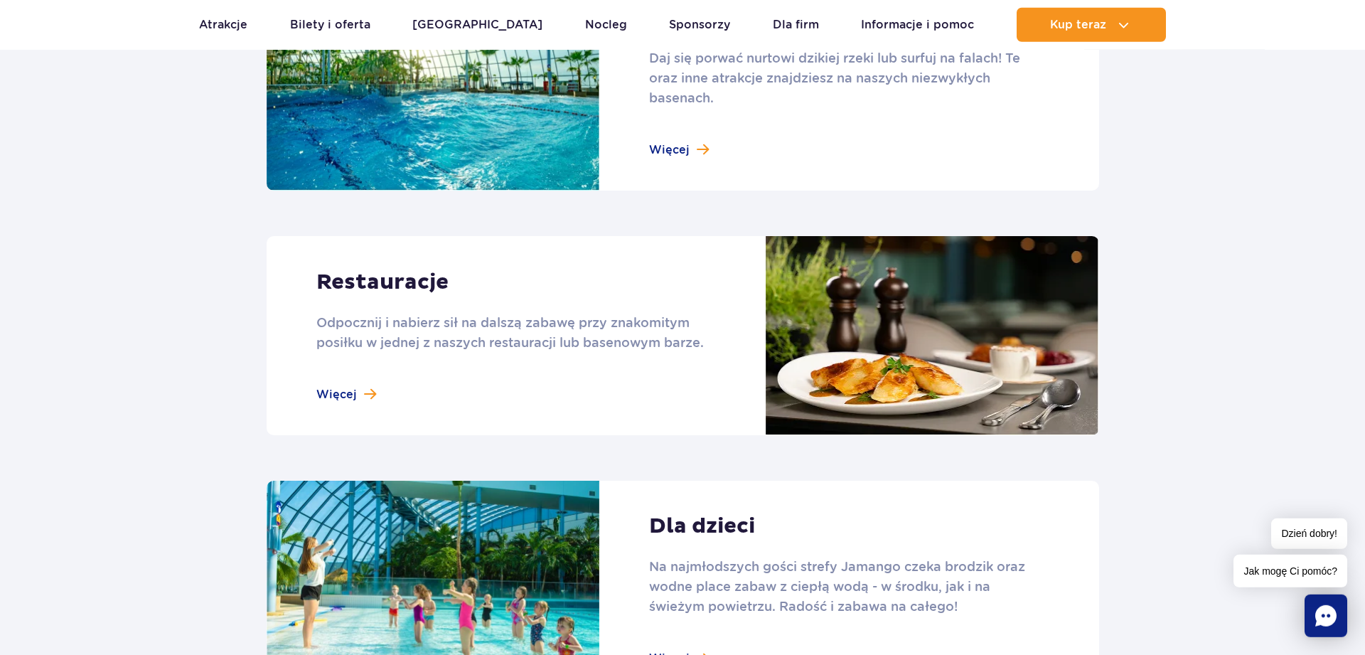
scroll to position [1450, 0]
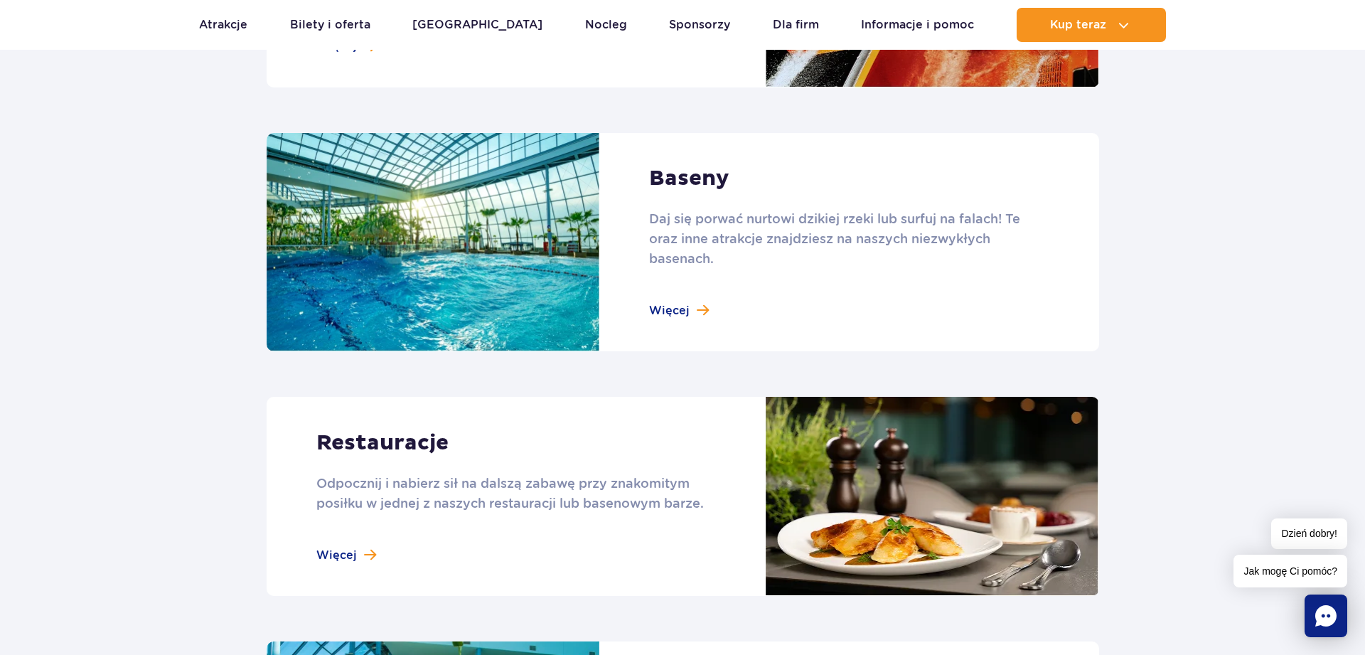
click at [680, 308] on link at bounding box center [683, 242] width 832 height 219
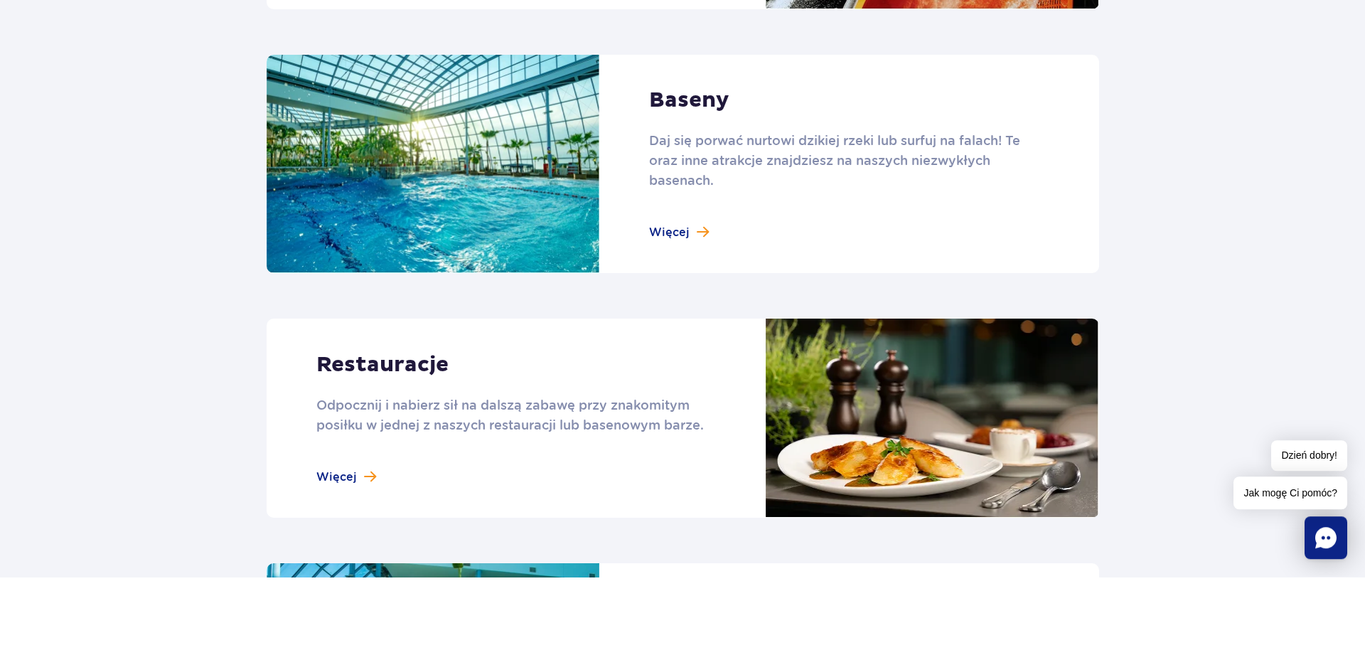
scroll to position [1528, 0]
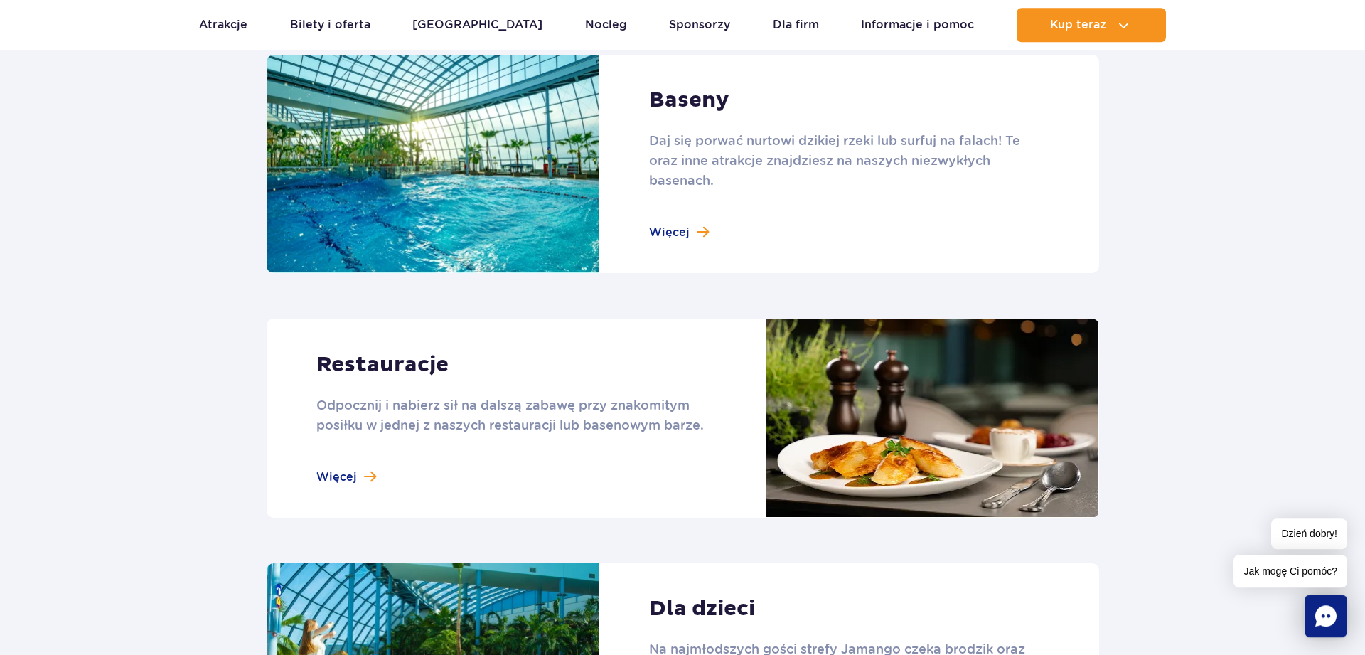
click at [340, 468] on link at bounding box center [683, 417] width 832 height 199
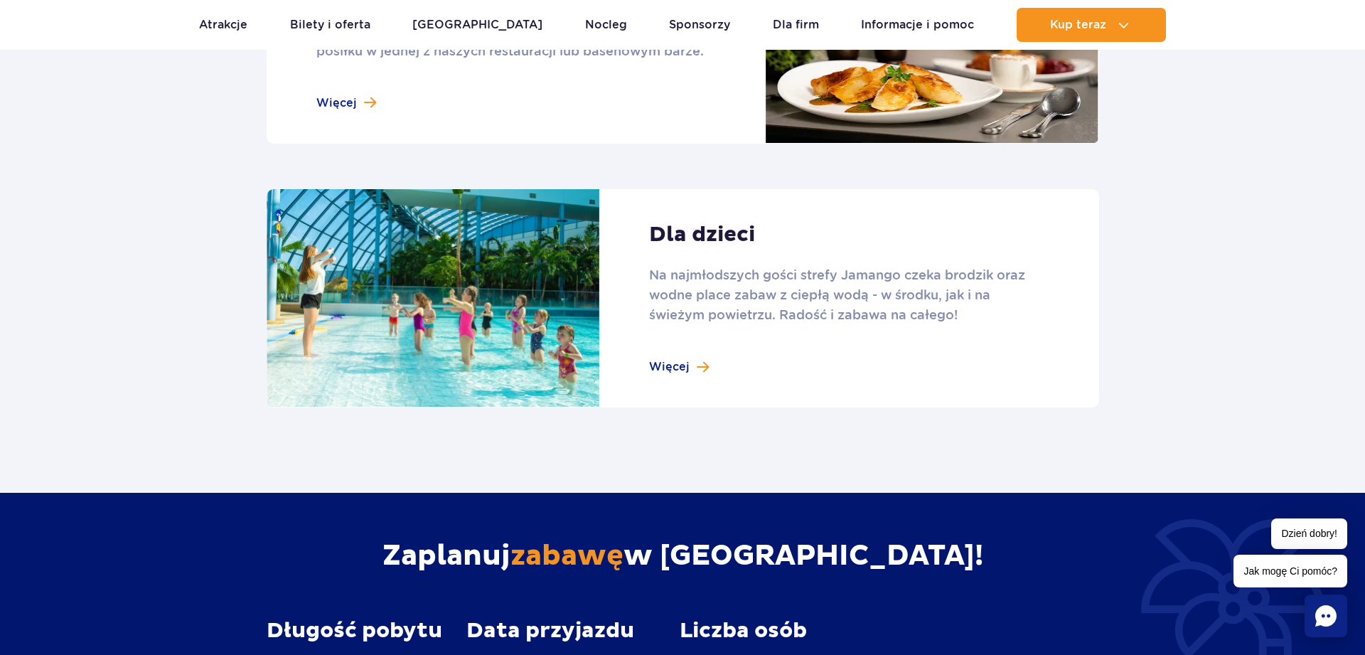
scroll to position [1963, 0]
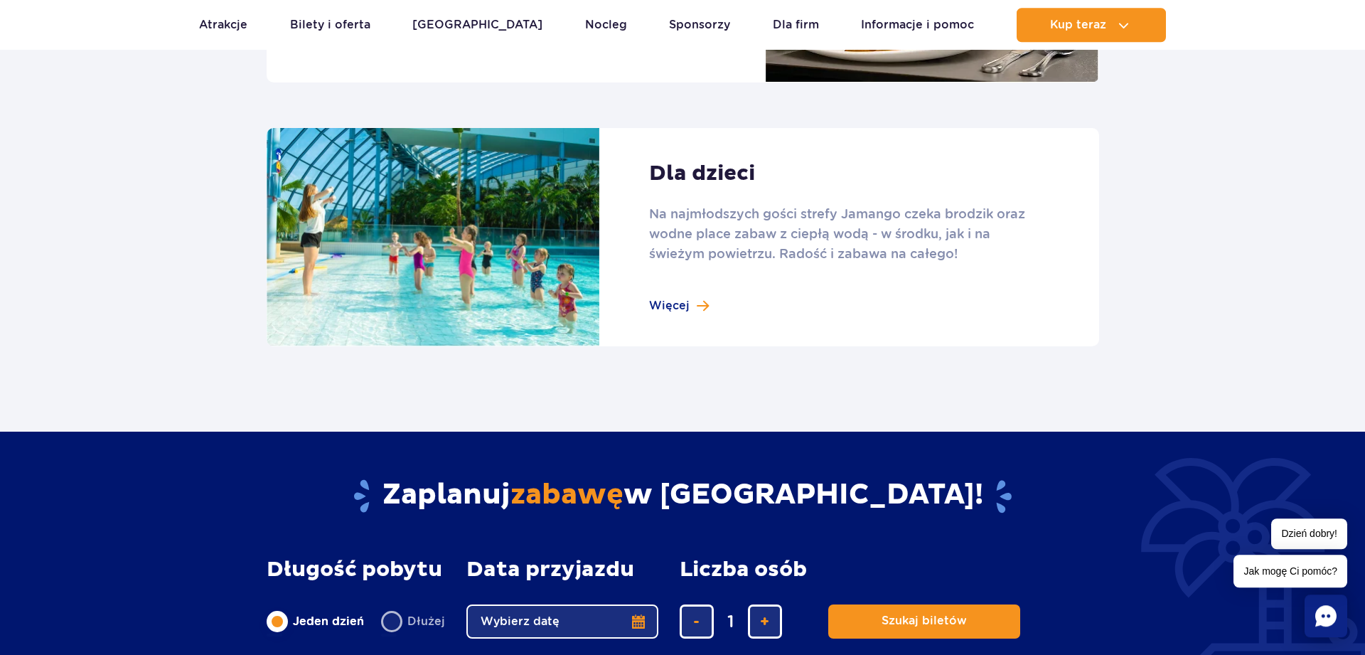
click at [679, 300] on link at bounding box center [683, 237] width 832 height 219
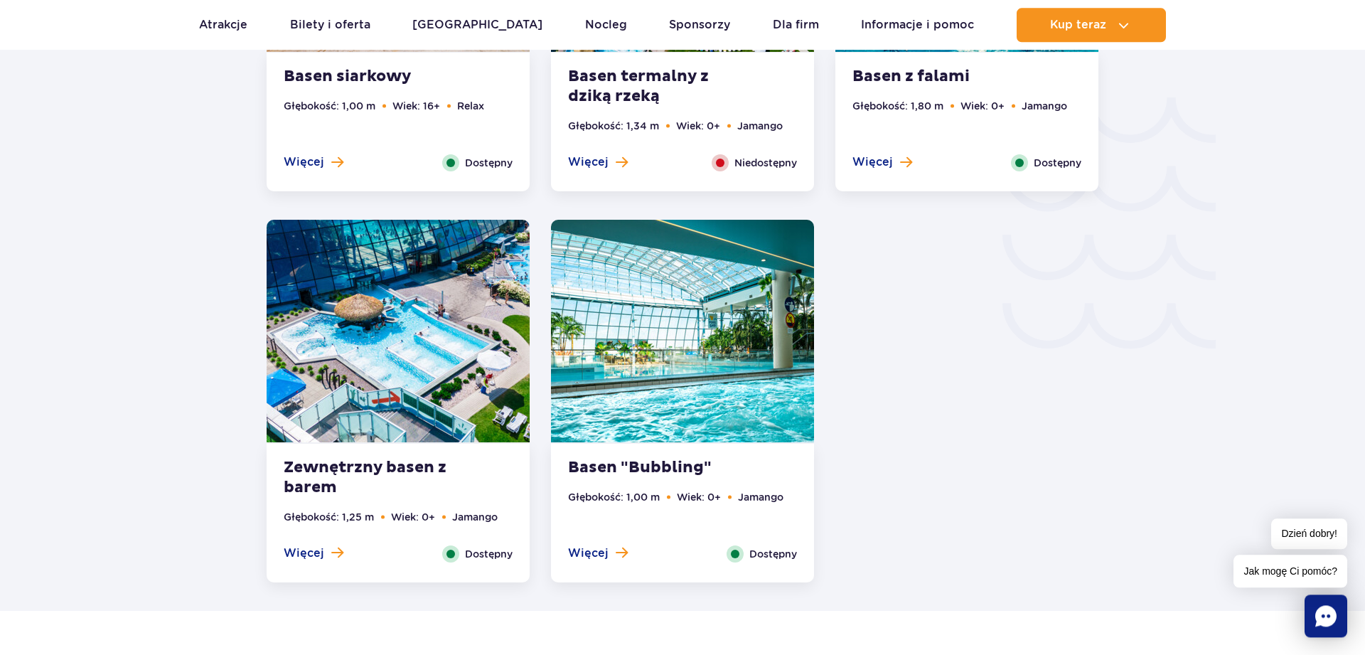
scroll to position [2320, 0]
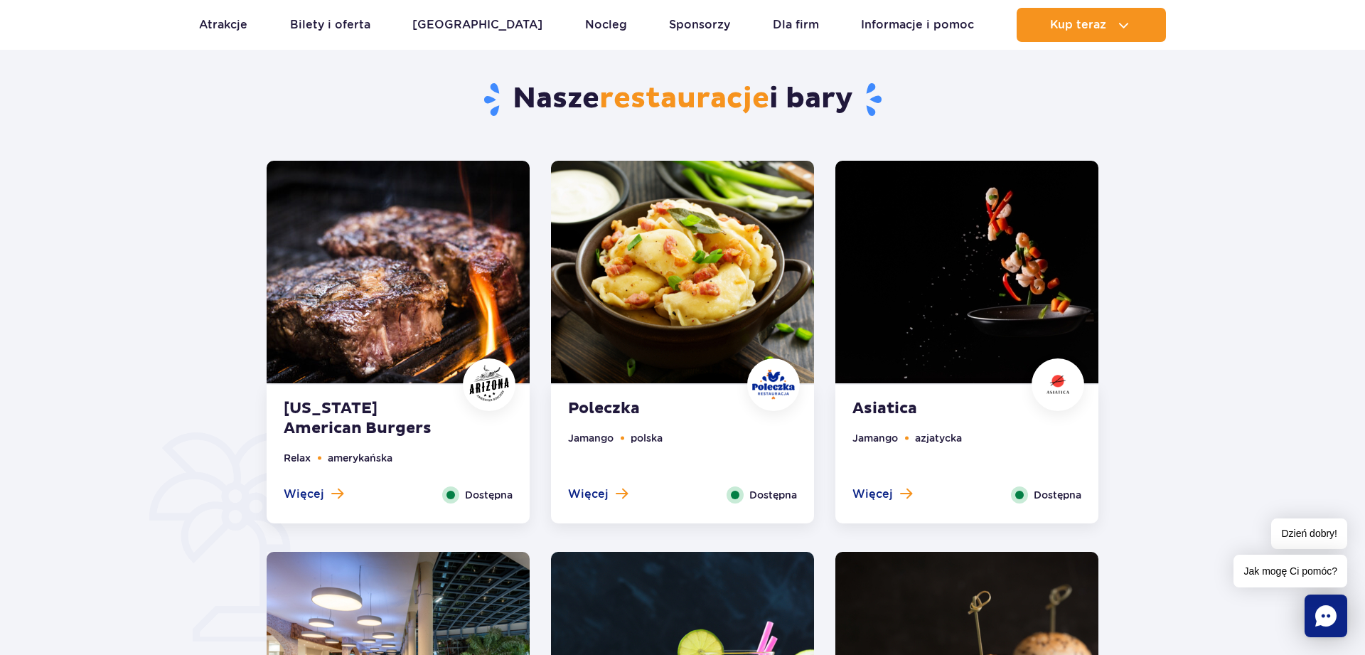
scroll to position [652, 0]
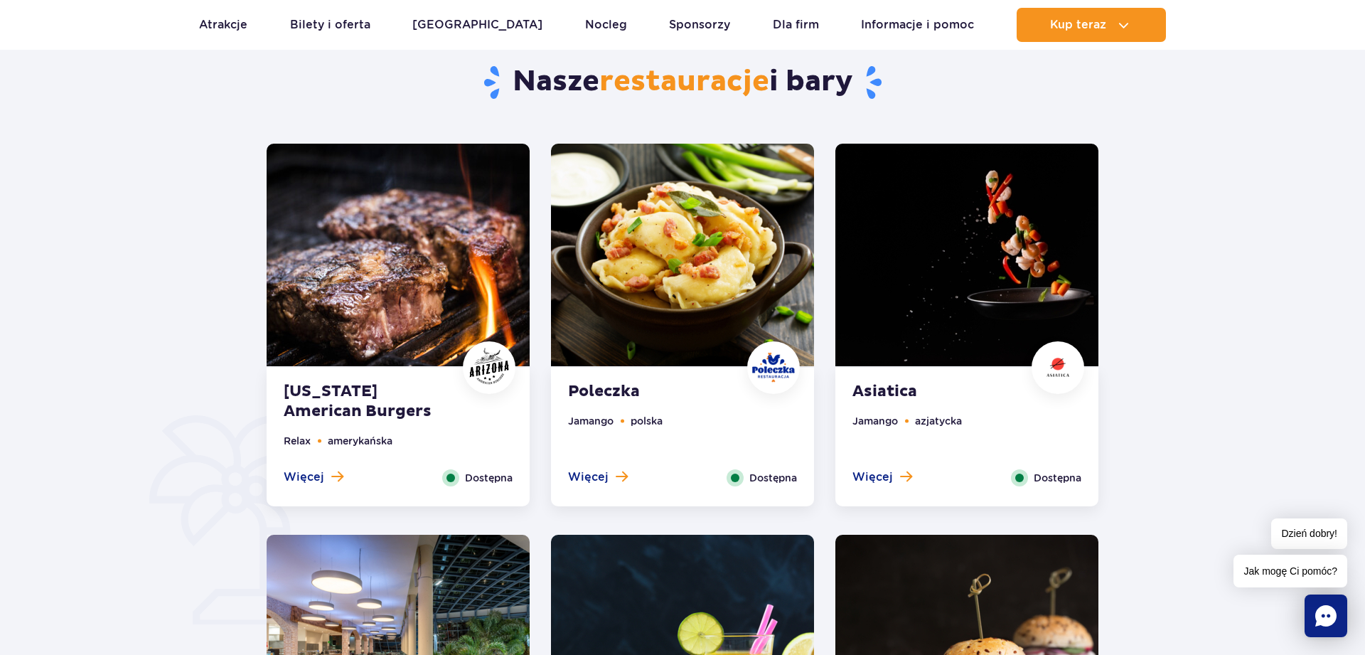
click at [745, 301] on img at bounding box center [682, 255] width 263 height 222
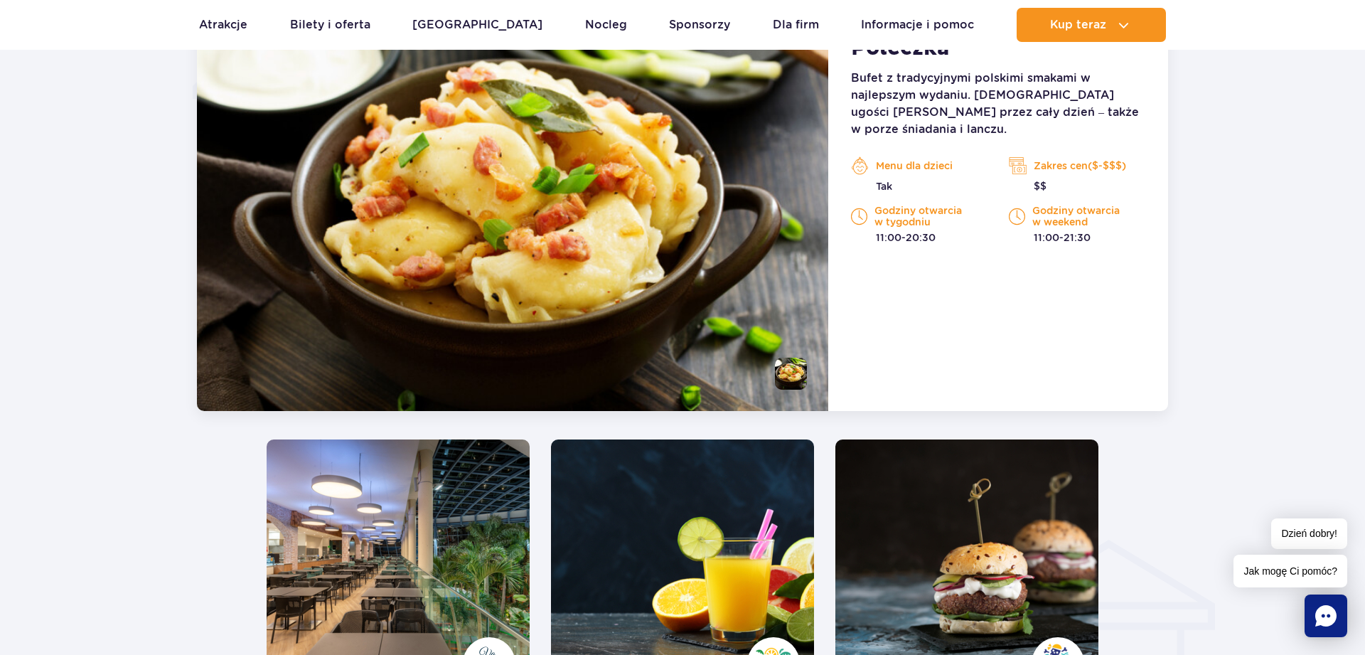
scroll to position [1613, 0]
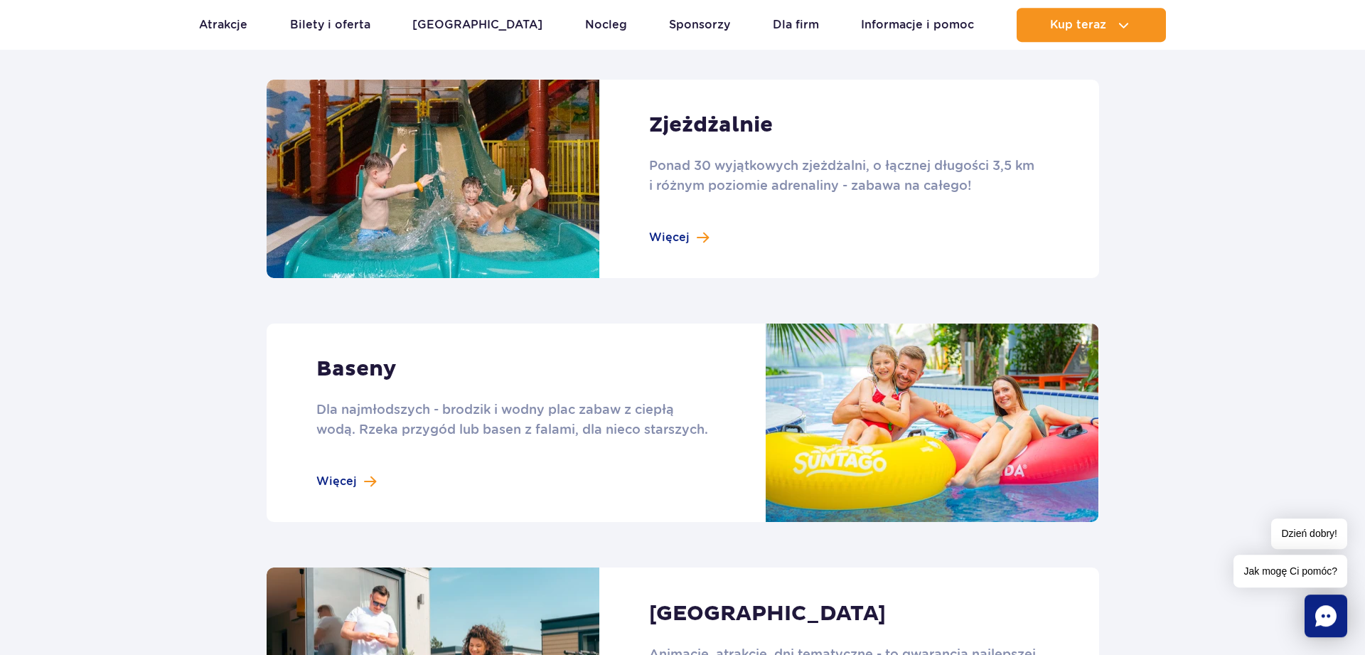
scroll to position [870, 0]
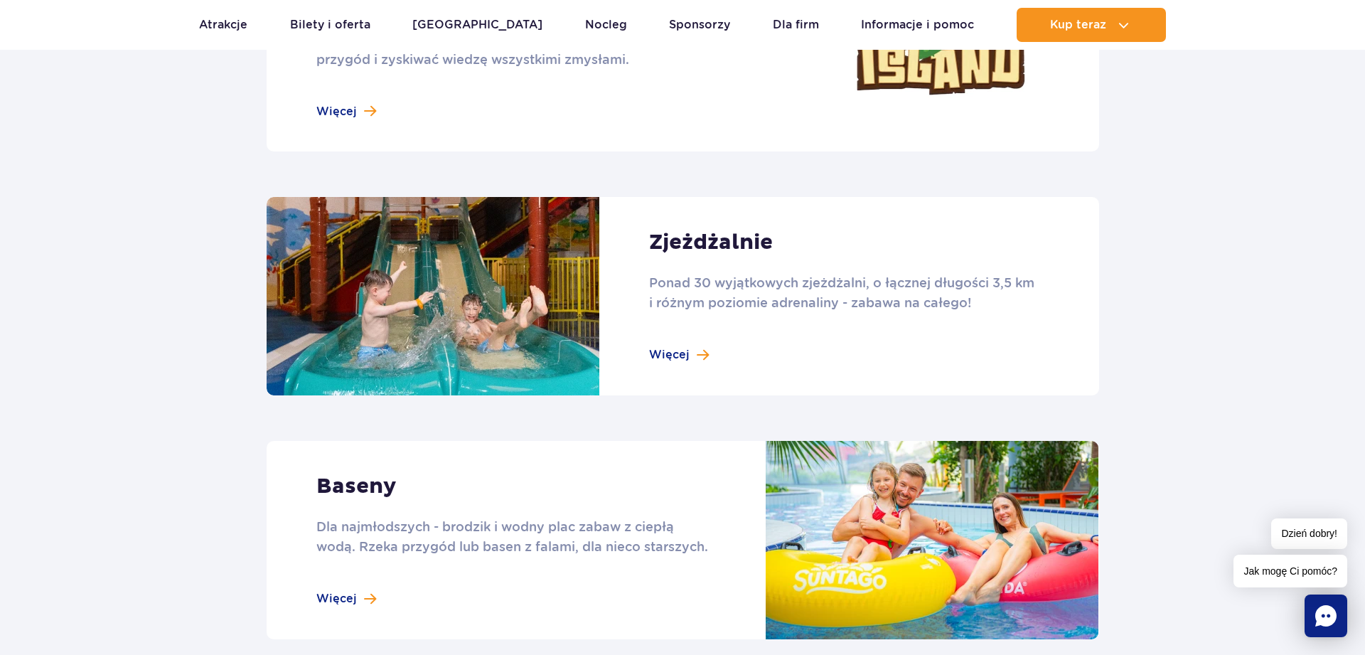
click at [672, 353] on link at bounding box center [683, 296] width 832 height 198
